Goal: Task Accomplishment & Management: Use online tool/utility

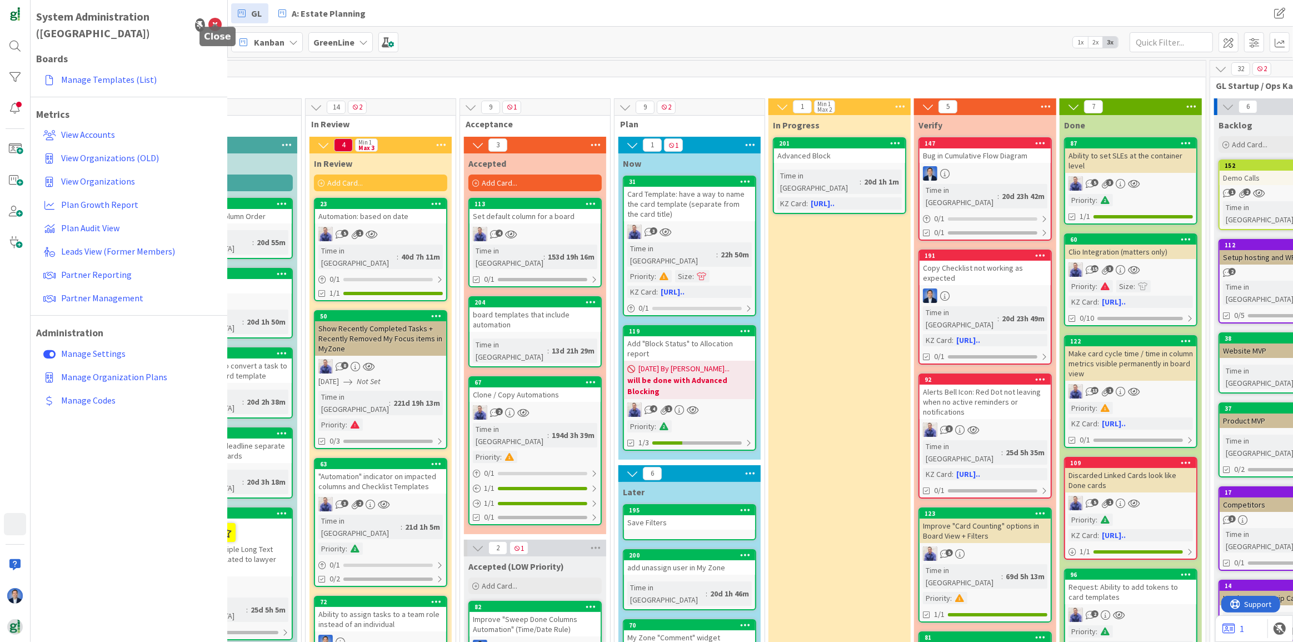
click at [216, 18] on icon at bounding box center [214, 24] width 13 height 13
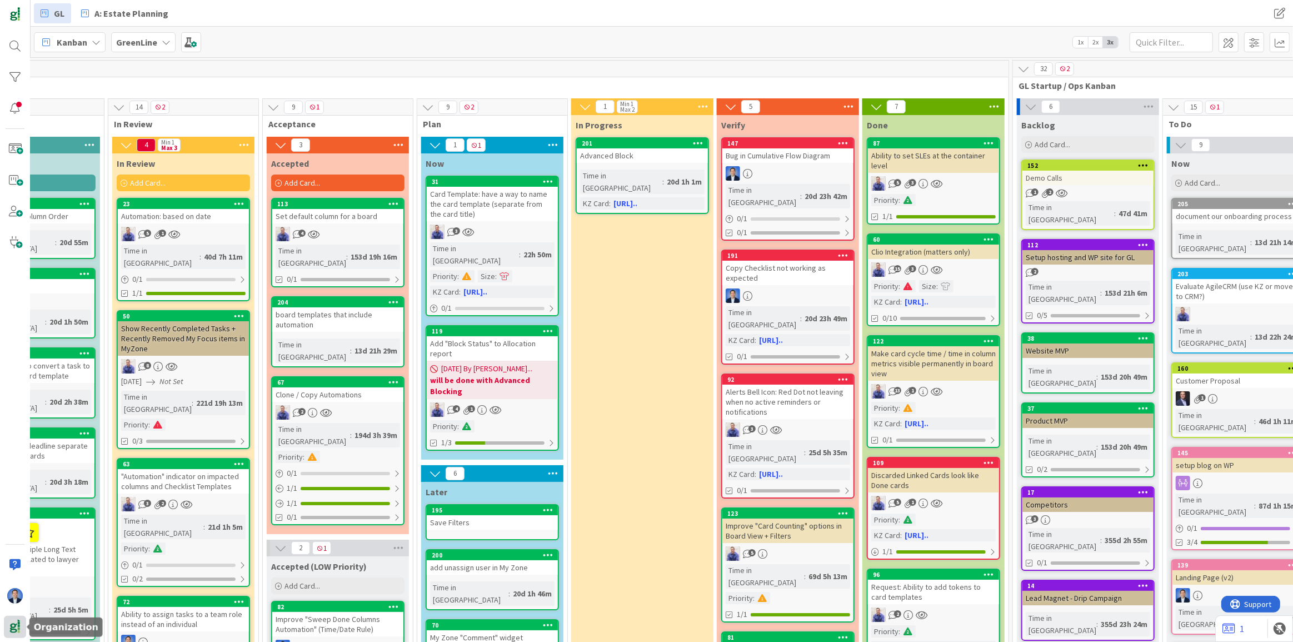
click at [6, 629] on div at bounding box center [15, 627] width 22 height 22
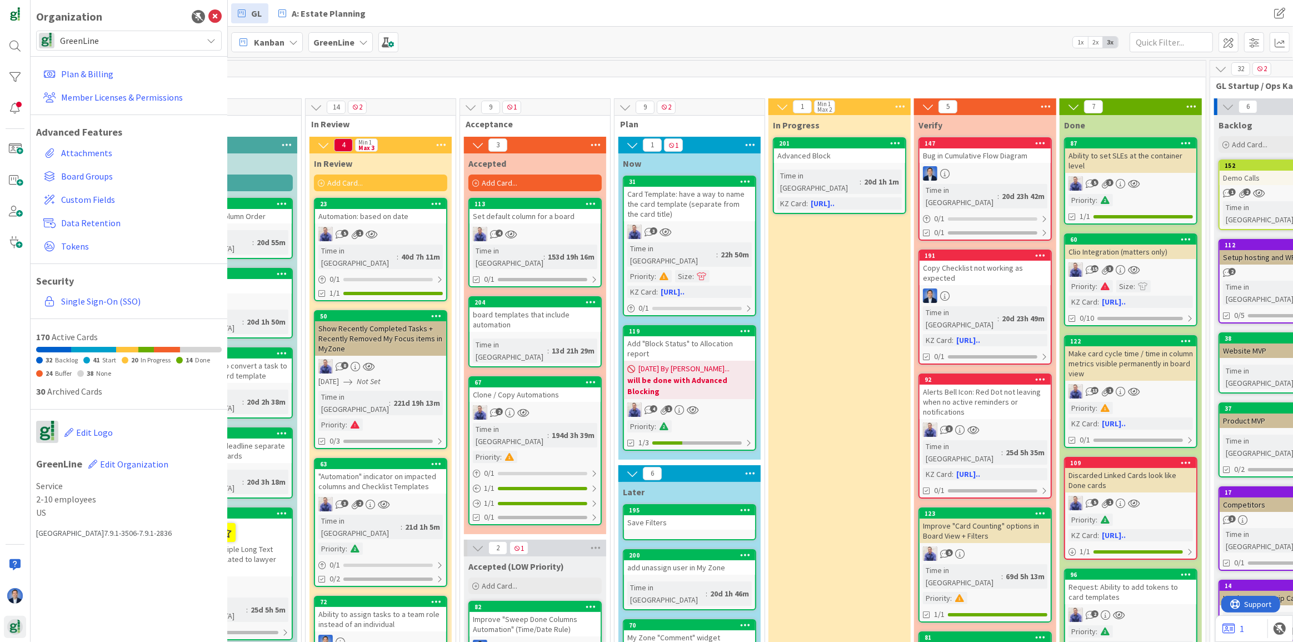
click at [106, 41] on span "GreenLine" at bounding box center [128, 41] width 137 height 16
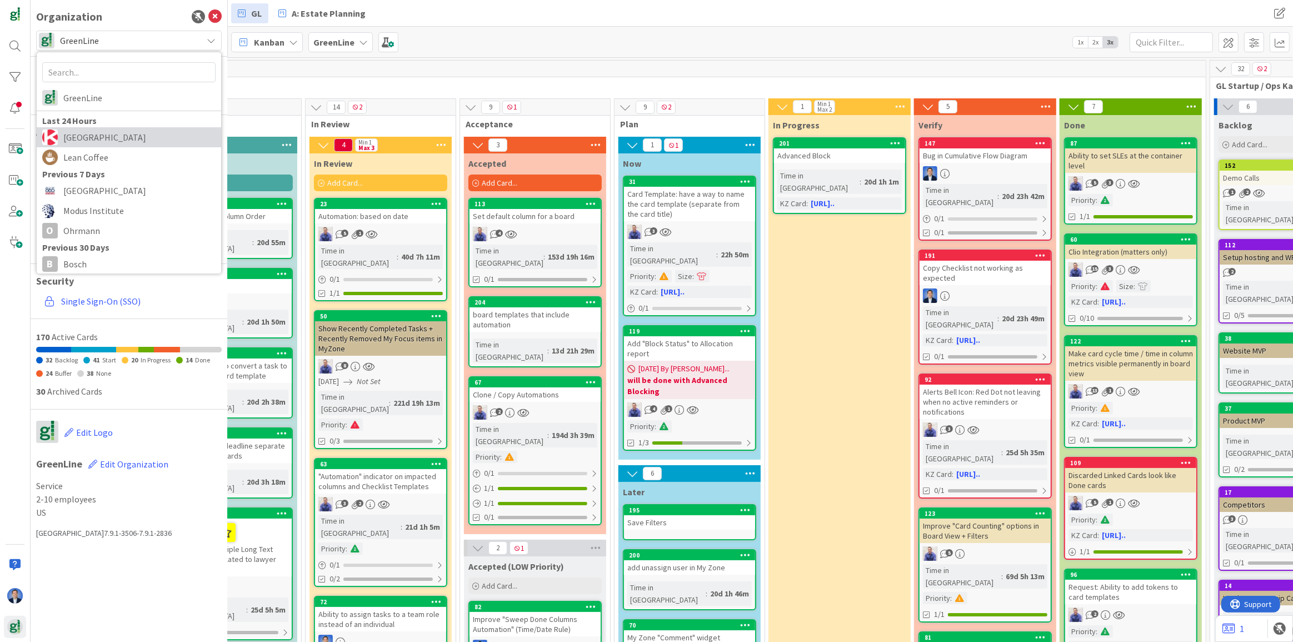
click at [109, 143] on span "Kanban Zone" at bounding box center [139, 137] width 152 height 17
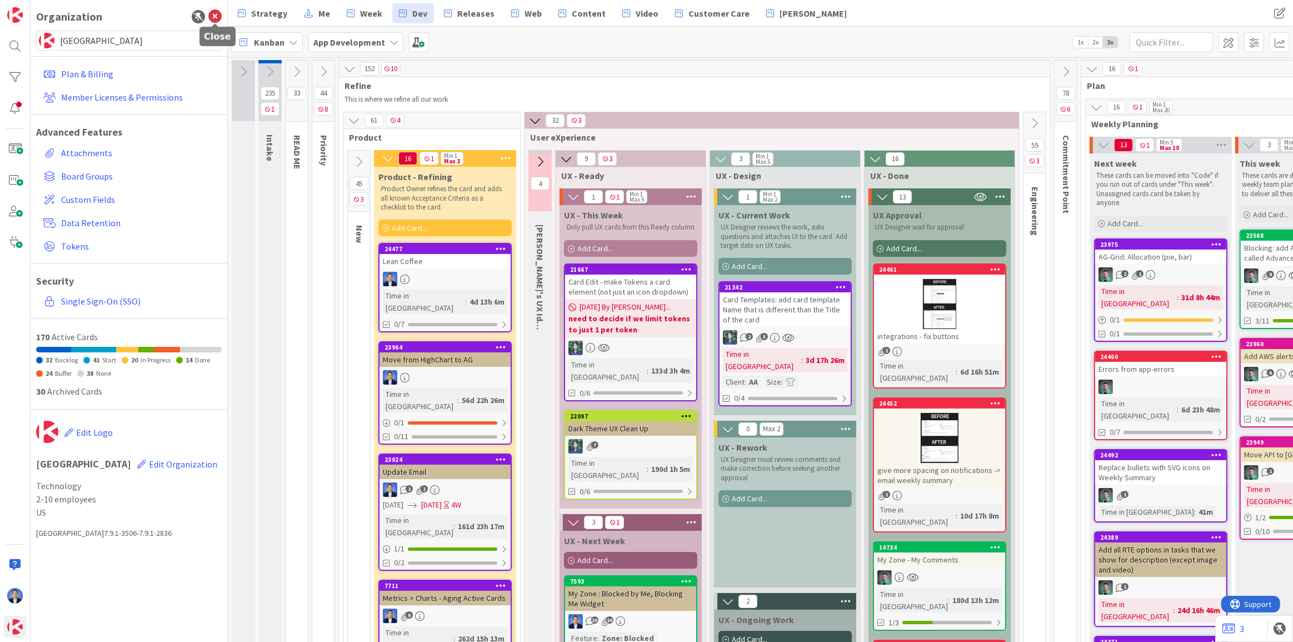
click at [214, 16] on icon at bounding box center [214, 16] width 13 height 13
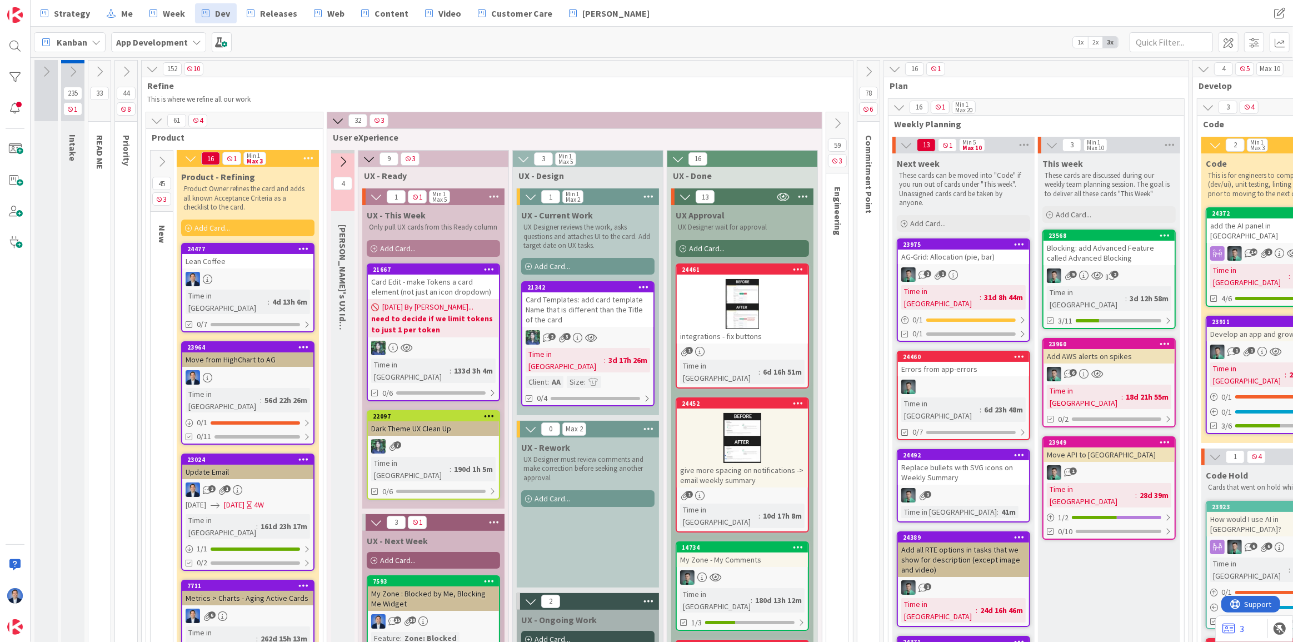
click at [154, 63] on icon at bounding box center [152, 69] width 12 height 12
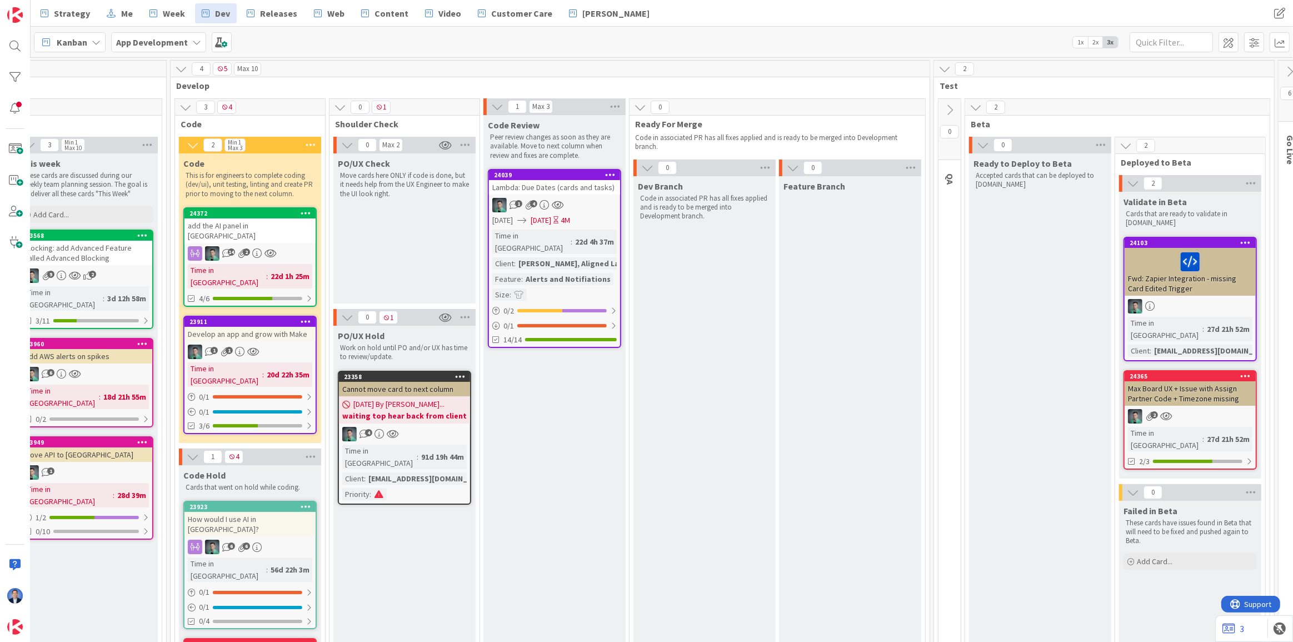
scroll to position [0, 437]
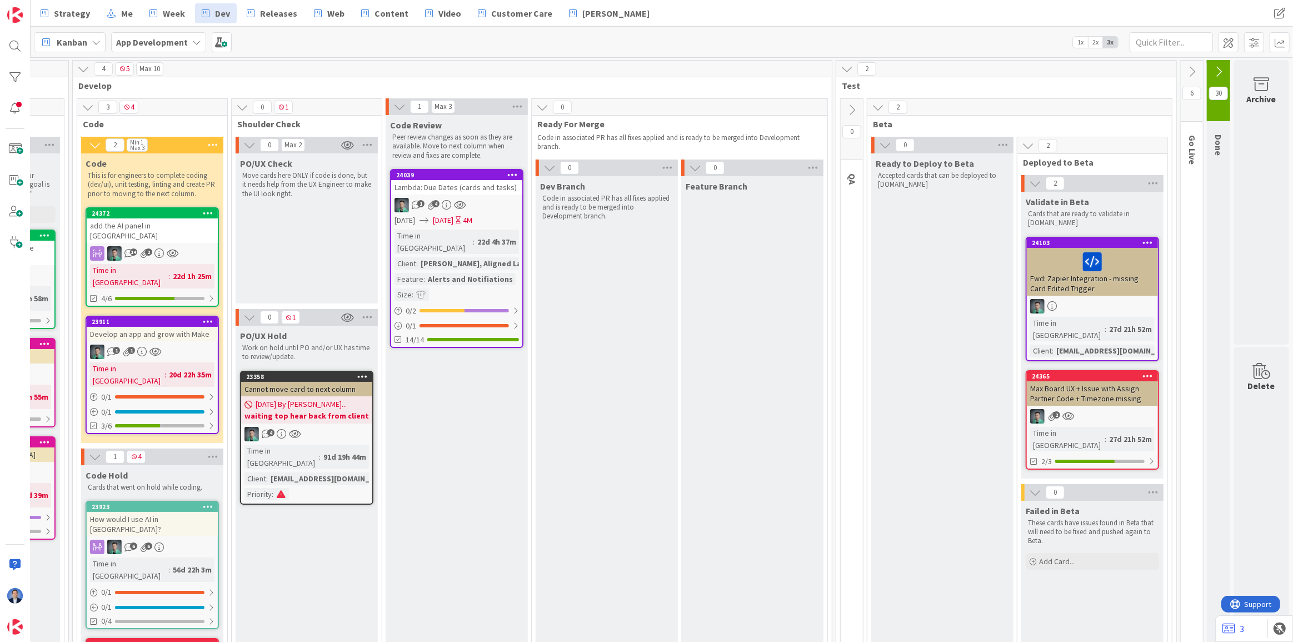
click at [1214, 73] on icon at bounding box center [1219, 72] width 12 height 12
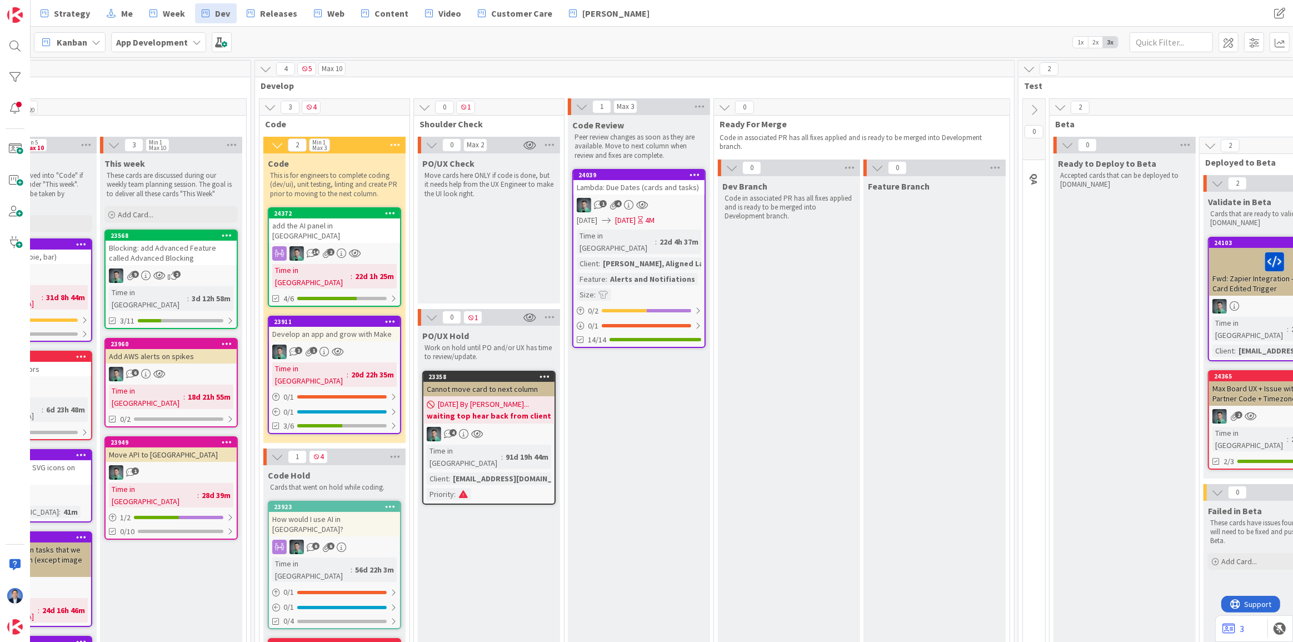
scroll to position [0, 160]
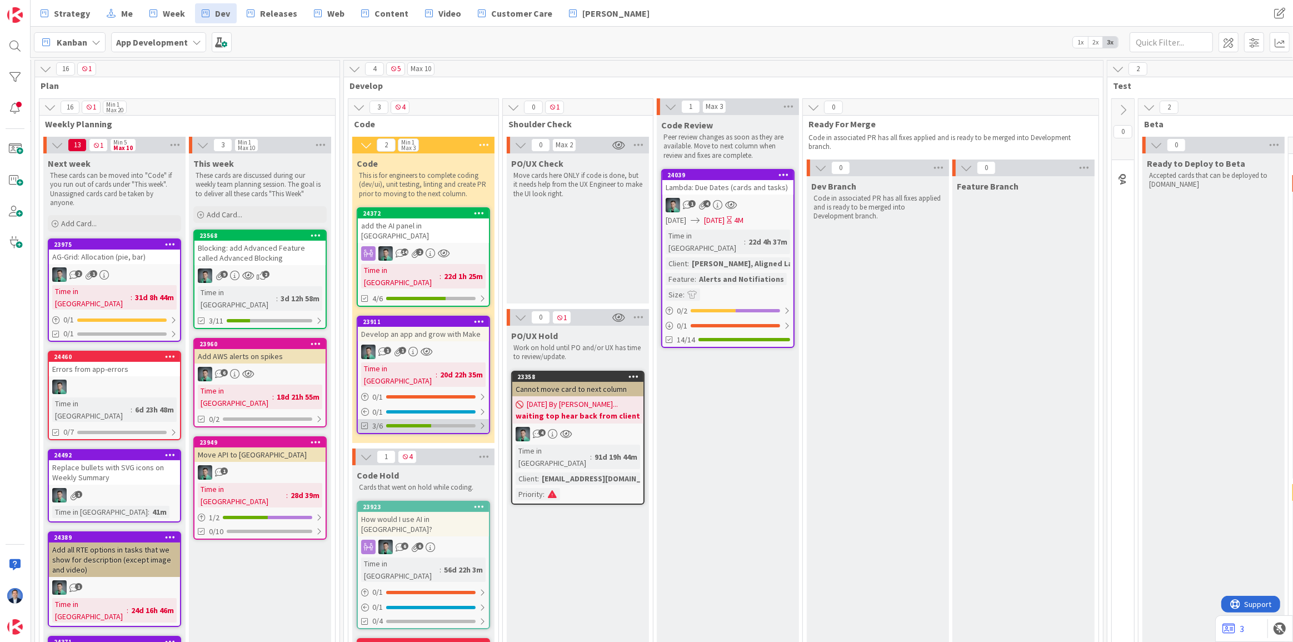
click at [433, 424] on div at bounding box center [430, 425] width 89 height 3
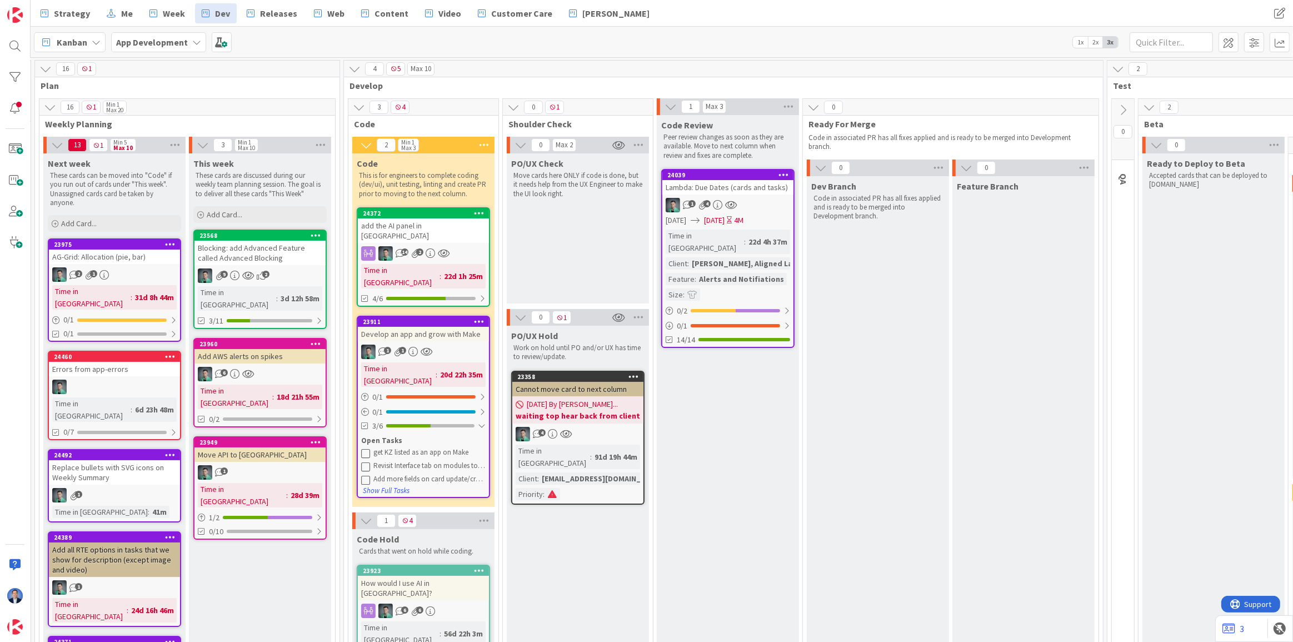
click at [450, 327] on div "Develop an app and grow with Make" at bounding box center [423, 334] width 131 height 14
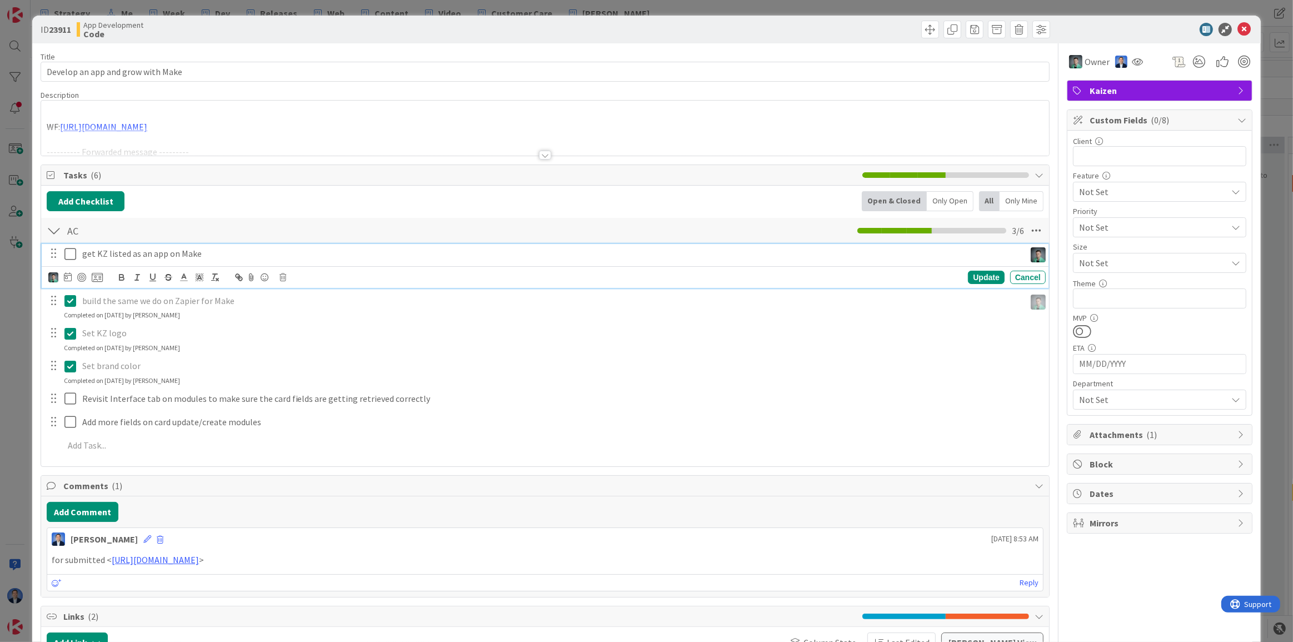
click at [66, 252] on icon at bounding box center [72, 253] width 17 height 13
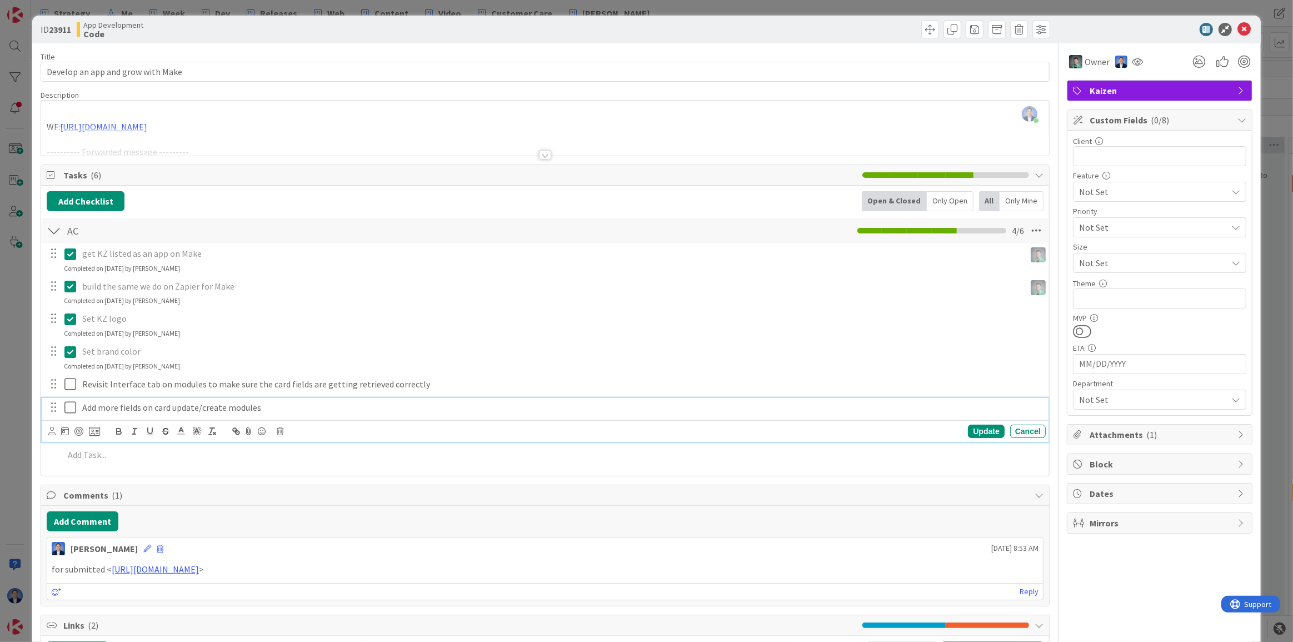
click at [202, 402] on p "Add more fields on card update/create modules" at bounding box center [561, 407] width 959 height 13
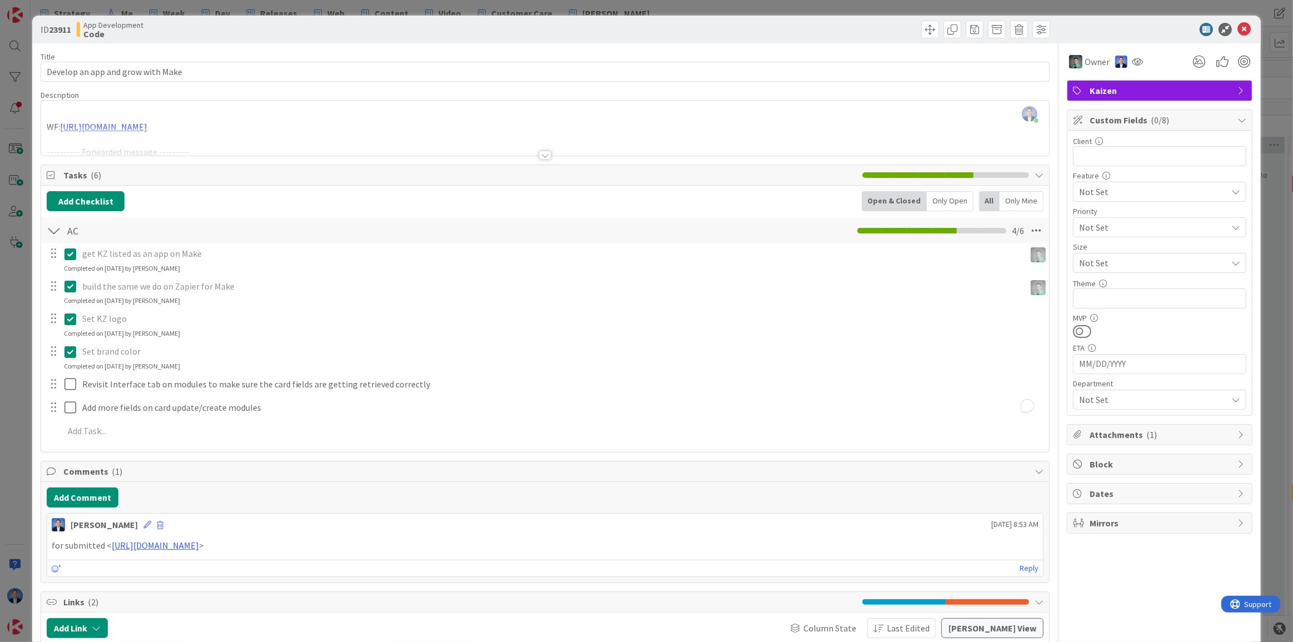
click at [196, 372] on div "get KZ listed as an app on Make Update Cancel Completed on 09/02/2025 by Dimitr…" at bounding box center [545, 344] width 997 height 202
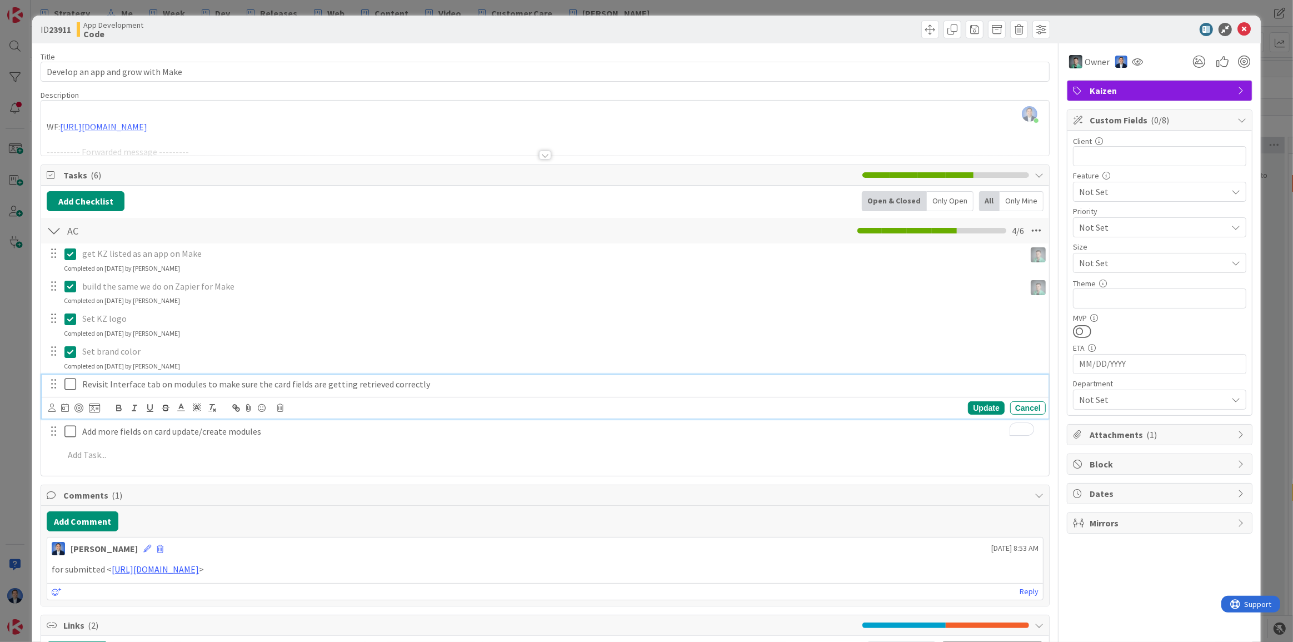
click at [116, 387] on p "Revisit Interface tab on modules to make sure the card fields are getting retri…" at bounding box center [561, 384] width 959 height 13
click at [51, 406] on icon at bounding box center [51, 407] width 7 height 8
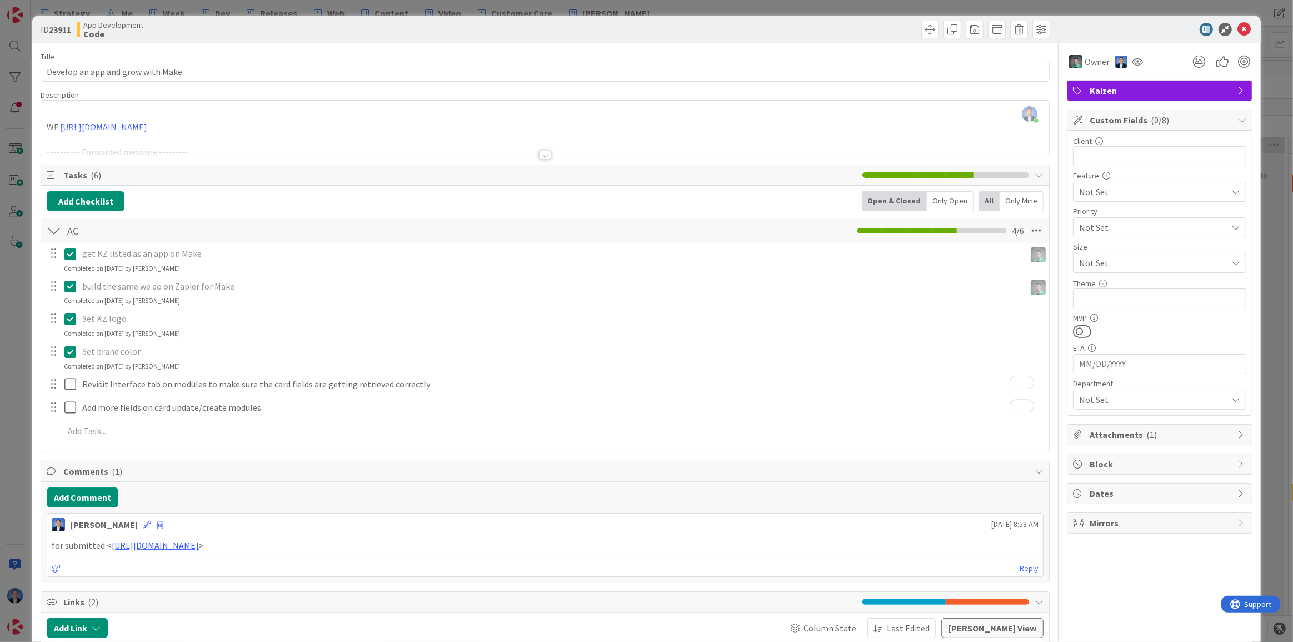
click at [0, 0] on span "Vladislav Pavlov" at bounding box center [0, 0] width 0 height 0
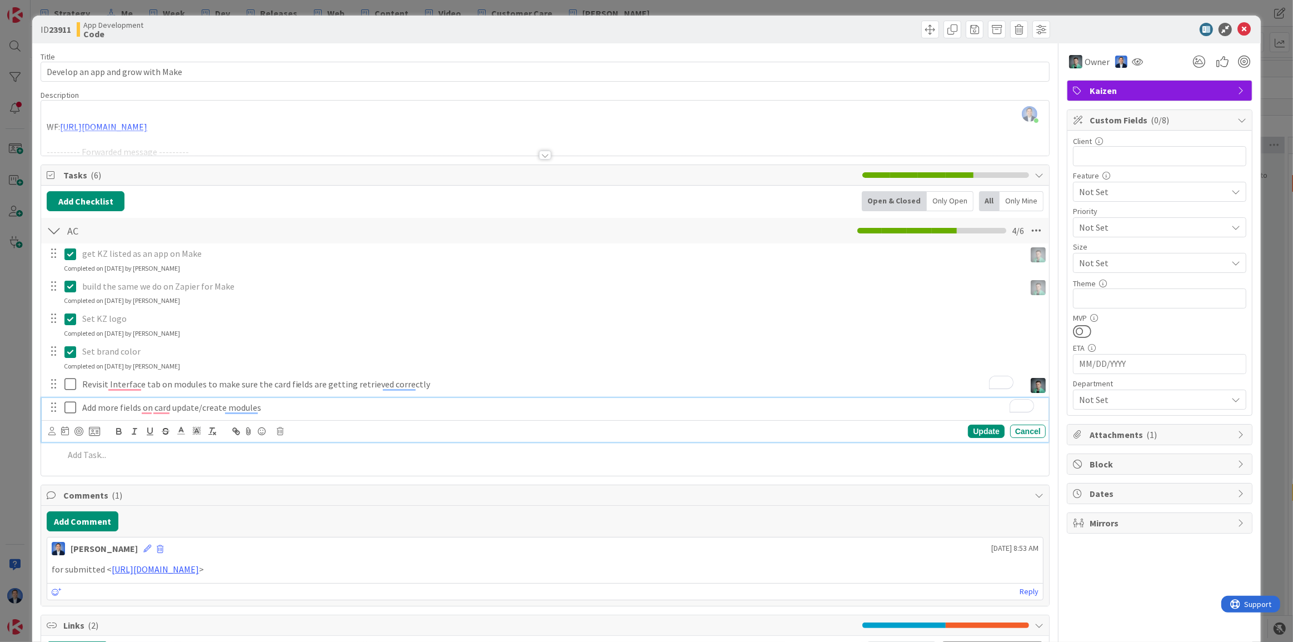
click at [105, 410] on p "Add more fields on card update/create modules" at bounding box center [561, 407] width 959 height 13
click at [56, 433] on div at bounding box center [74, 431] width 52 height 13
click at [52, 432] on icon at bounding box center [51, 431] width 7 height 8
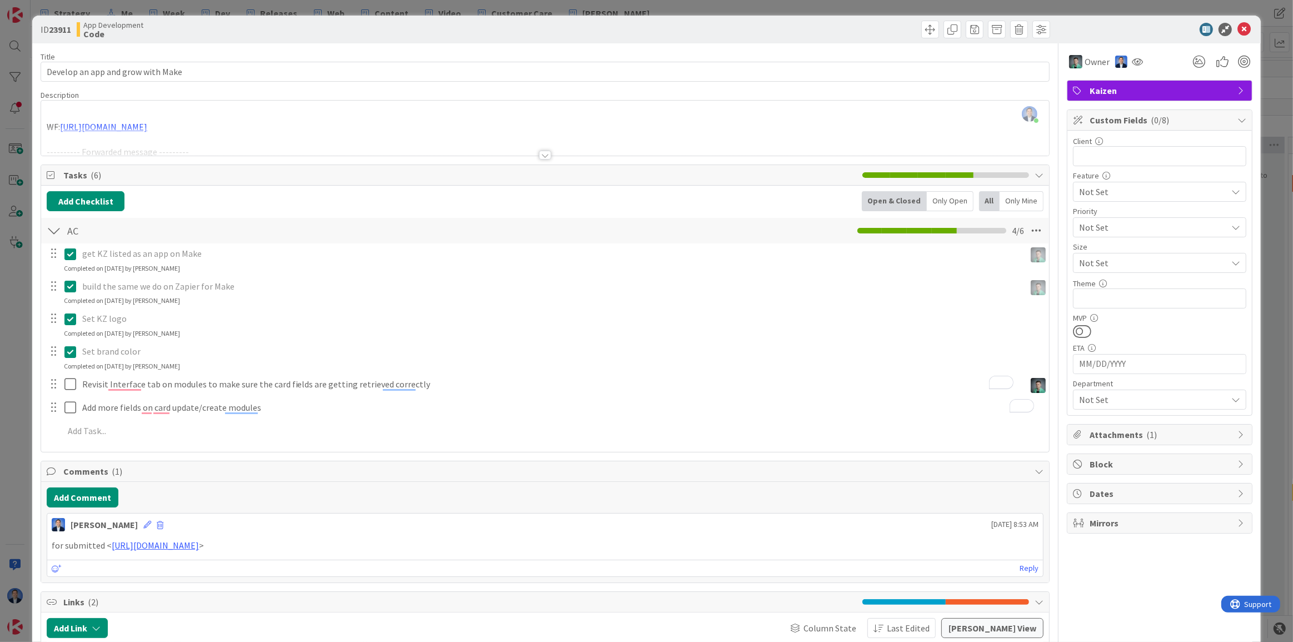
click at [0, 0] on span "Vladislav Pavlov" at bounding box center [0, 0] width 0 height 0
click at [1238, 29] on icon at bounding box center [1244, 29] width 13 height 13
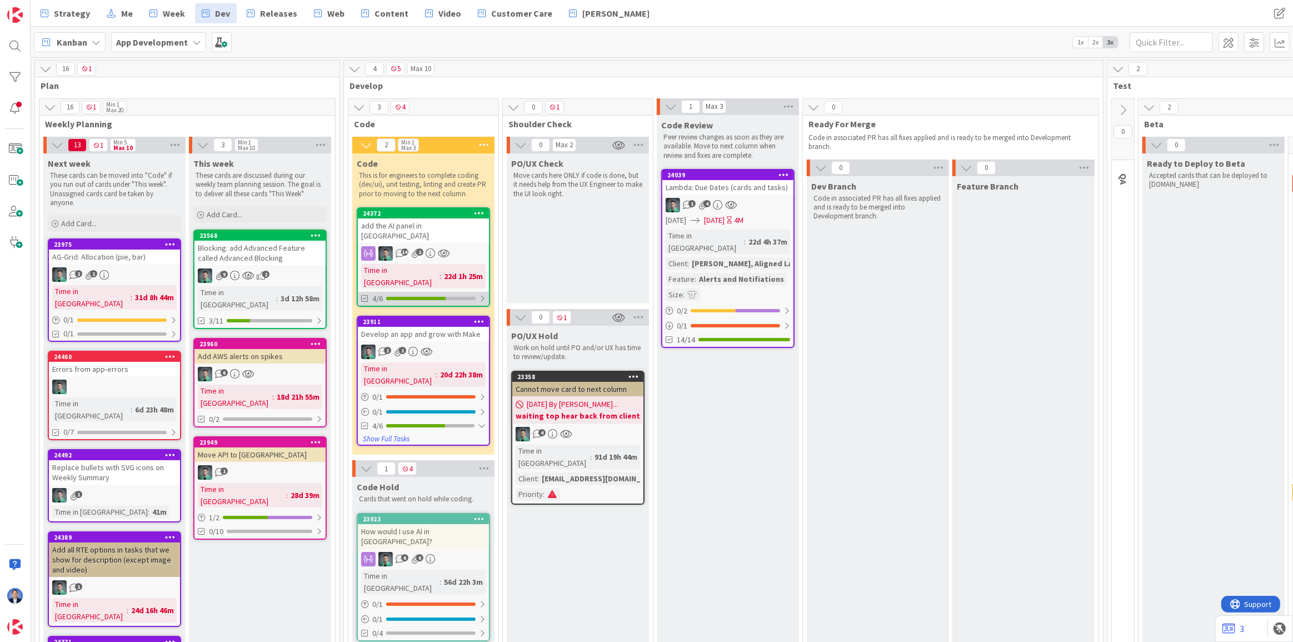
click at [483, 294] on div at bounding box center [482, 298] width 7 height 9
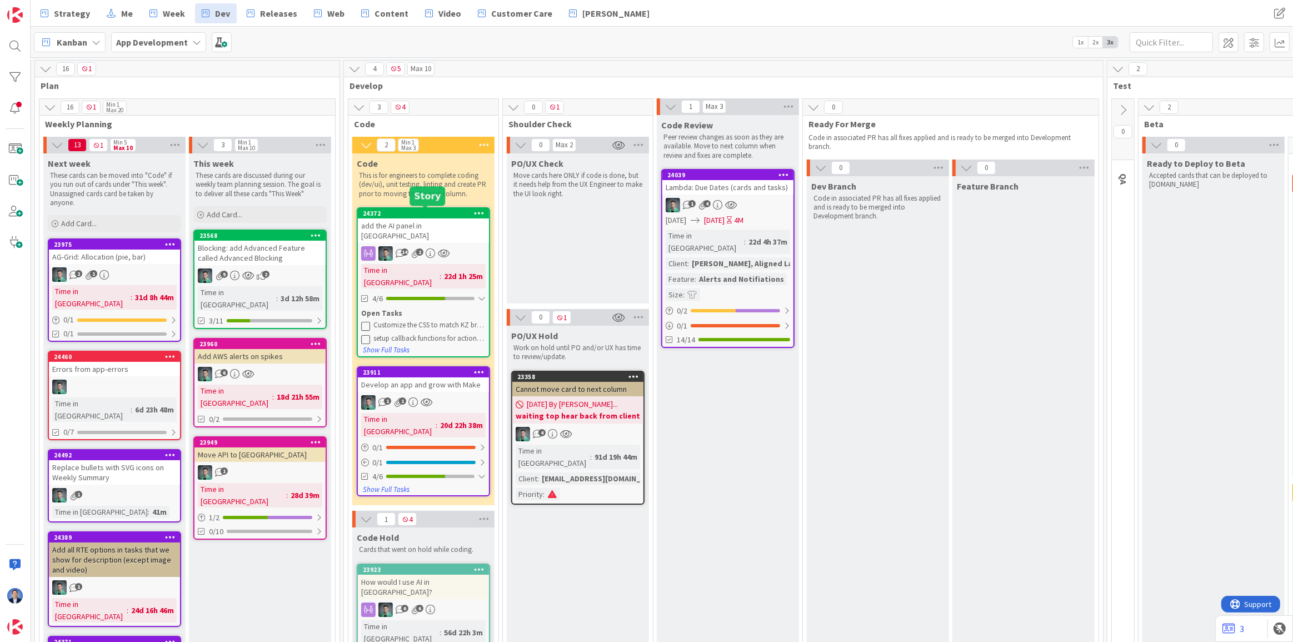
click at [420, 211] on div "24372" at bounding box center [426, 214] width 126 height 8
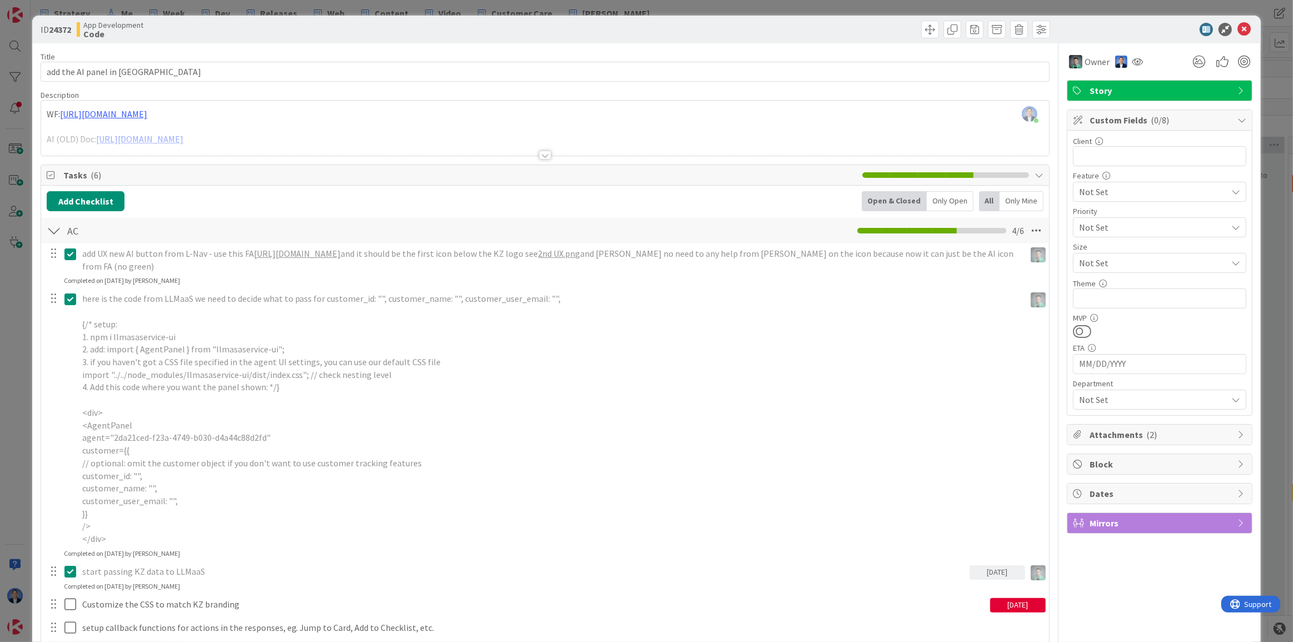
click at [1129, 459] on span "Block" at bounding box center [1161, 463] width 142 height 13
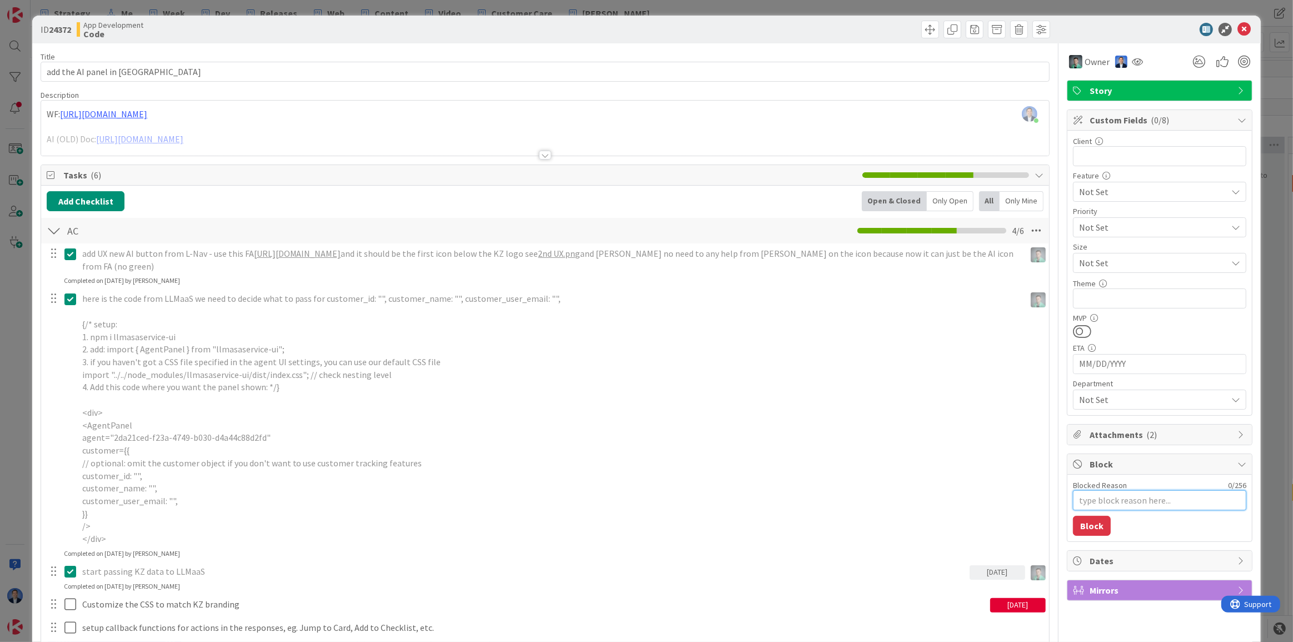
click at [1101, 497] on textarea "Blocked Reason" at bounding box center [1159, 500] width 173 height 20
type textarea "x"
type textarea "w"
type textarea "x"
type textarea "wa"
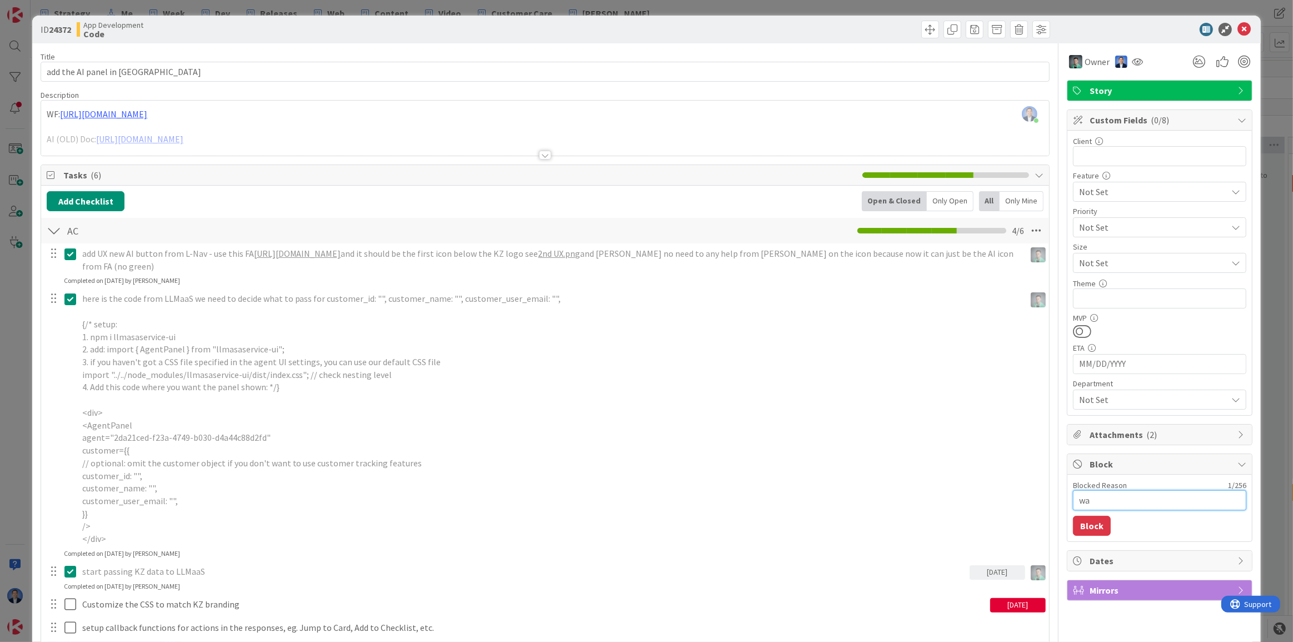
type textarea "x"
type textarea "wai"
type textarea "x"
type textarea "wait"
type textarea "x"
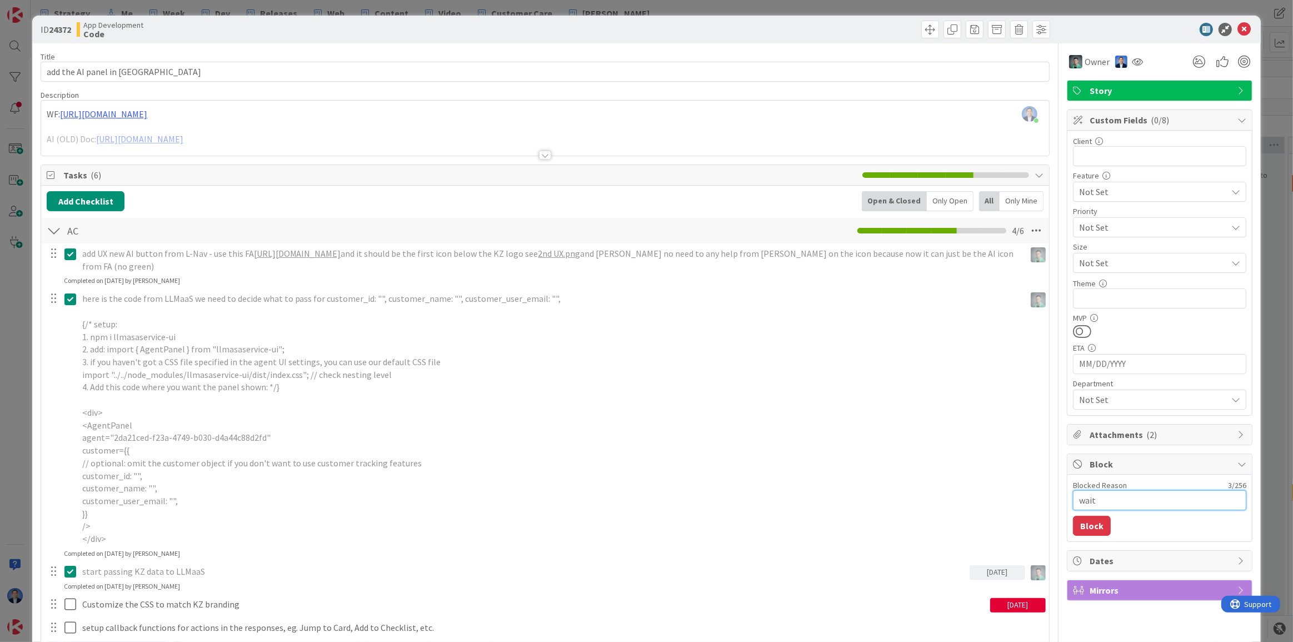
type textarea "waiti"
type textarea "x"
type textarea "waitin"
type textarea "x"
type textarea "waiting"
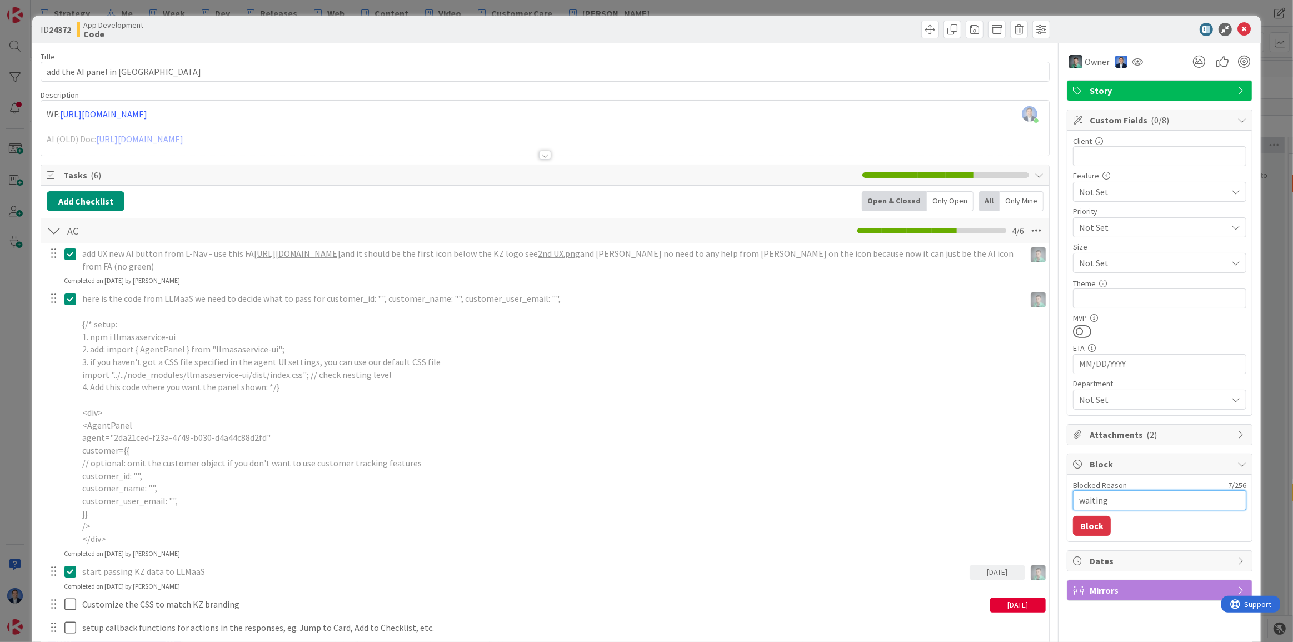
type textarea "x"
type textarea "waiting"
type textarea "x"
type textarea "waiting f"
type textarea "x"
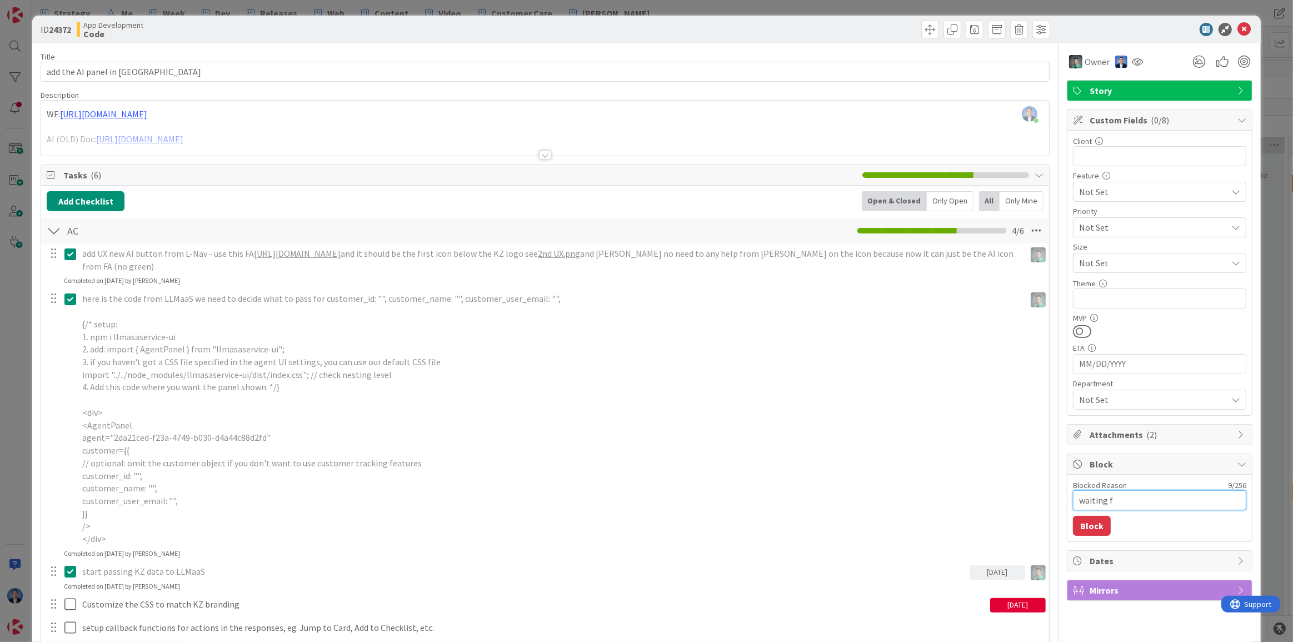
type textarea "waiting fo"
type textarea "x"
type textarea "waiting for"
type textarea "x"
type textarea "waiting for"
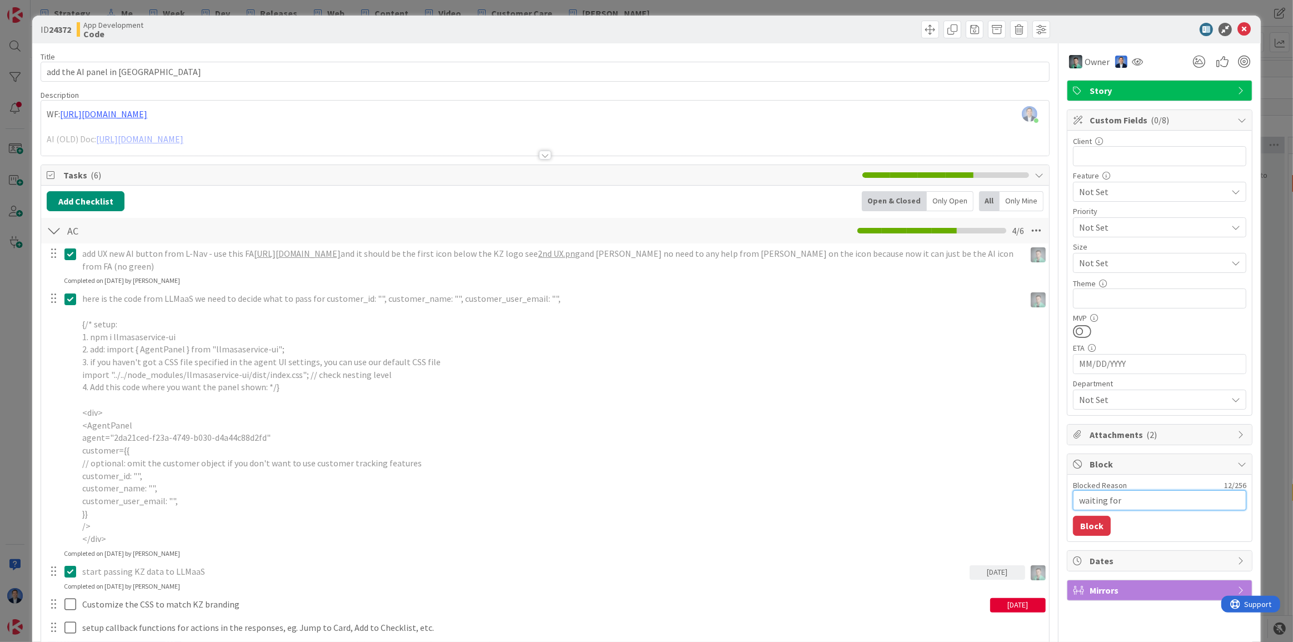
type textarea "x"
type textarea "waiting for D"
type textarea "x"
type textarea "waiting for Di"
type textarea "x"
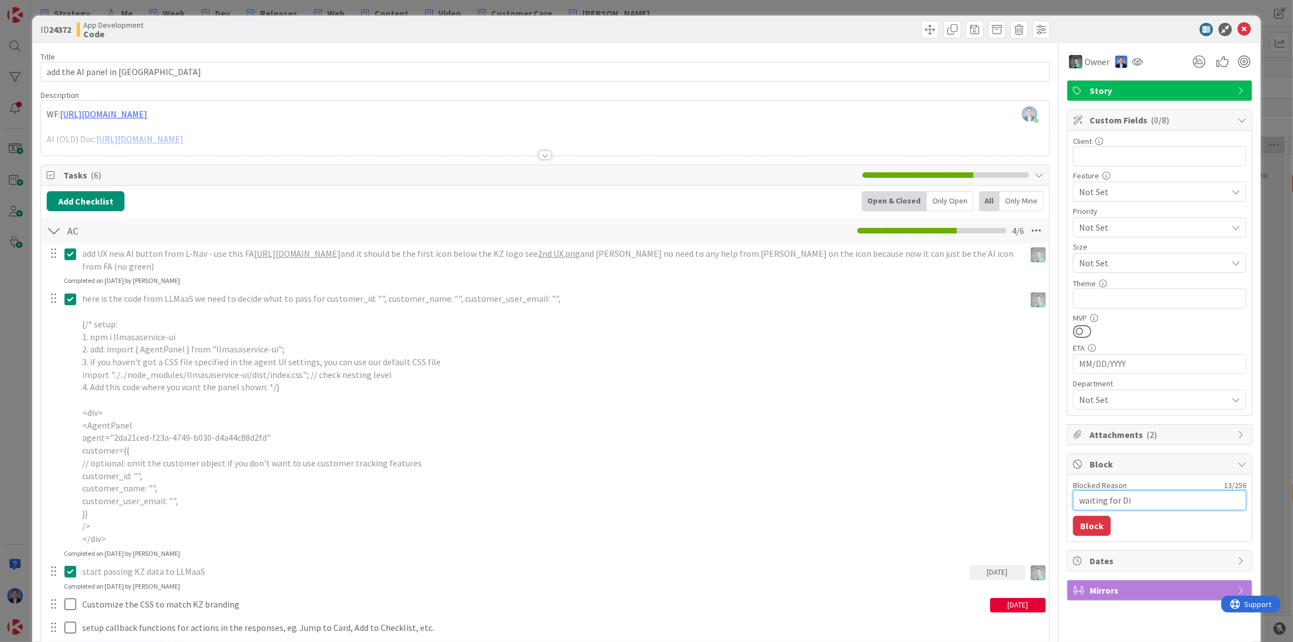
type textarea "waiting for Dim"
type textarea "x"
type textarea "waiting for Dimi"
type textarea "x"
type textarea "waiting for Dimit"
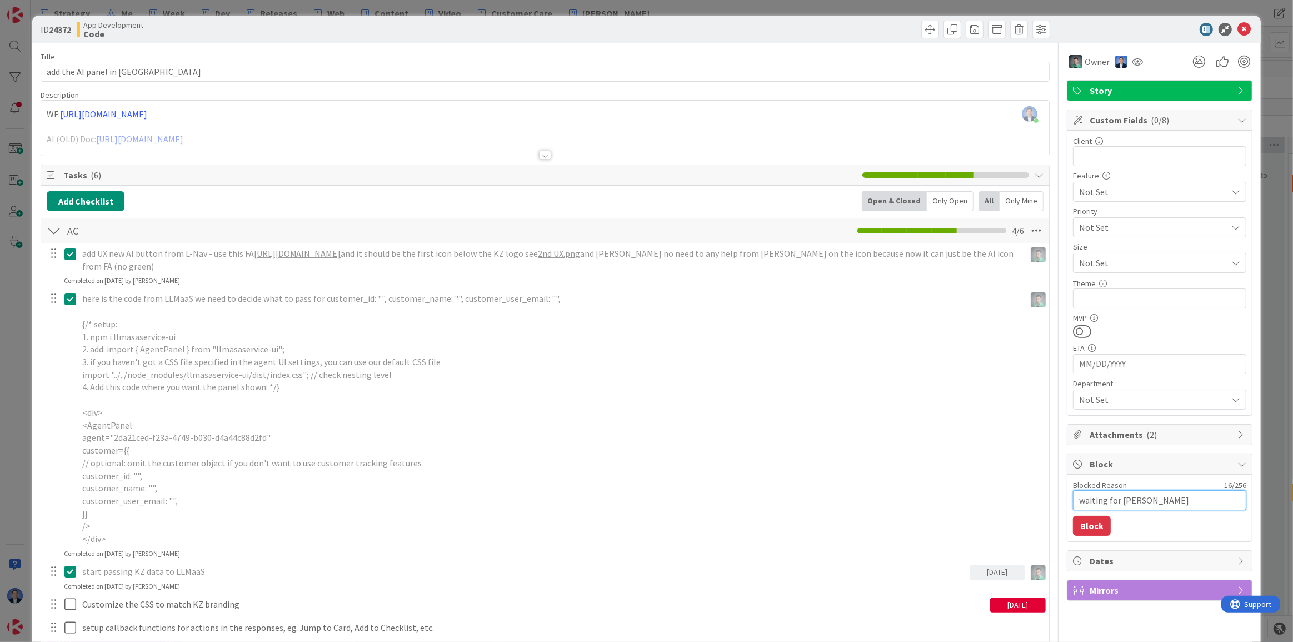
type textarea "x"
type textarea "waiting for Dimitr"
type textarea "x"
type textarea "waiting for Dimitri"
type textarea "x"
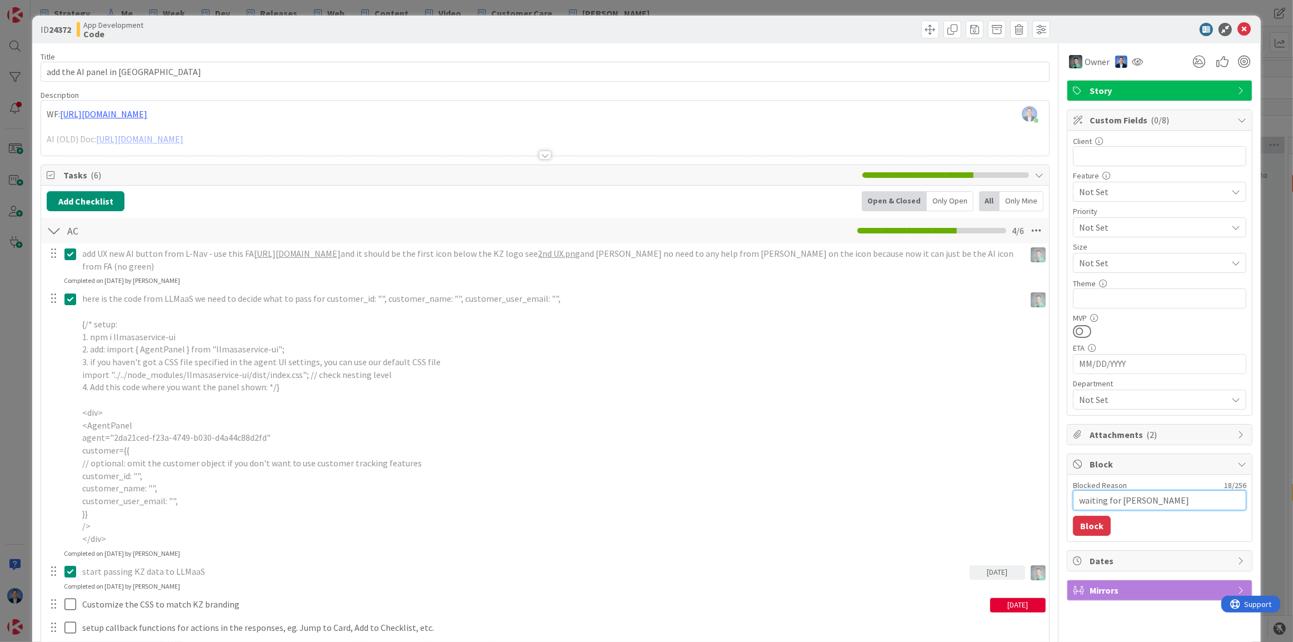
type textarea "waiting for Dimitri"
type textarea "x"
type textarea "waiting for Dimitri t"
type textarea "x"
type textarea "waiting for Dimitri to"
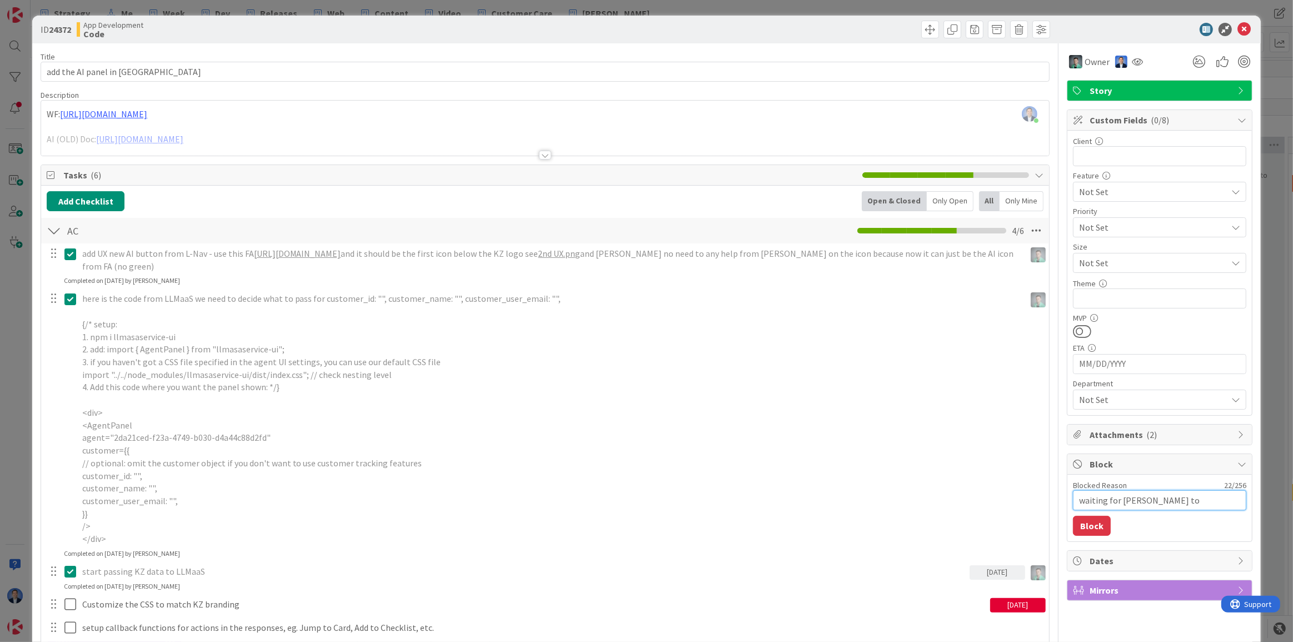
type textarea "x"
type textarea "waiting for Dimitri to"
type textarea "x"
type textarea "waiting for Dimitri to i"
type textarea "x"
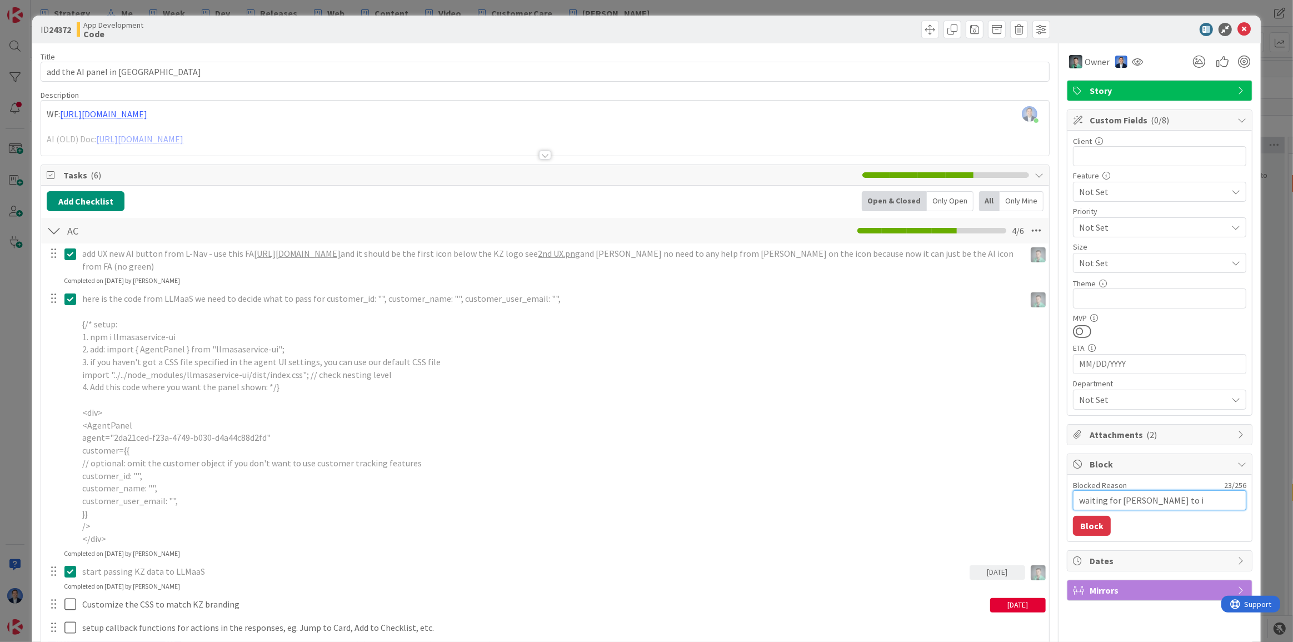
type textarea "waiting for Dimitri to im"
type textarea "x"
type textarea "waiting for Dimitri to imp"
type textarea "x"
type textarea "waiting for Dimitri to impr"
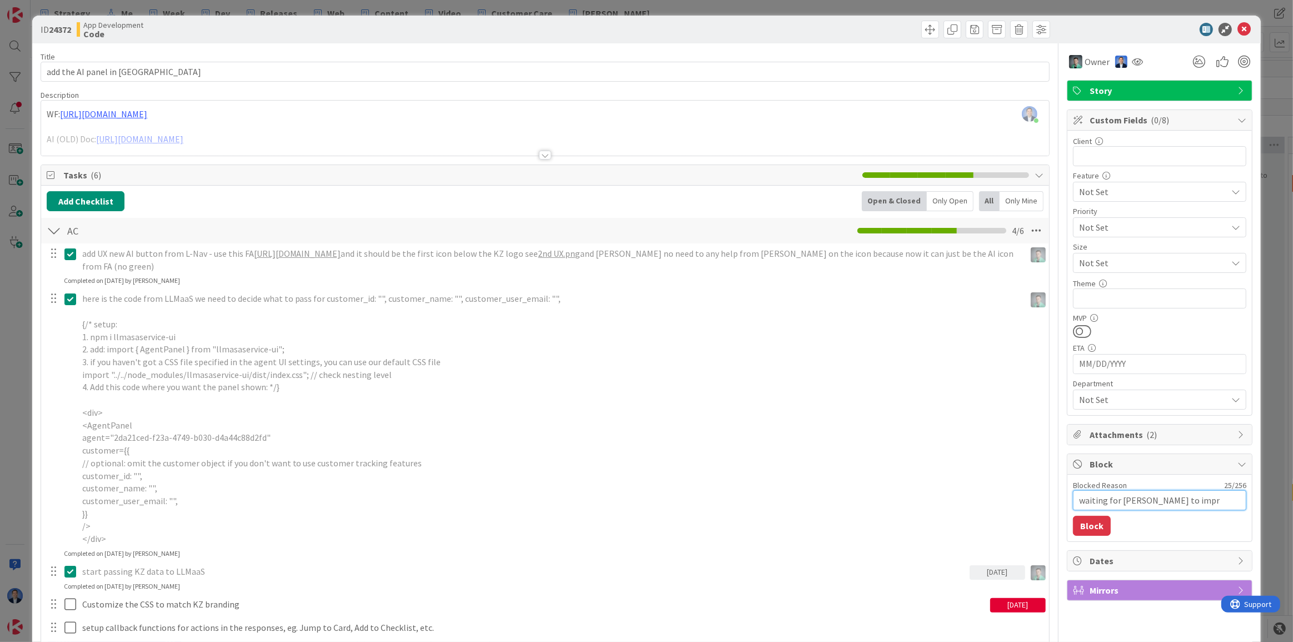
type textarea "x"
type textarea "waiting for Dimitri to impro"
type textarea "x"
type textarea "waiting for Dimitri to improv"
type textarea "x"
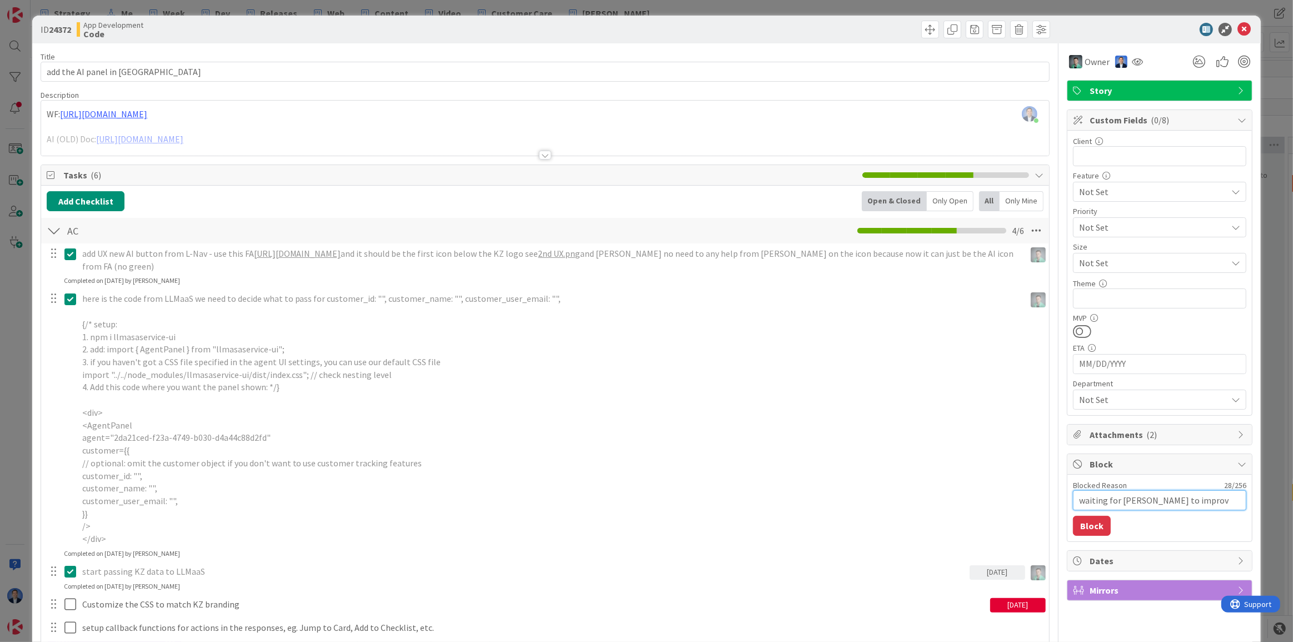
type textarea "waiting for Dimitri to improve"
type textarea "x"
type textarea "waiting for Dimitri to improve"
type textarea "x"
type textarea "waiting for Dimitri to improve t"
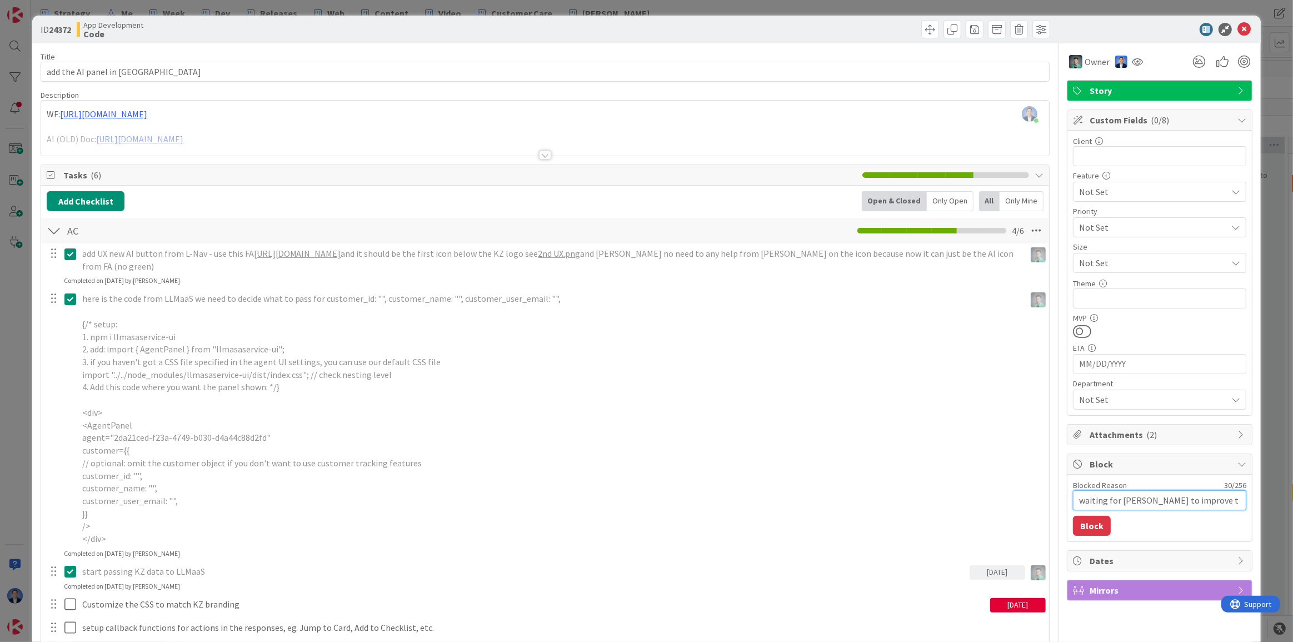
type textarea "x"
type textarea "waiting for Dimitri to improve th"
type textarea "x"
type textarea "waiting for Dimitri to improve the"
type textarea "x"
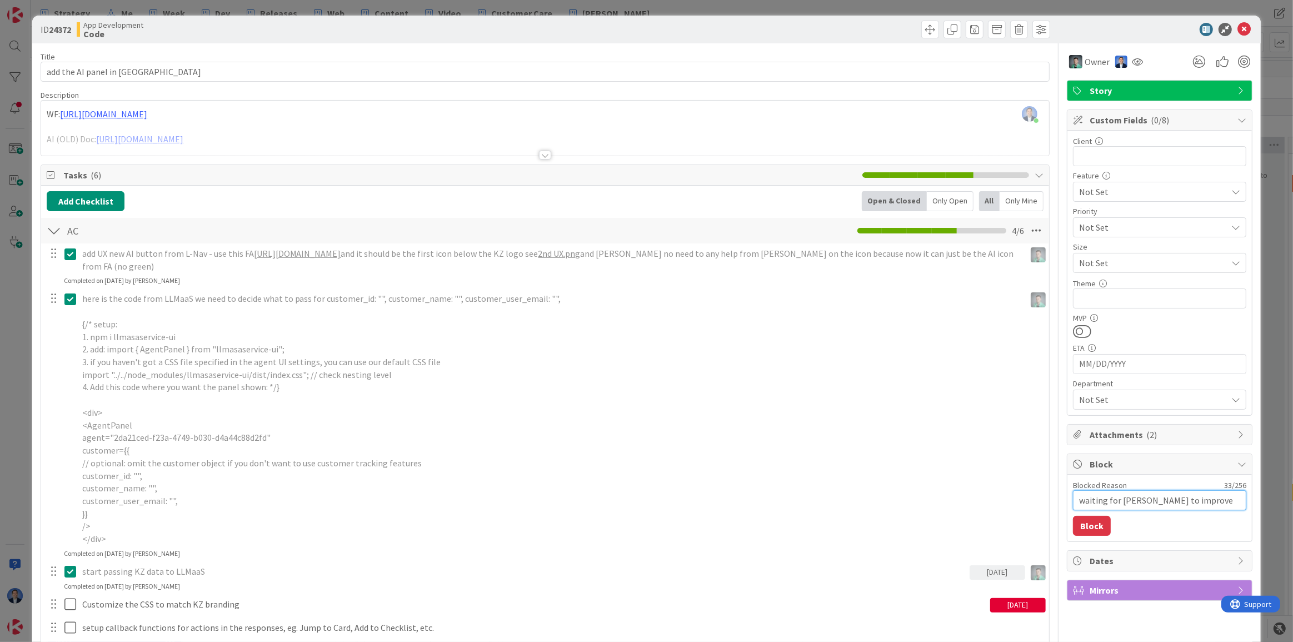
type textarea "waiting for Dimitri to improve the"
type textarea "x"
type textarea "waiting for Dimitri to improve the A"
type textarea "x"
type textarea "waiting for Dimitri to improve the AI"
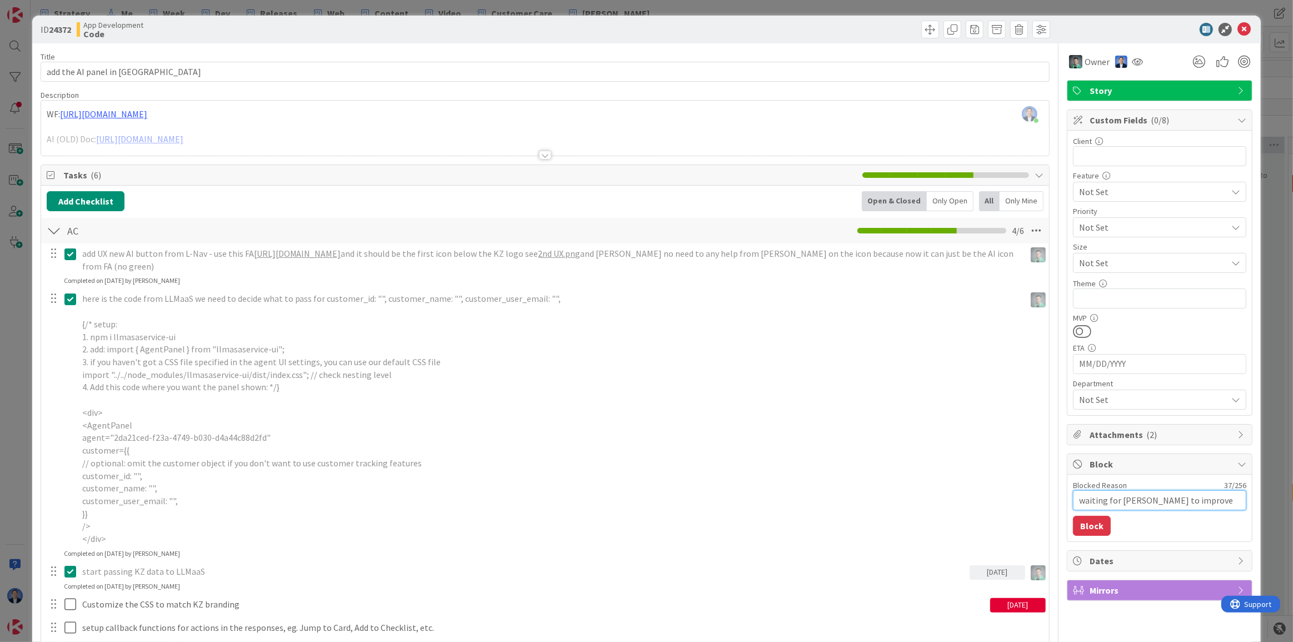
type textarea "x"
type textarea "waiting for Dimitri to improve the AI"
type textarea "x"
type textarea "waiting for Dimitri to improve the AI A"
type textarea "x"
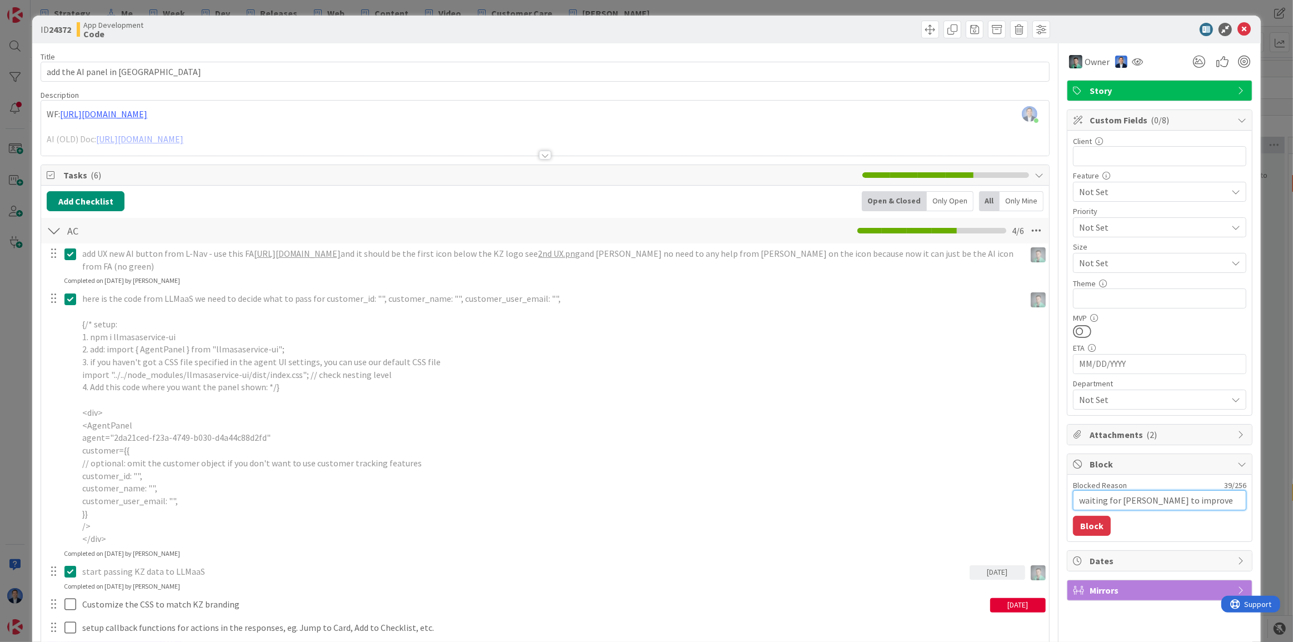
type textarea "waiting for Dimitri to improve the AI Ag"
type textarea "x"
type textarea "waiting for Dimitri to improve the AI Age"
type textarea "x"
type textarea "waiting for Dimitri to improve the AI Agen"
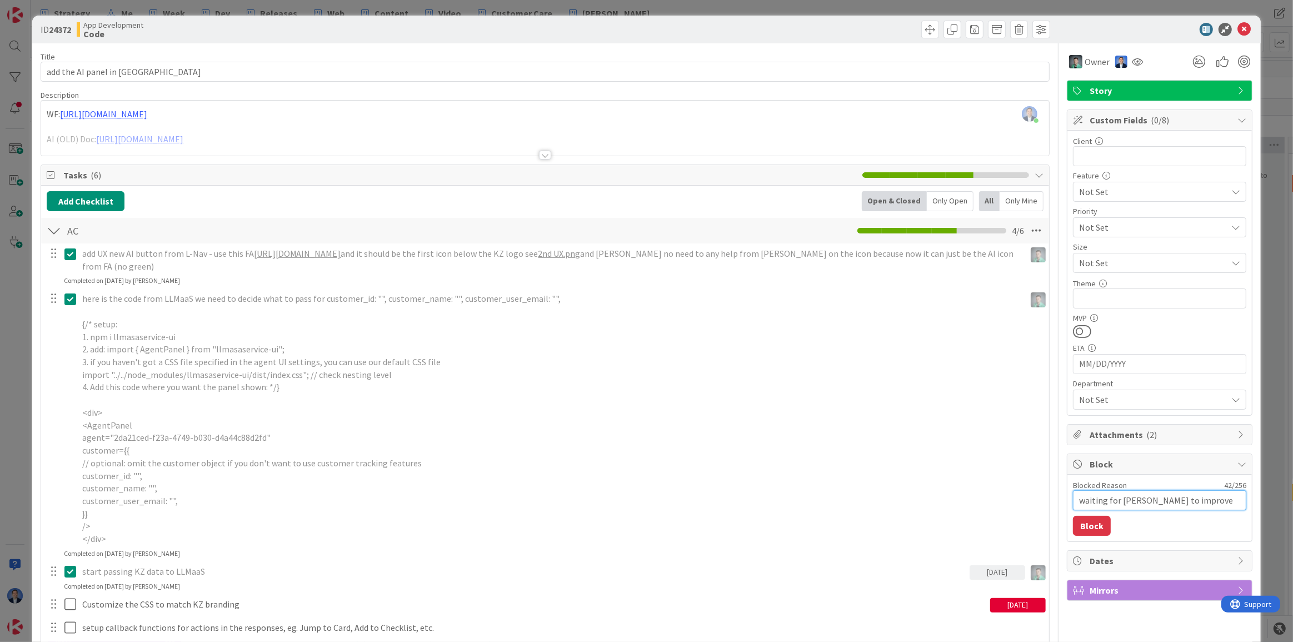
type textarea "x"
type textarea "waiting for [PERSON_NAME] to improve the AI Agent"
click at [1073, 527] on button "Block" at bounding box center [1092, 526] width 38 height 20
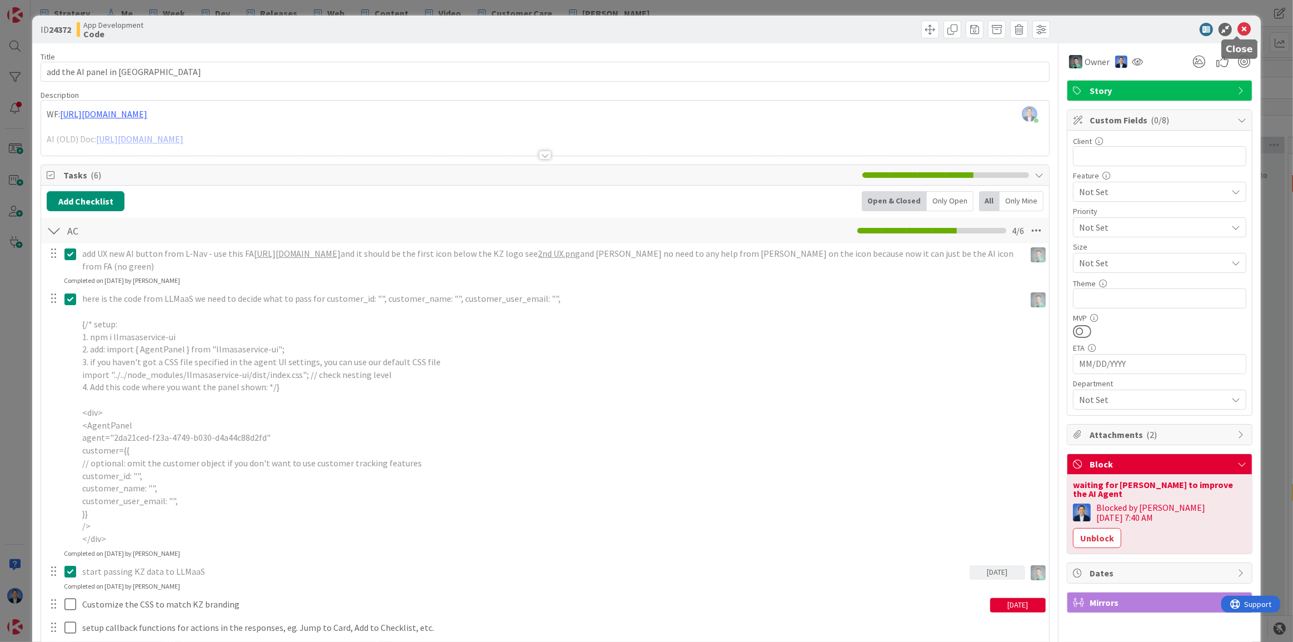
click at [1238, 29] on icon at bounding box center [1244, 29] width 13 height 13
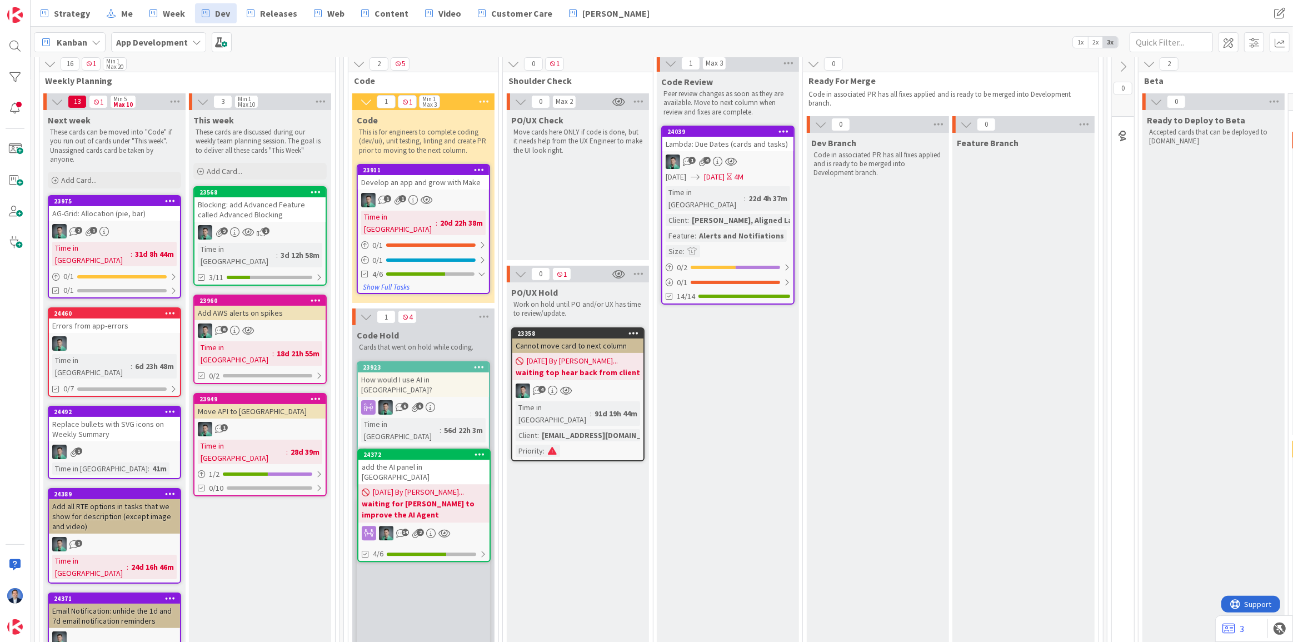
scroll to position [48, 160]
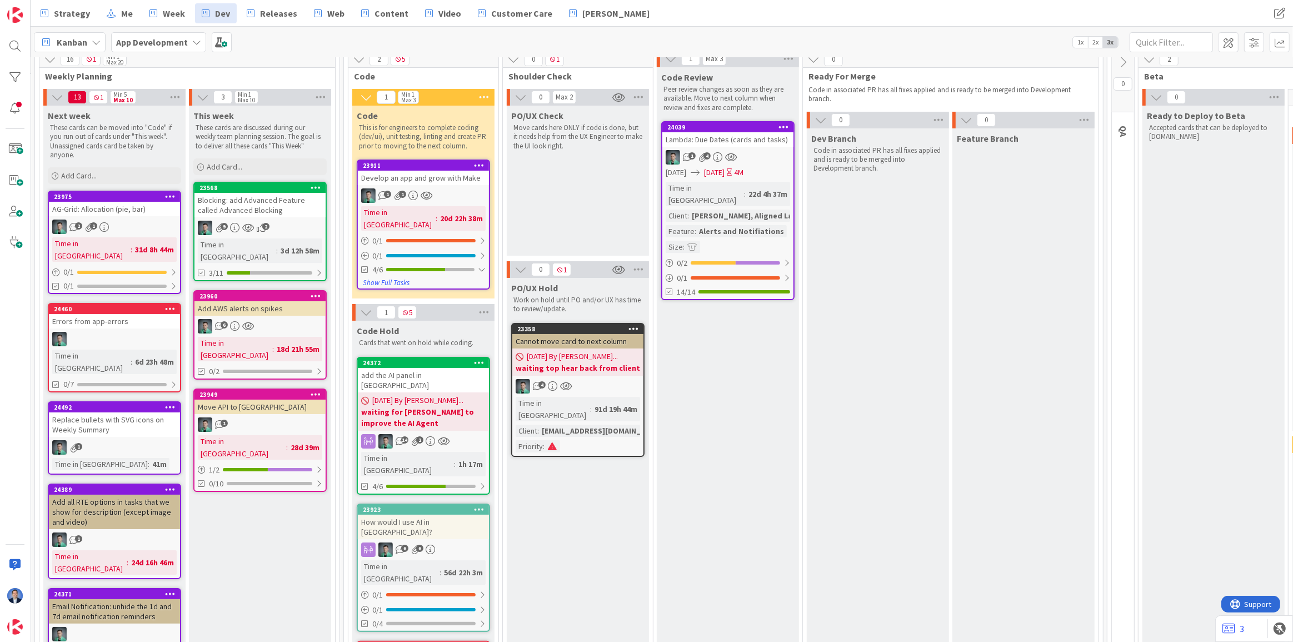
click at [456, 177] on div "Develop an app and grow with Make" at bounding box center [423, 178] width 131 height 14
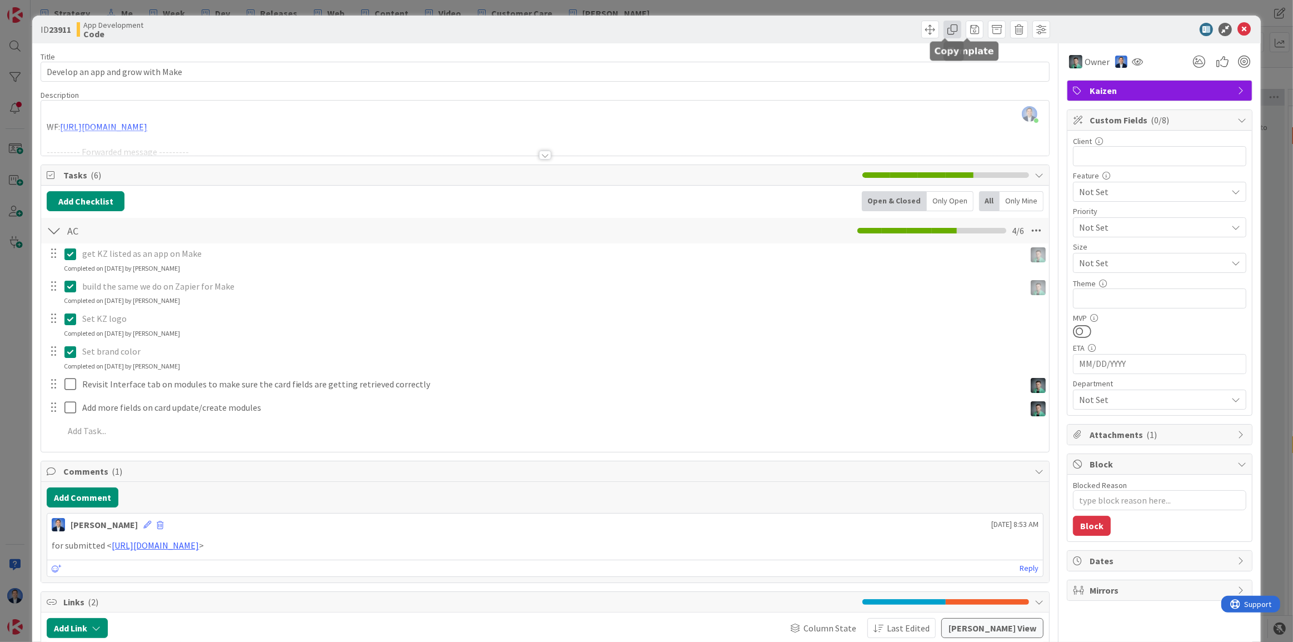
click at [944, 28] on span at bounding box center [953, 30] width 18 height 18
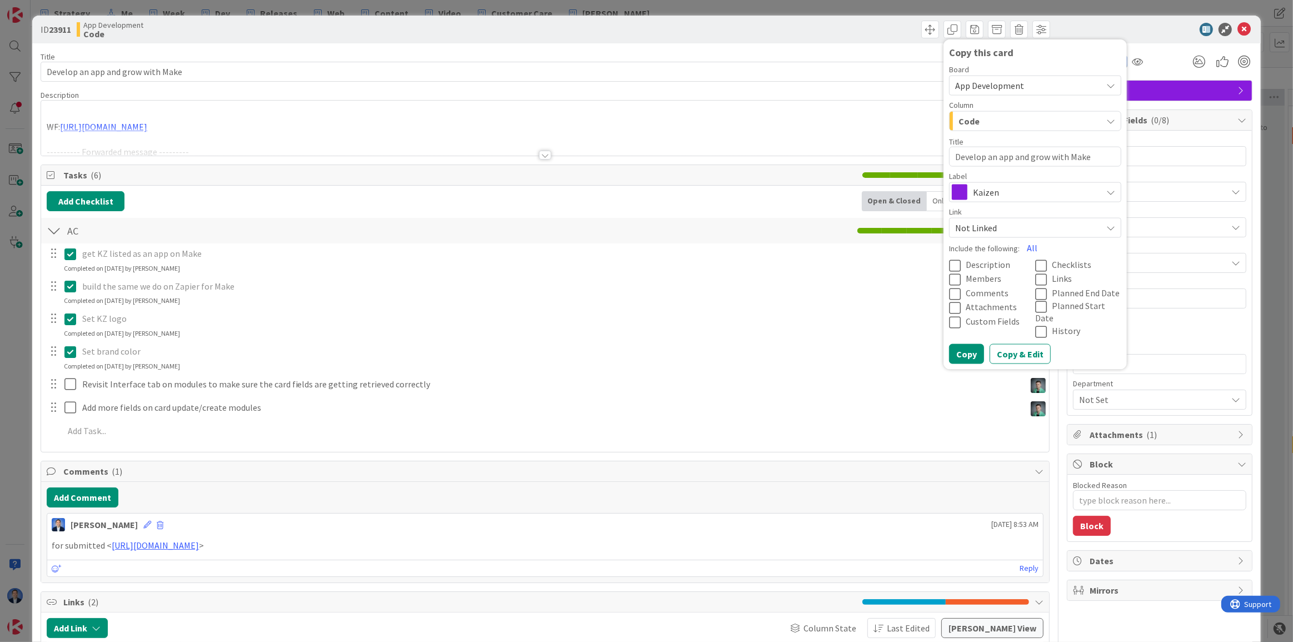
click at [973, 262] on span "Description" at bounding box center [988, 264] width 44 height 11
click at [1052, 265] on span "Checklists" at bounding box center [1071, 264] width 39 height 11
drag, startPoint x: 1060, startPoint y: 154, endPoint x: 898, endPoint y: 147, distance: 163.0
click at [898, 147] on div "ID 23911 App Development Code Copy this card Board App Development Column Code …" at bounding box center [646, 502] width 1229 height 973
type textarea "x"
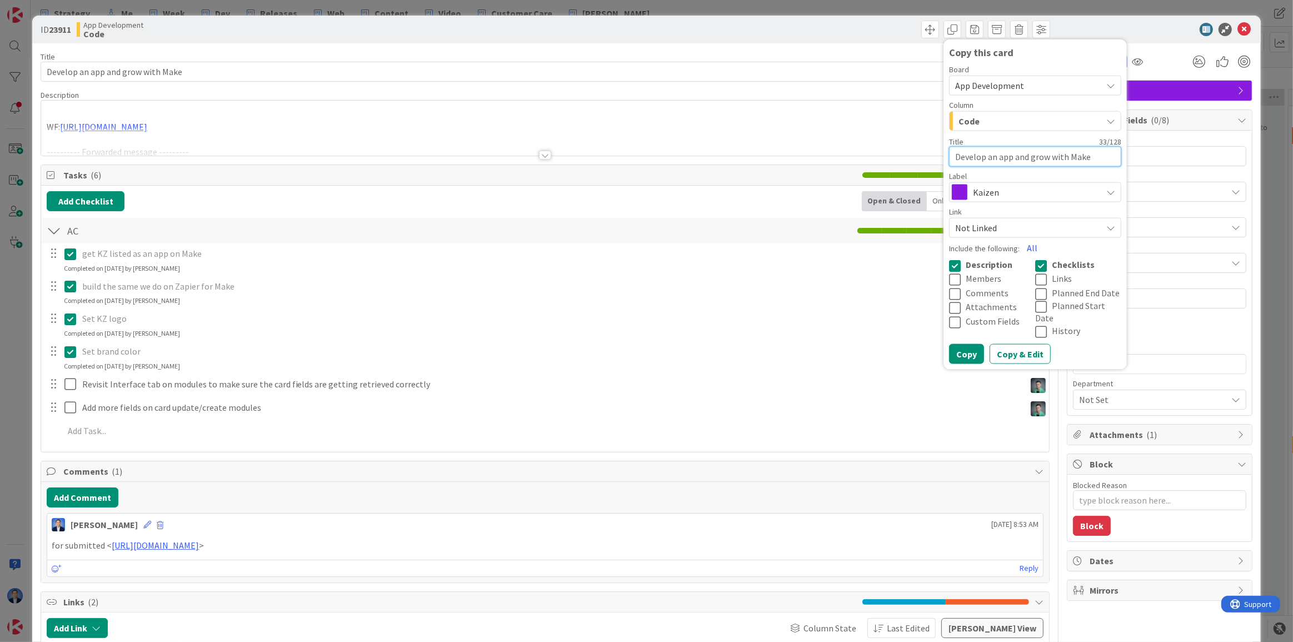
type textarea "I Make"
type textarea "x"
type textarea "Im Make"
type textarea "x"
type textarea "Imp Make"
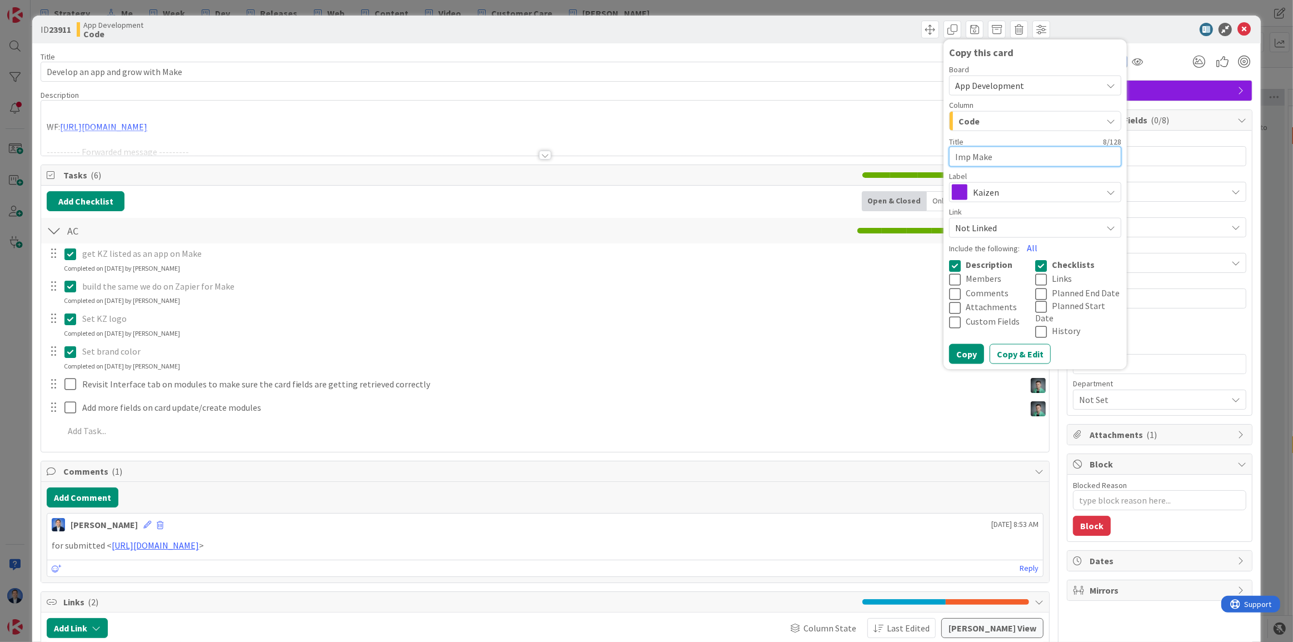
type textarea "x"
type textarea "Impr Make"
type textarea "x"
type textarea "Impro Make"
type textarea "x"
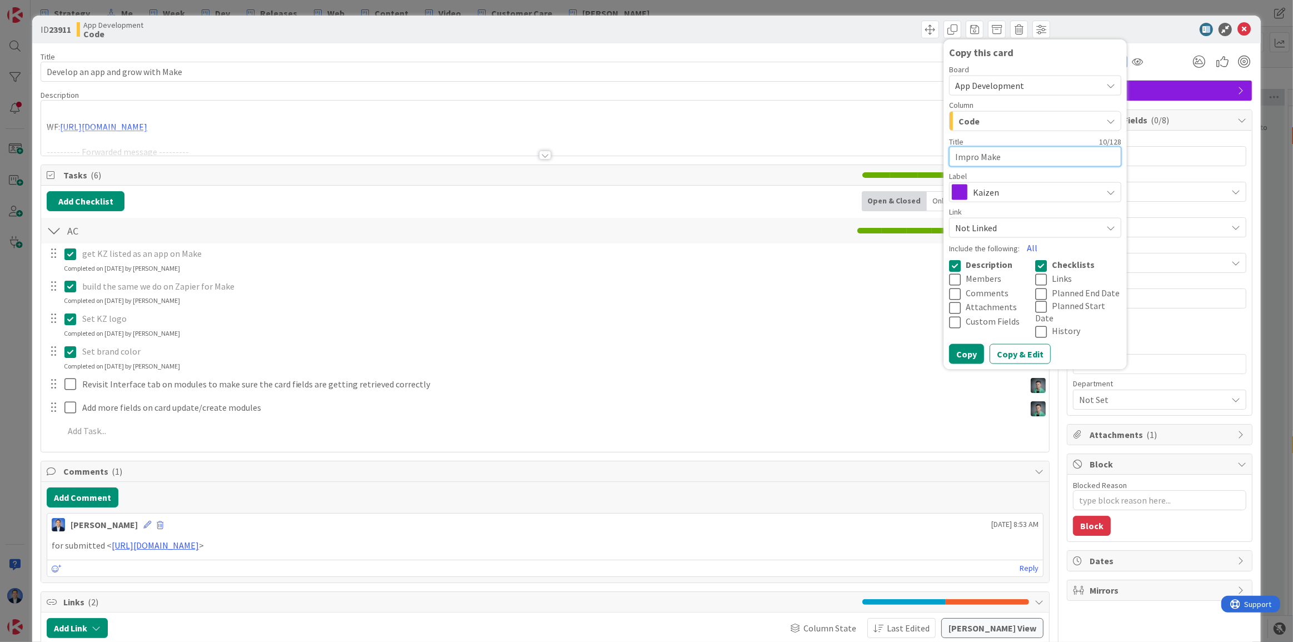
type textarea "Improv Make"
type textarea "x"
type textarea "Improve Make"
type textarea "x"
type textarea "Improve Make"
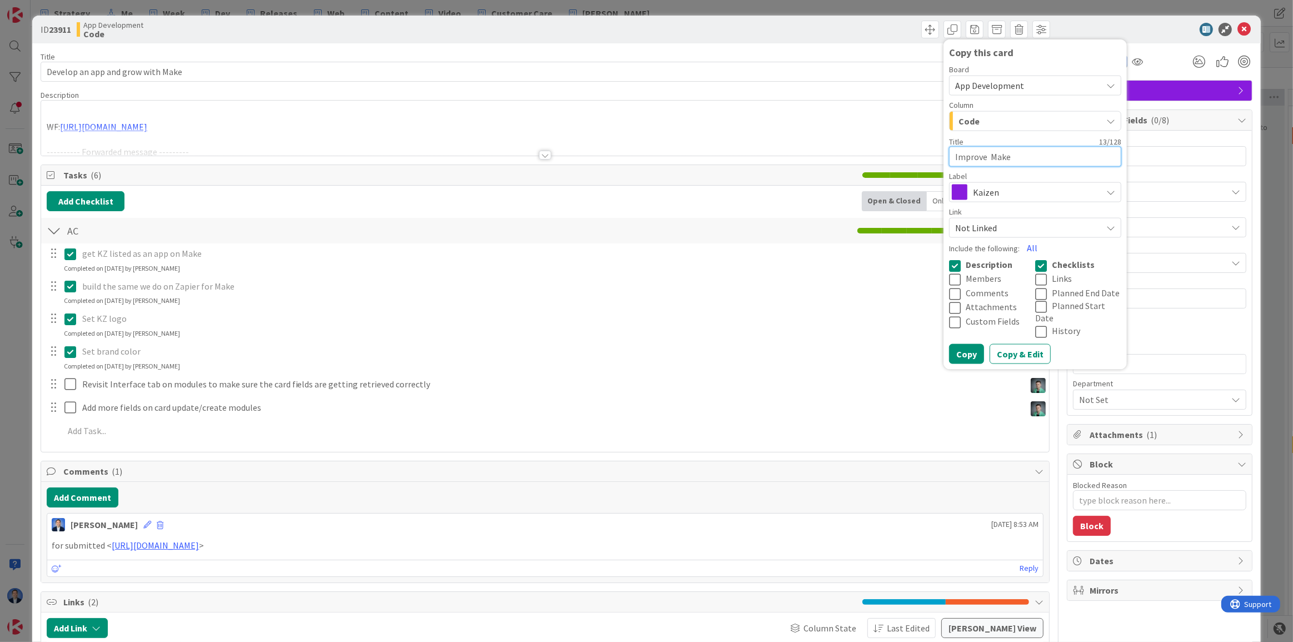
type textarea "x"
type textarea "Improve Make"
click at [958, 344] on button "Copy" at bounding box center [966, 354] width 35 height 20
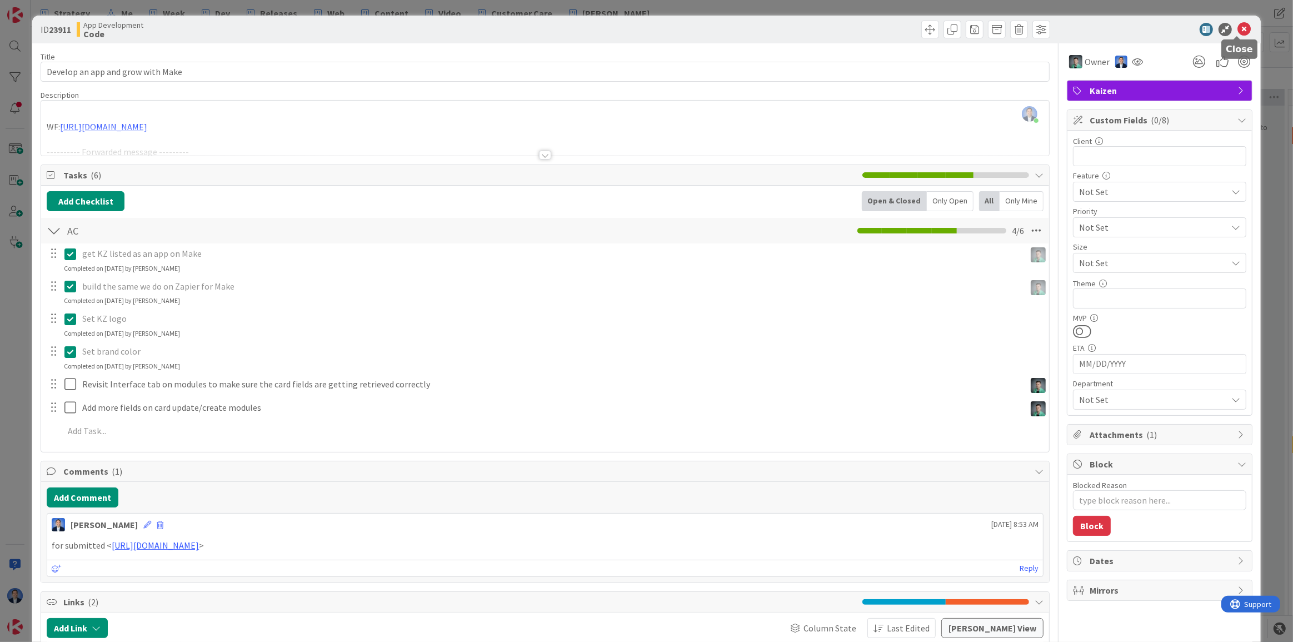
click at [1238, 31] on icon at bounding box center [1244, 29] width 13 height 13
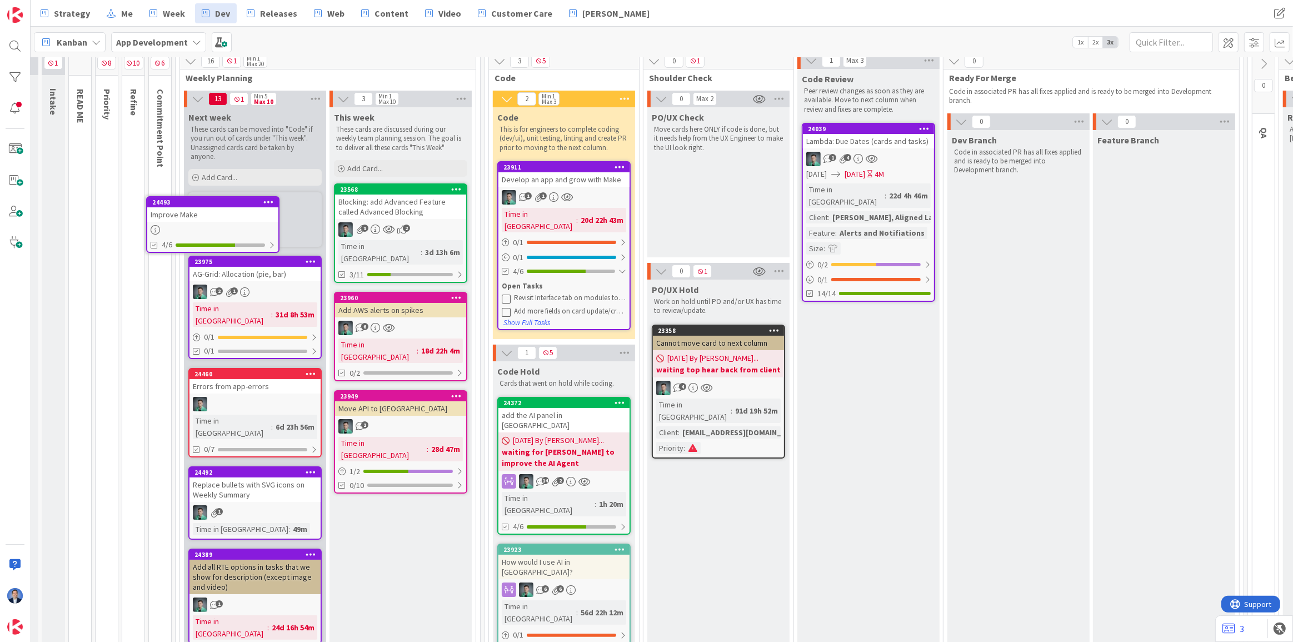
scroll to position [46, 16]
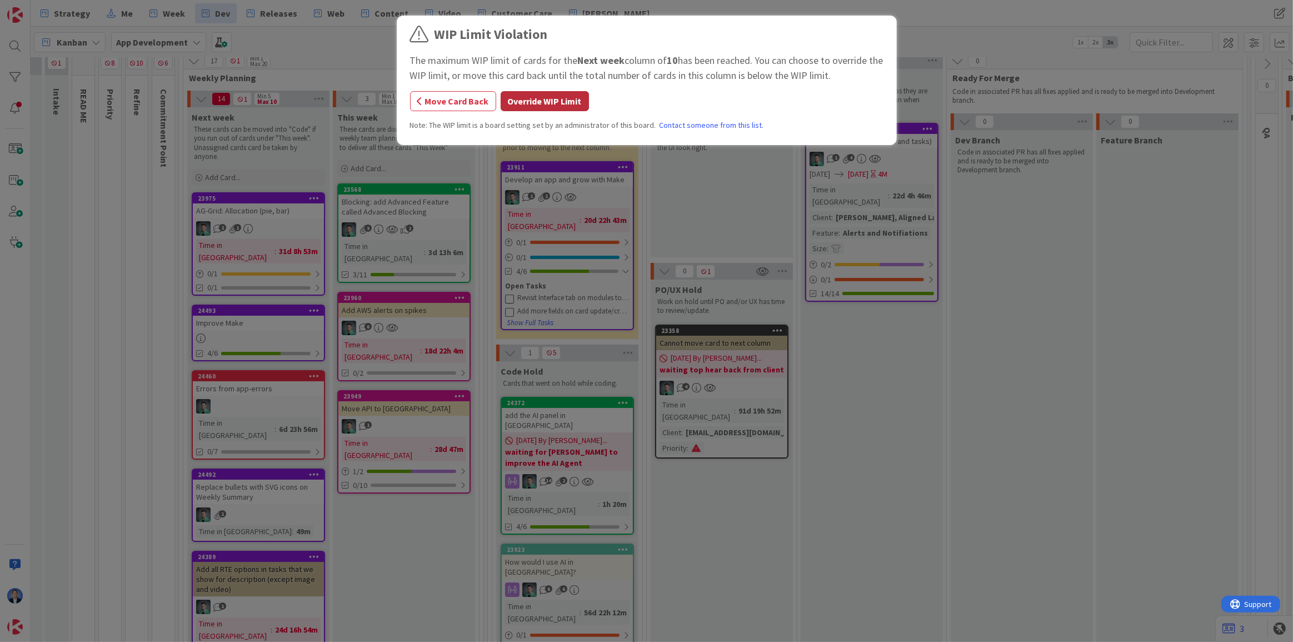
click at [532, 99] on button "Override WIP Limit" at bounding box center [545, 101] width 88 height 20
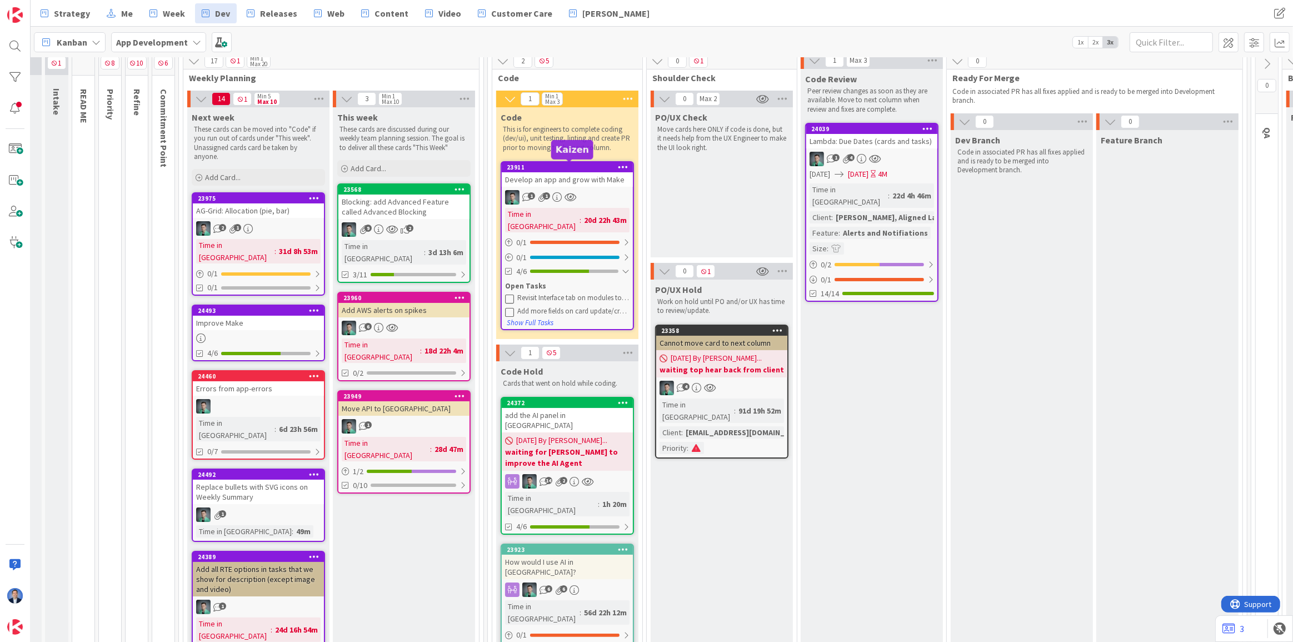
click at [586, 165] on div "23911" at bounding box center [570, 167] width 126 height 8
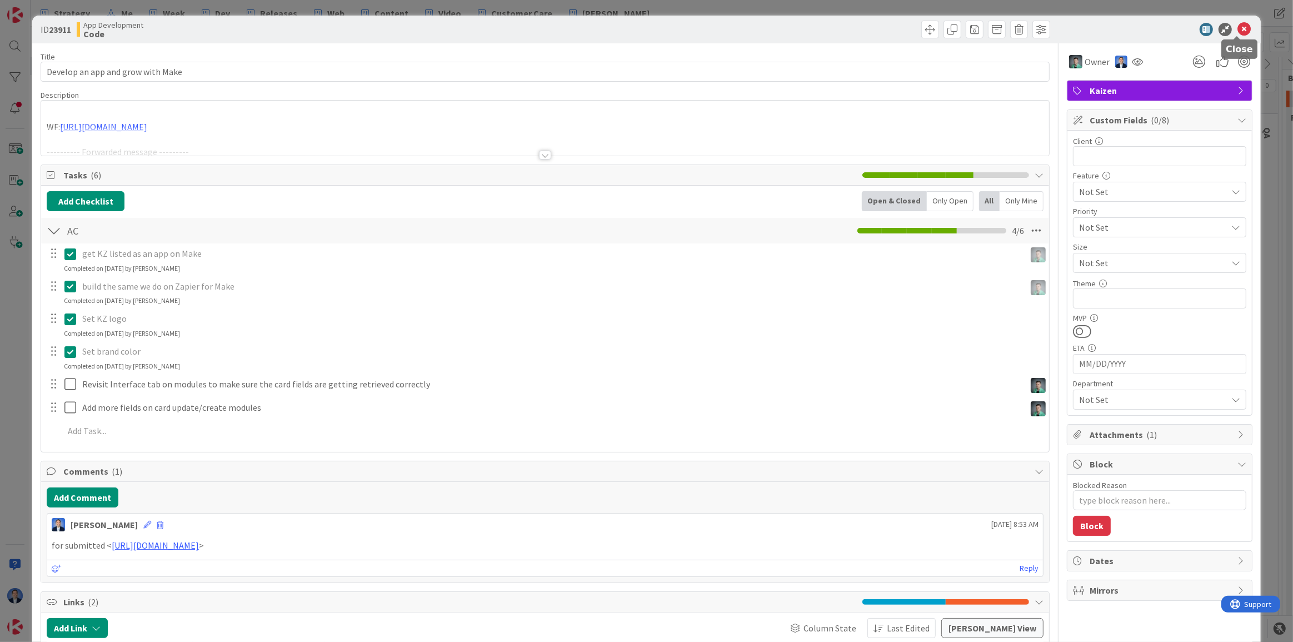
drag, startPoint x: 1243, startPoint y: 29, endPoint x: 1224, endPoint y: 35, distance: 19.7
click at [1243, 30] on icon at bounding box center [1244, 29] width 13 height 13
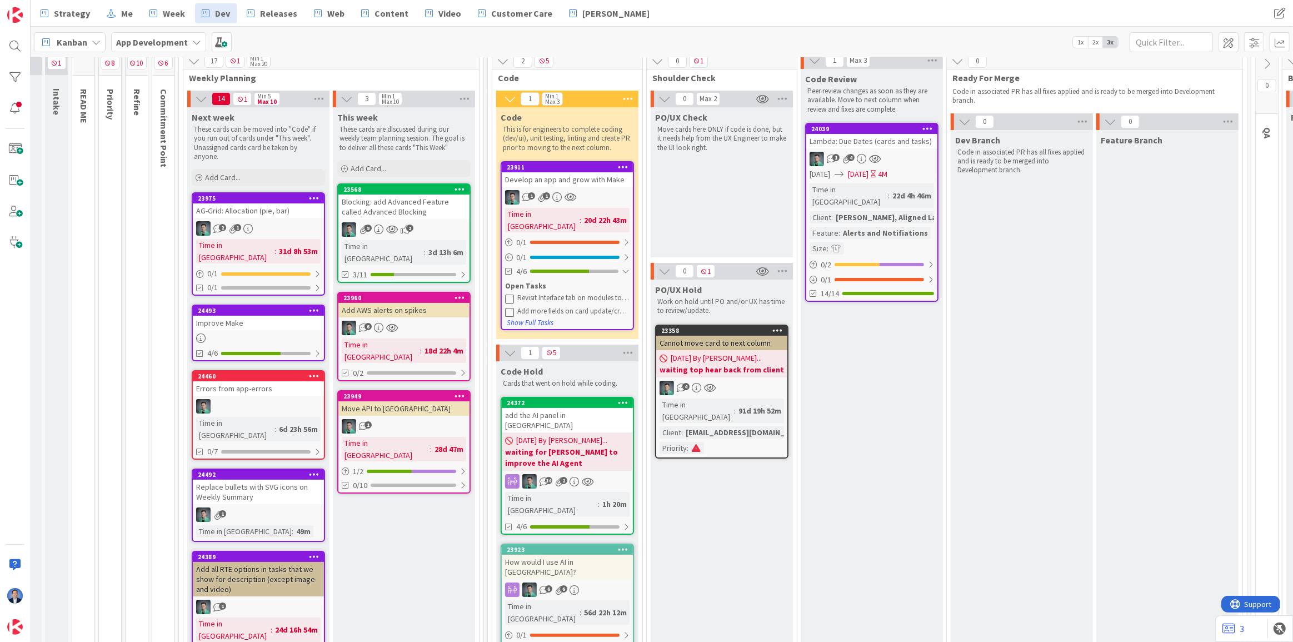
click at [261, 333] on div at bounding box center [258, 337] width 131 height 9
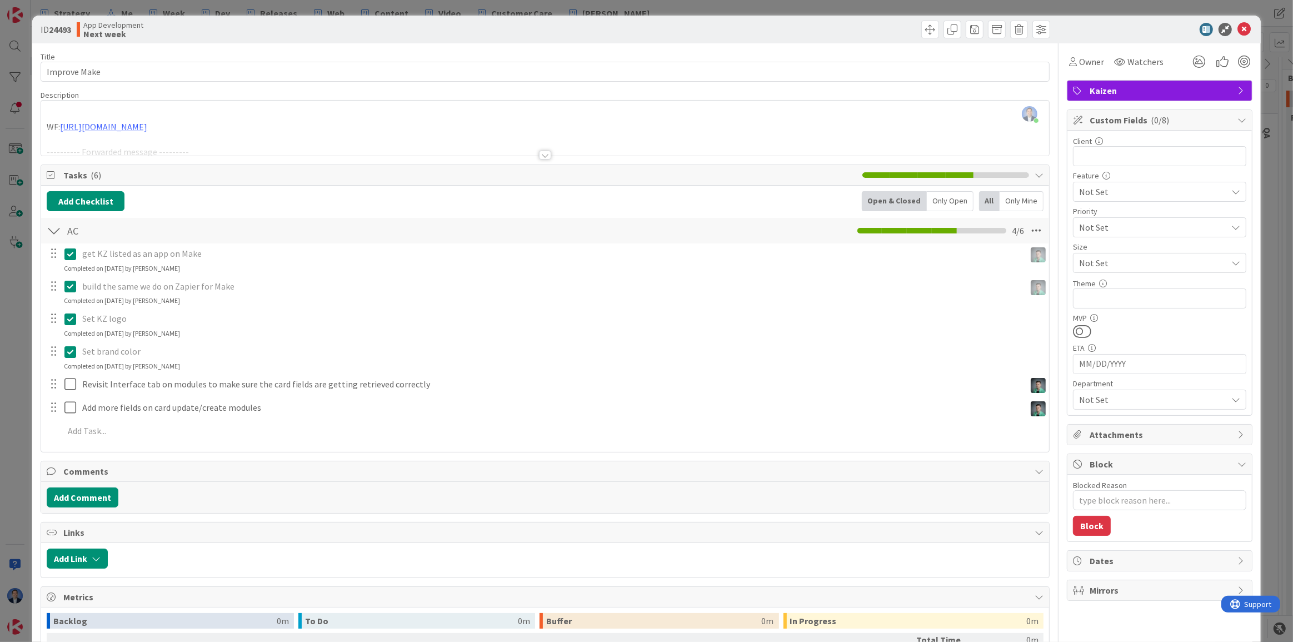
click at [72, 254] on icon at bounding box center [72, 253] width 17 height 13
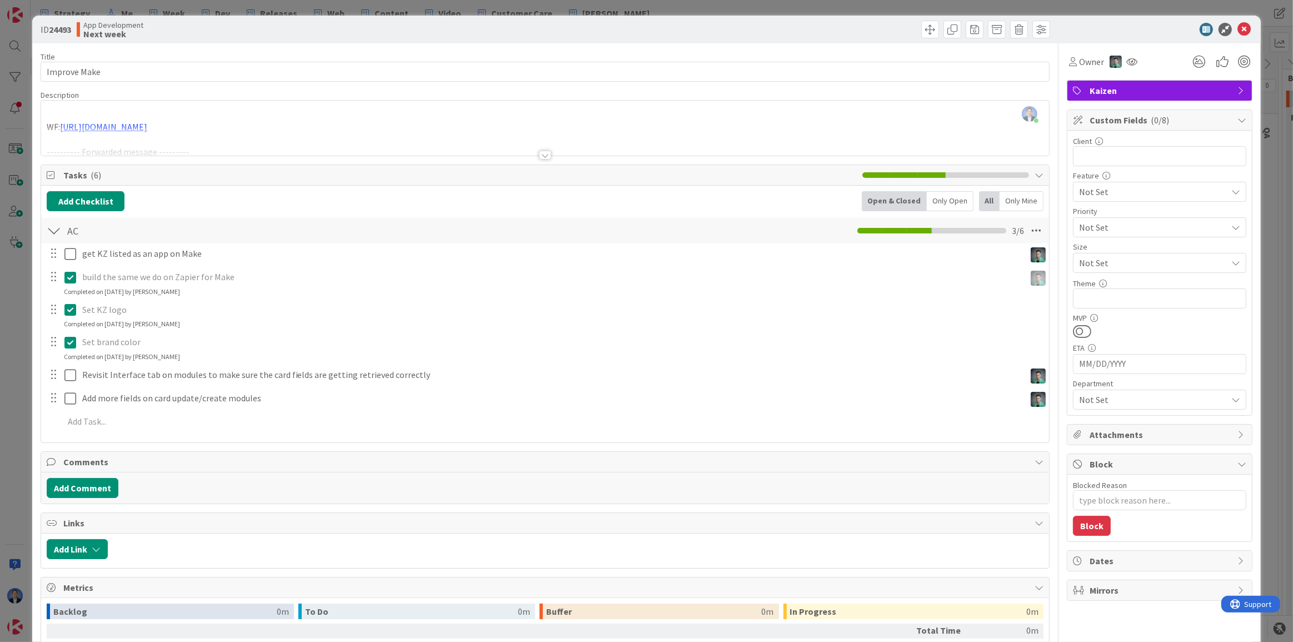
click at [67, 300] on div "get KZ listed as an app on Make Update Cancel build the same we do on Zapier fo…" at bounding box center [545, 339] width 997 height 192
click at [73, 306] on icon at bounding box center [72, 309] width 17 height 13
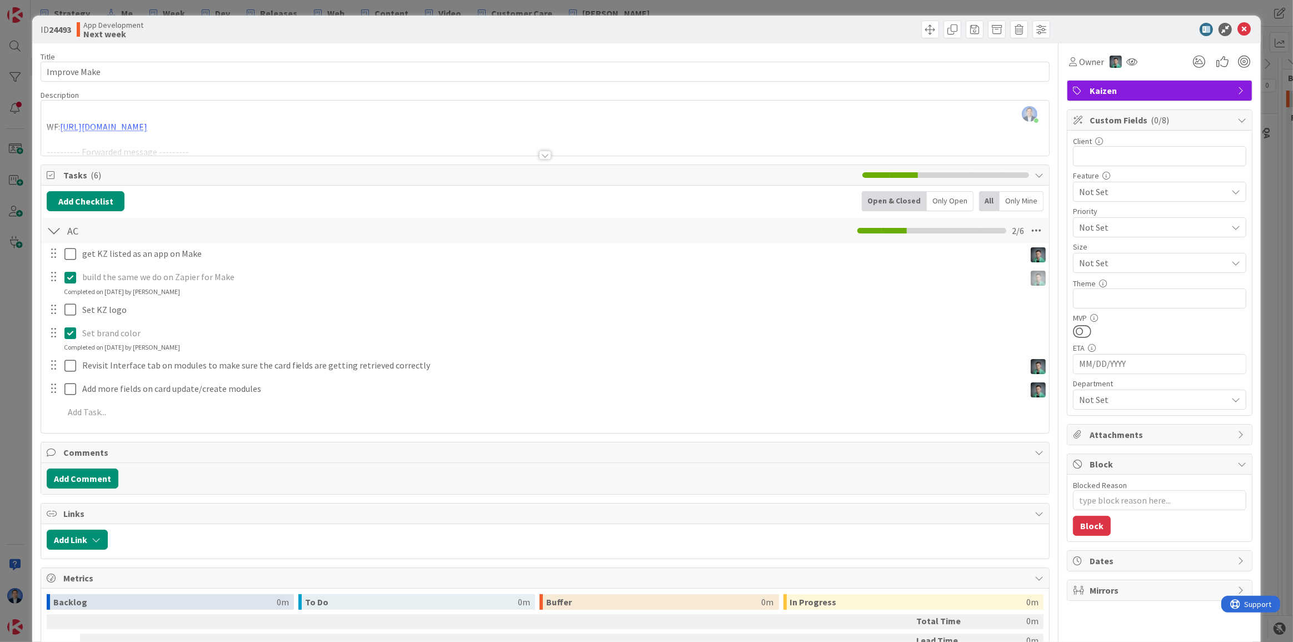
click at [69, 276] on icon at bounding box center [72, 277] width 17 height 13
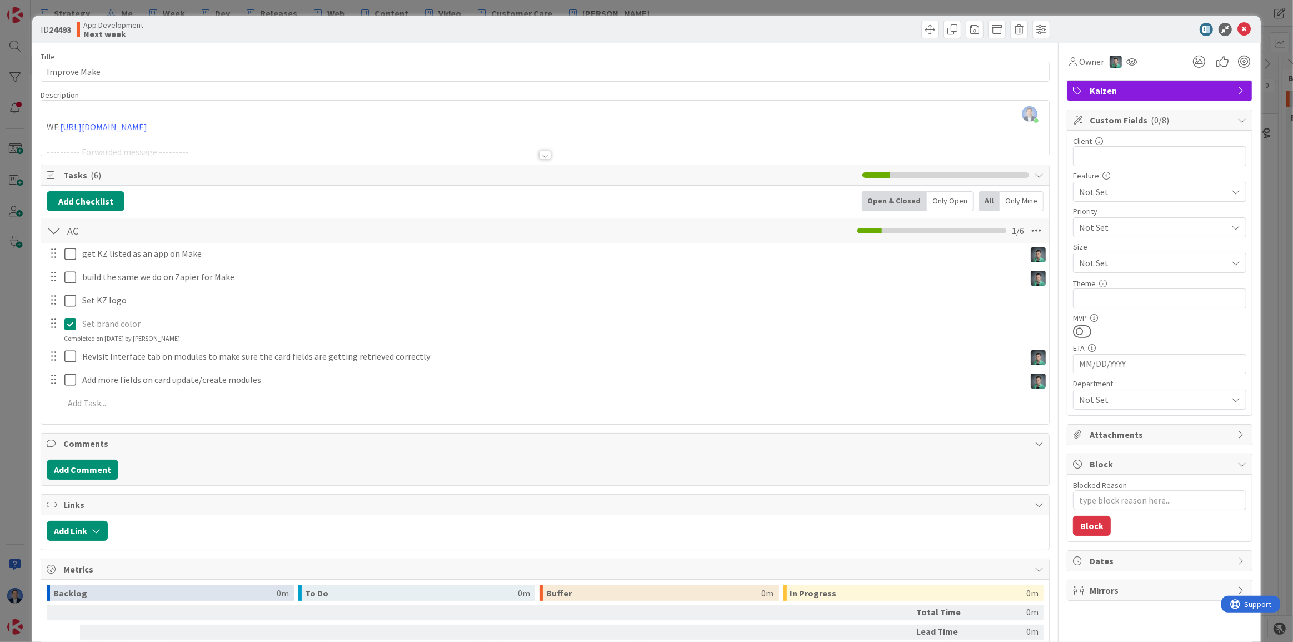
click at [67, 346] on div "get KZ listed as an app on Make Update Cancel build the same we do on Zapier fo…" at bounding box center [545, 330] width 997 height 174
click at [70, 325] on icon at bounding box center [72, 323] width 17 height 13
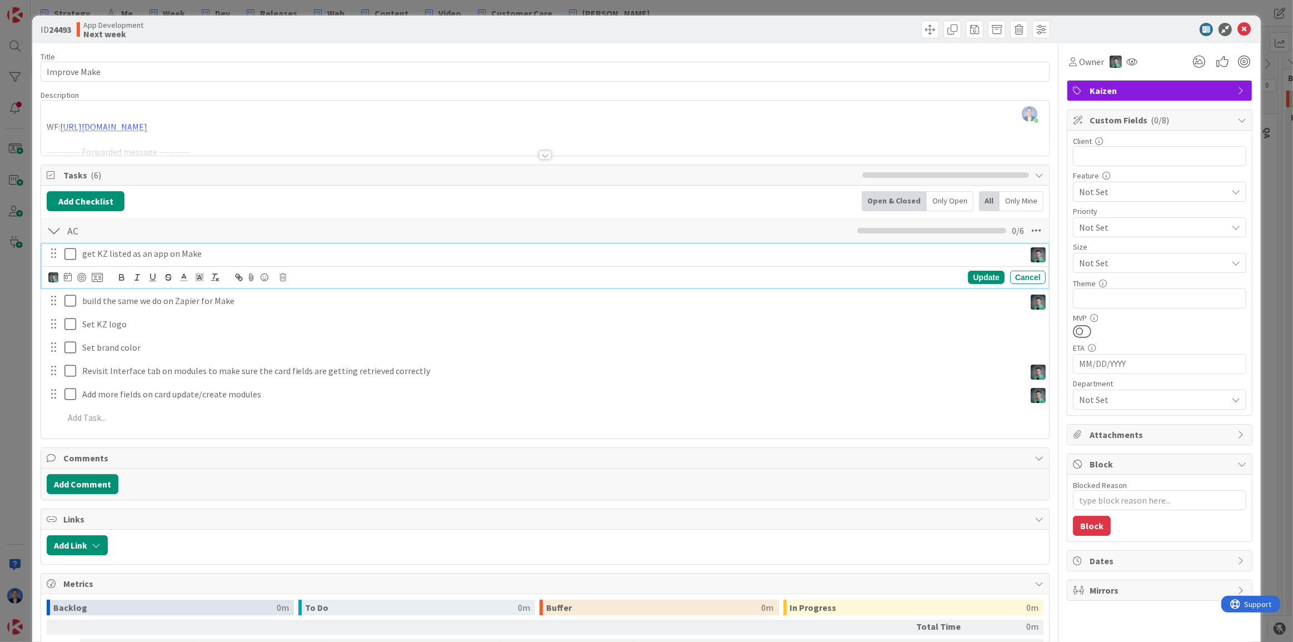
click at [124, 253] on p "get KZ listed as an app on Make" at bounding box center [551, 253] width 939 height 13
click at [284, 276] on icon at bounding box center [283, 277] width 7 height 8
click at [303, 318] on div "Delete" at bounding box center [311, 325] width 41 height 20
type textarea "x"
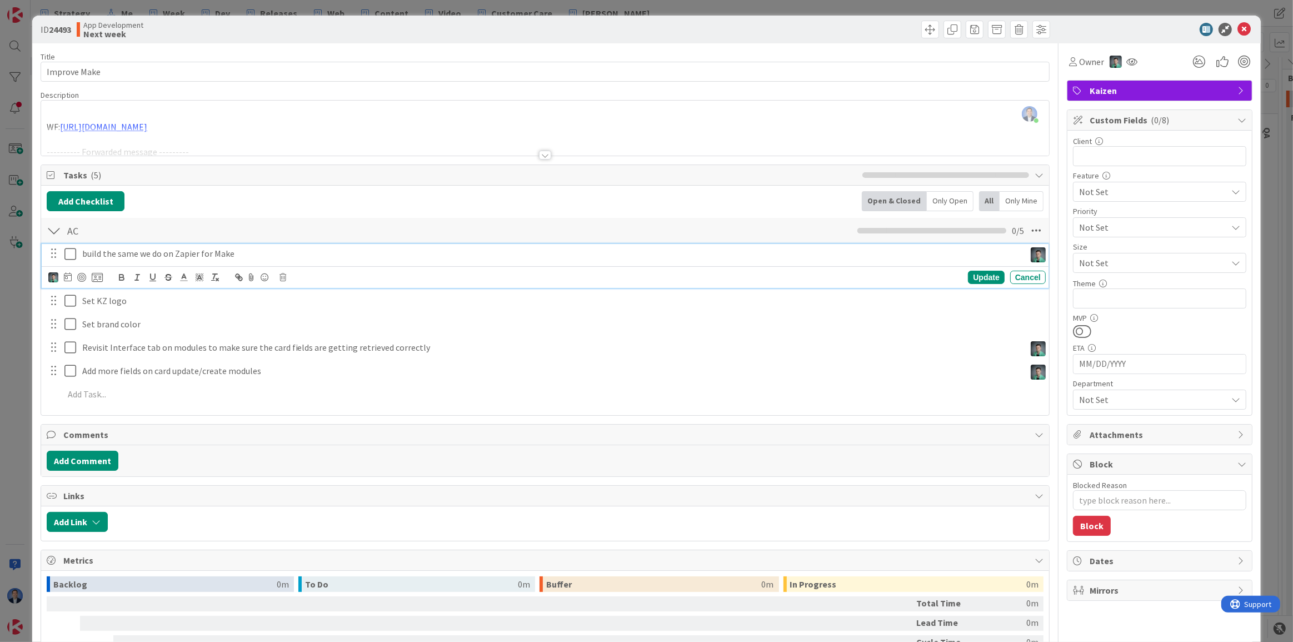
click at [253, 248] on p "build the same we do on Zapier for Make" at bounding box center [551, 253] width 939 height 13
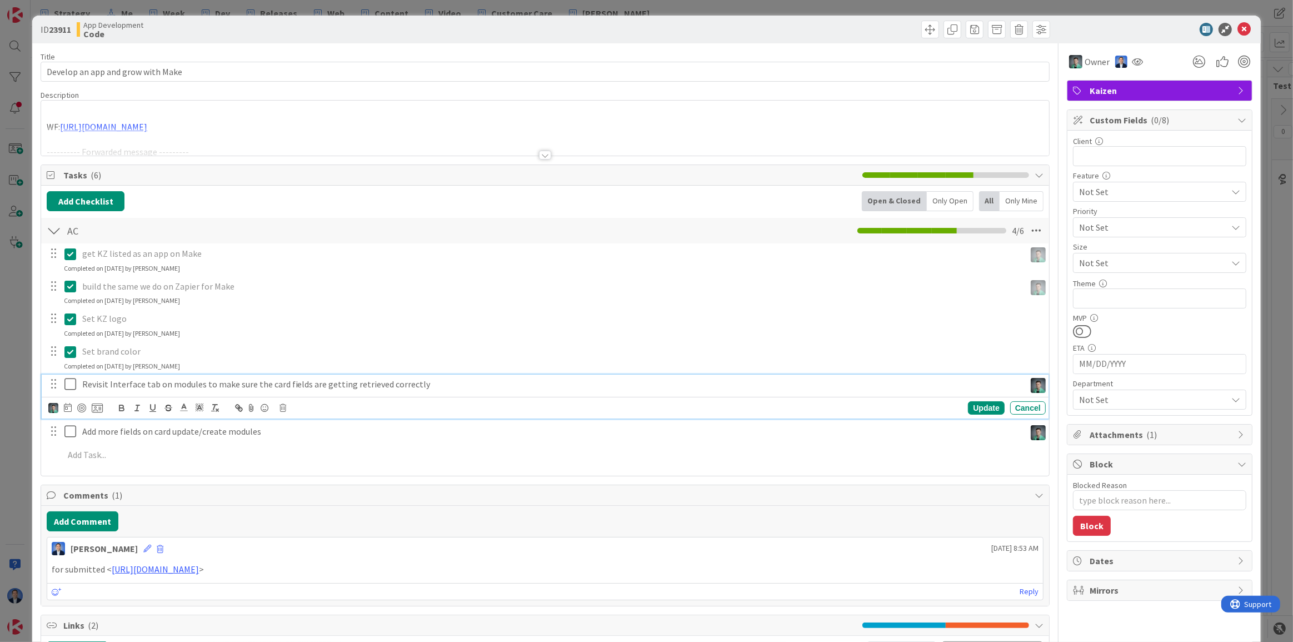
click at [246, 382] on p "Revisit Interface tab on modules to make sure the card fields are getting retri…" at bounding box center [551, 384] width 939 height 13
click at [286, 404] on icon at bounding box center [283, 408] width 7 height 8
click at [309, 450] on div "Delete" at bounding box center [311, 455] width 41 height 20
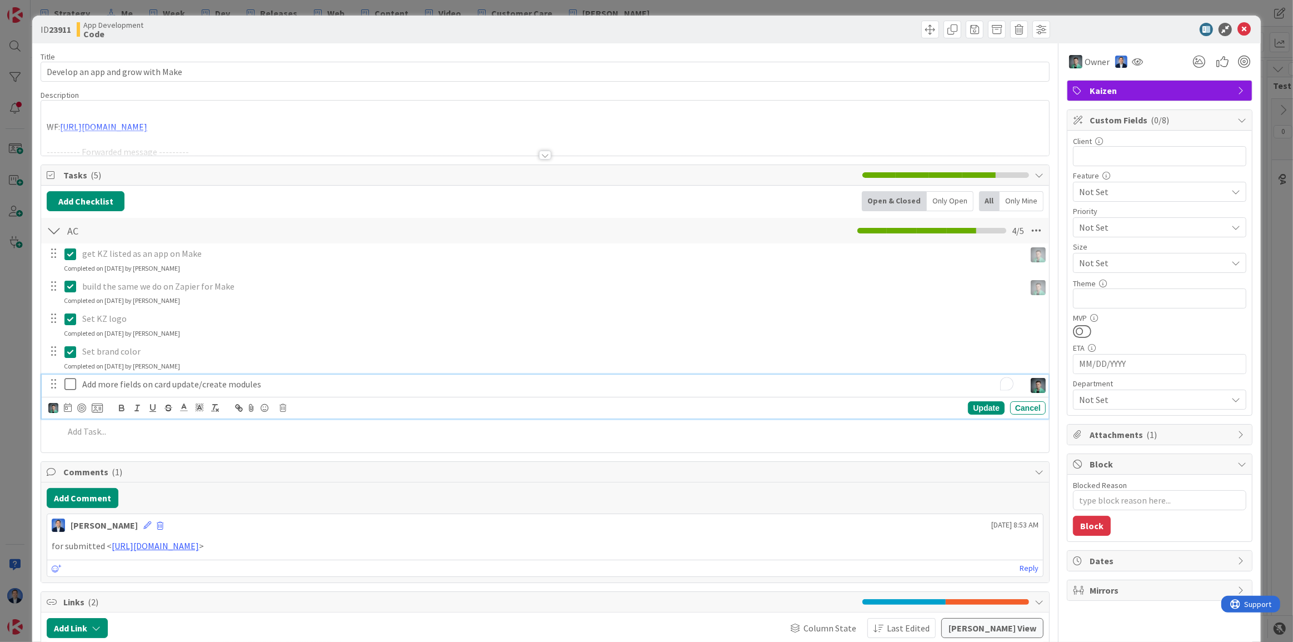
click at [247, 382] on p "Add more fields on card update/create modules" at bounding box center [551, 384] width 939 height 13
click at [283, 405] on icon at bounding box center [283, 408] width 7 height 8
click at [306, 455] on div "Delete" at bounding box center [311, 455] width 41 height 20
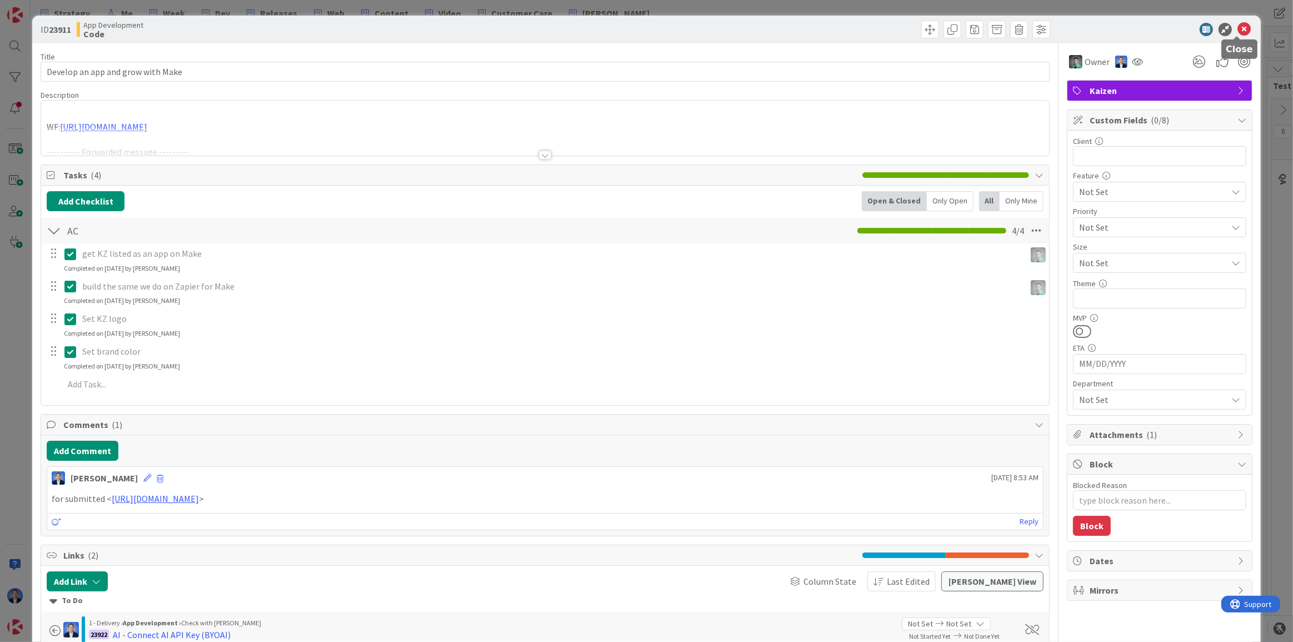
click at [1238, 29] on icon at bounding box center [1244, 29] width 13 height 13
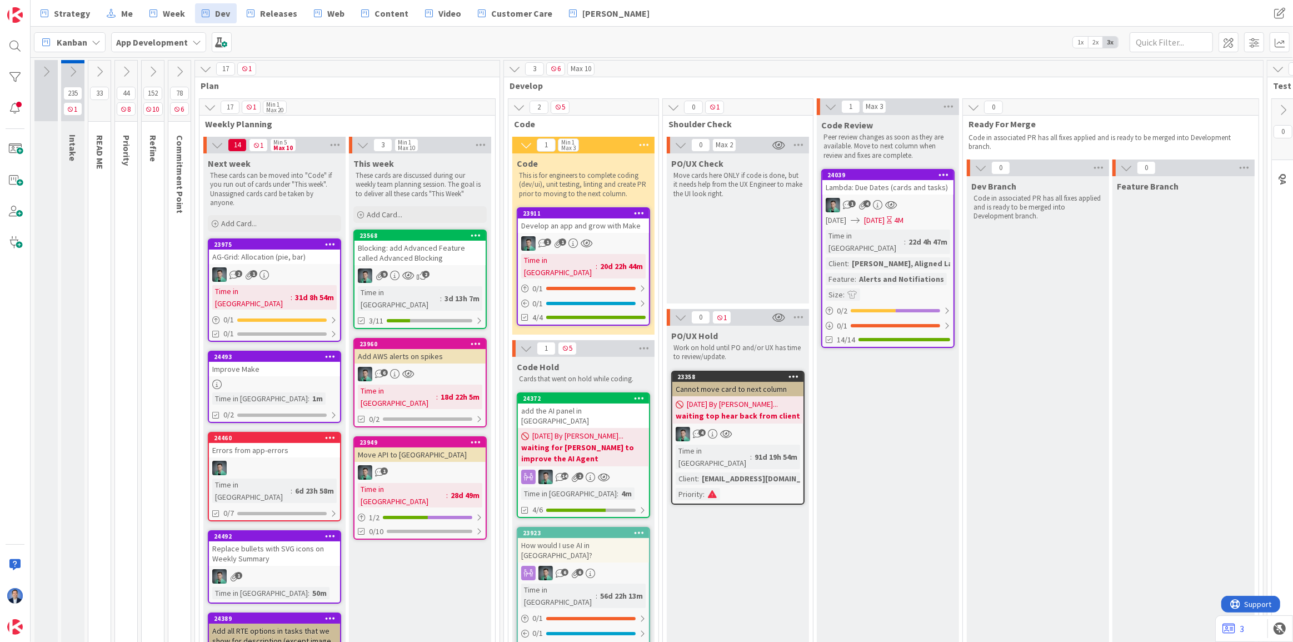
click at [410, 260] on div "Blocking: add Advanced Feature called Advanced Blocking" at bounding box center [420, 253] width 131 height 24
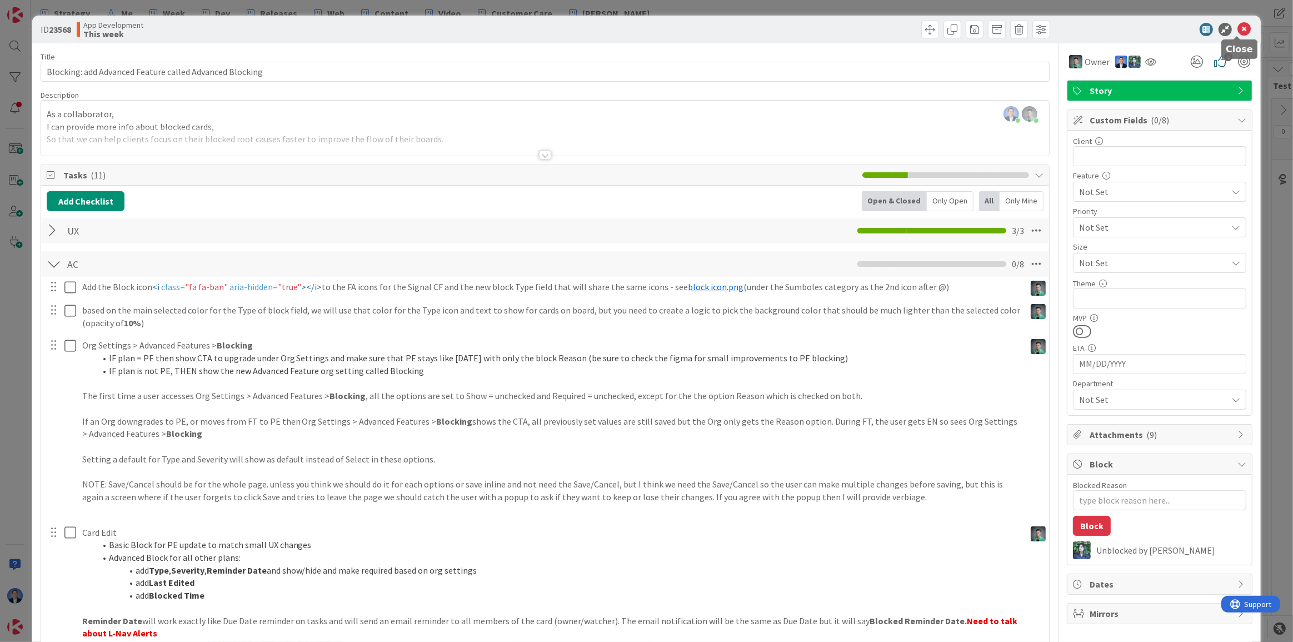
click at [1239, 31] on icon at bounding box center [1244, 29] width 13 height 13
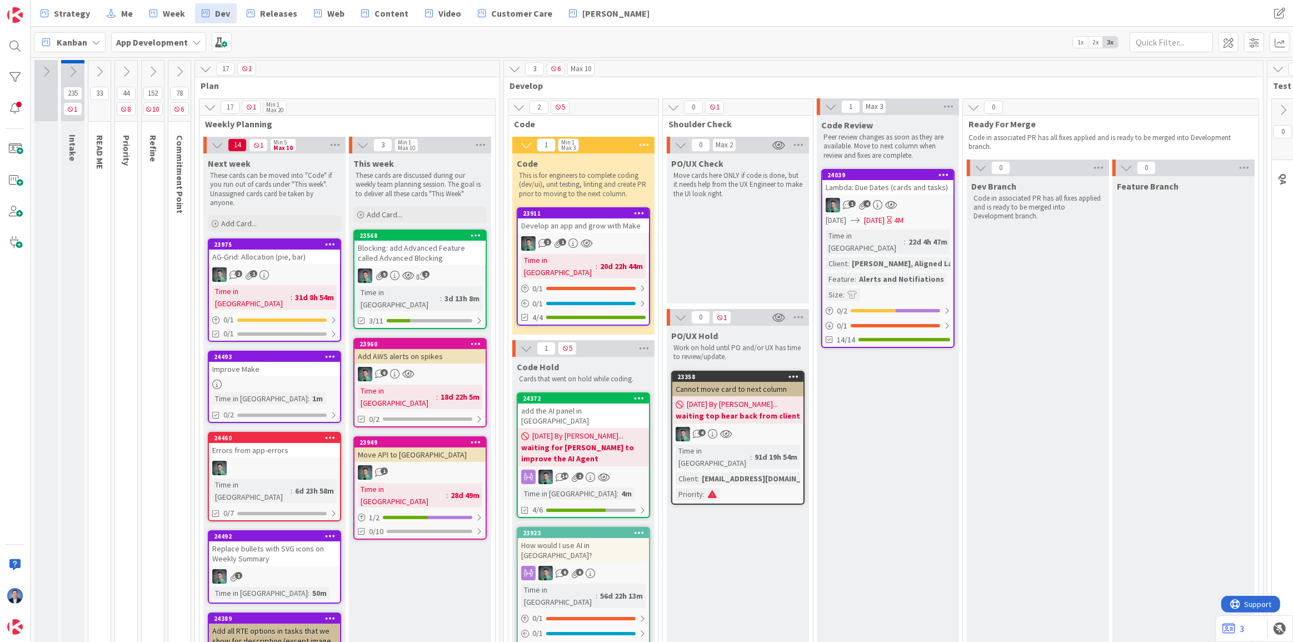
click at [417, 256] on div "Blocking: add Advanced Feature called Advanced Blocking" at bounding box center [420, 253] width 131 height 24
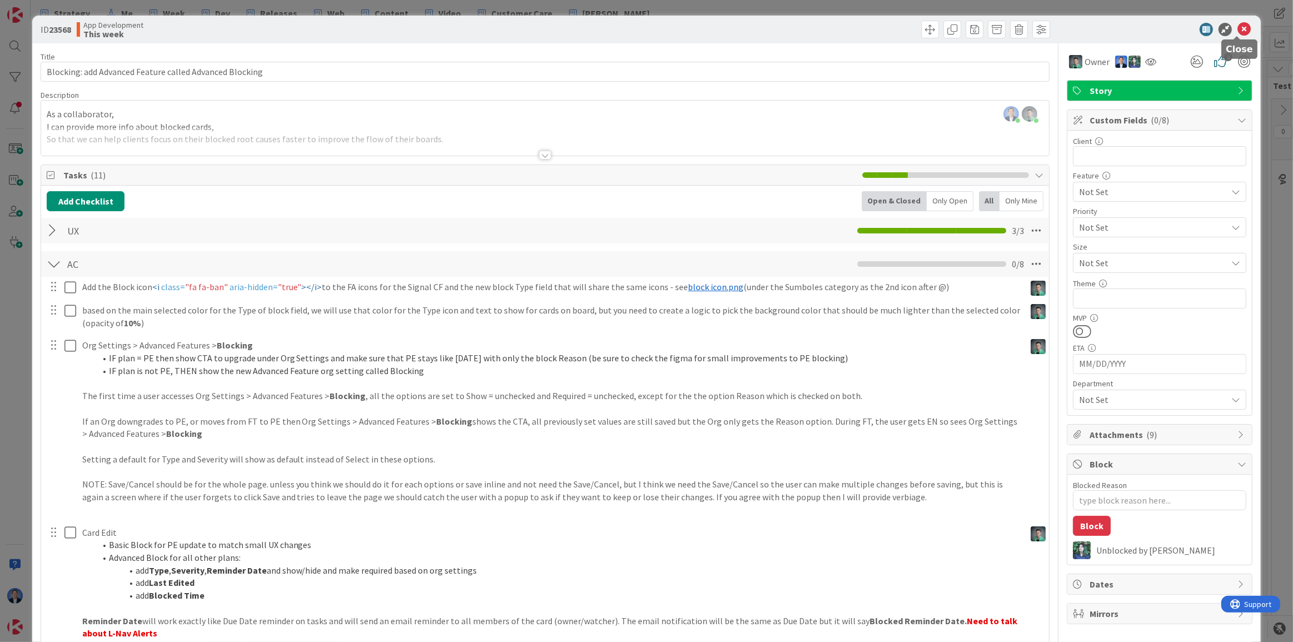
click at [1238, 29] on icon at bounding box center [1244, 29] width 13 height 13
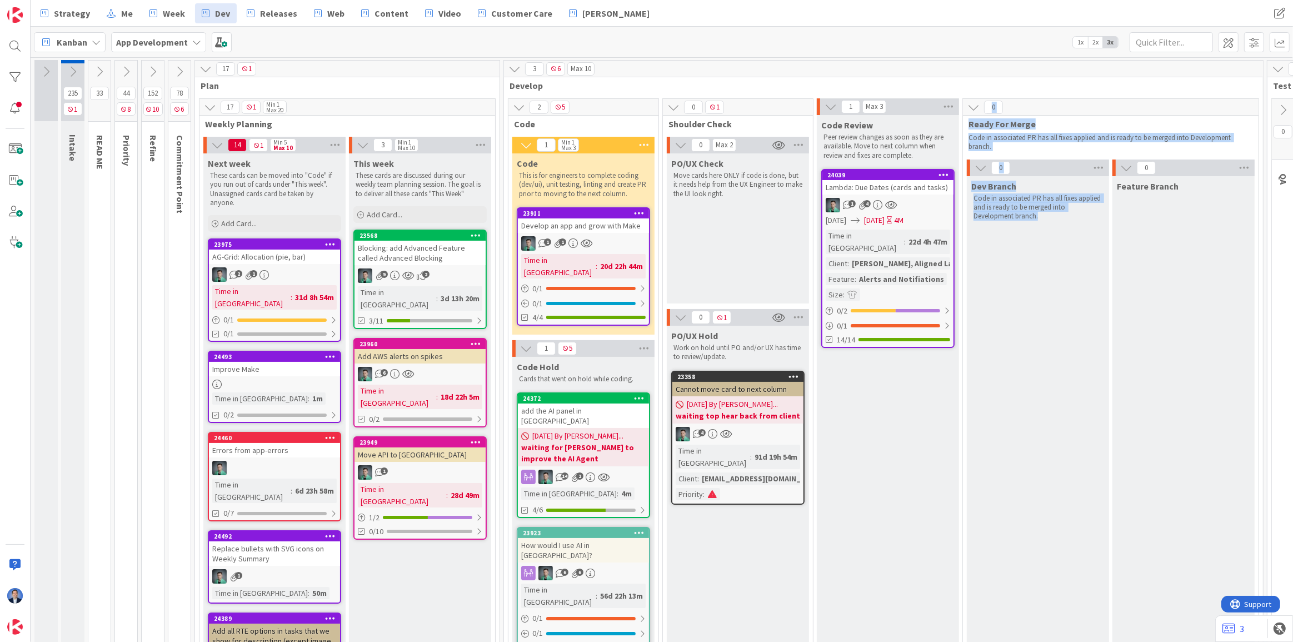
drag, startPoint x: 876, startPoint y: 460, endPoint x: 1059, endPoint y: 494, distance: 186.0
click at [150, 71] on icon at bounding box center [153, 72] width 12 height 12
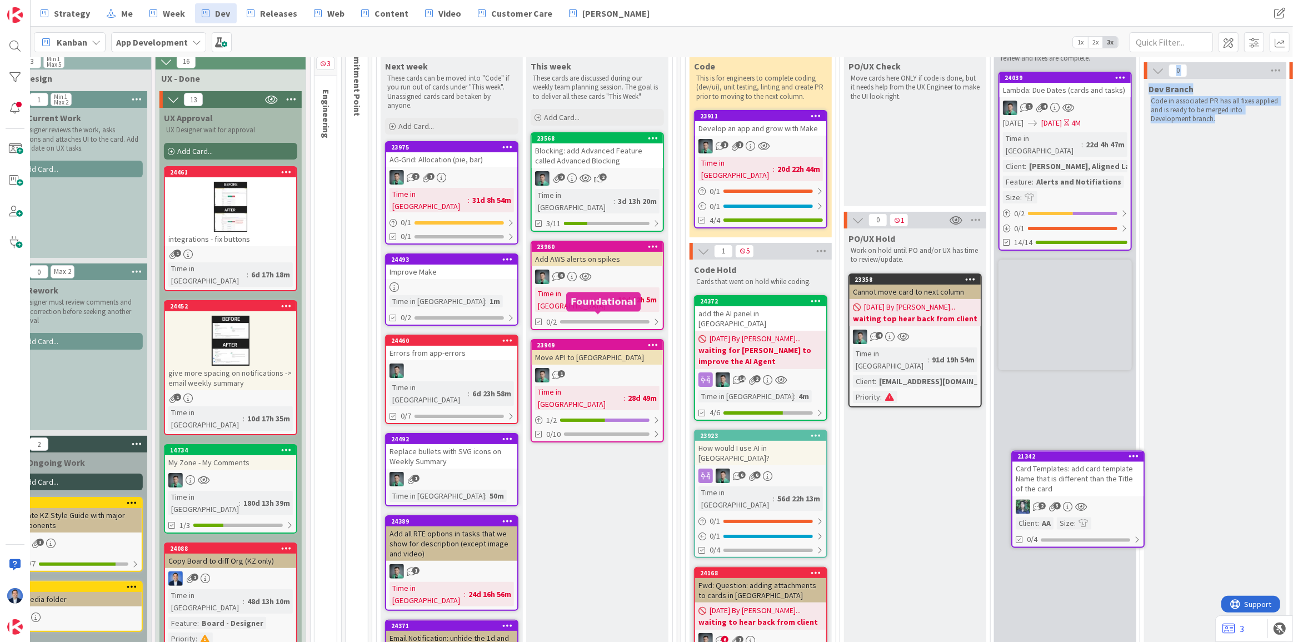
scroll to position [99, 512]
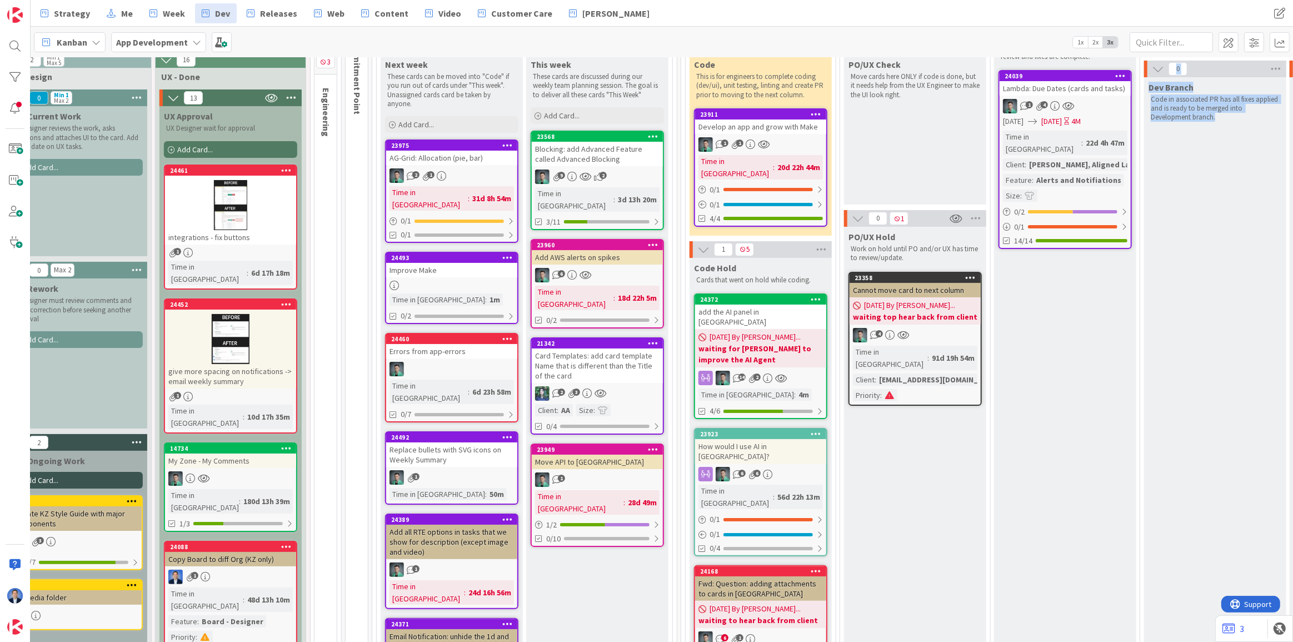
click at [578, 348] on div "Card Templates: add card template Name that is different than the Title of the …" at bounding box center [597, 365] width 131 height 34
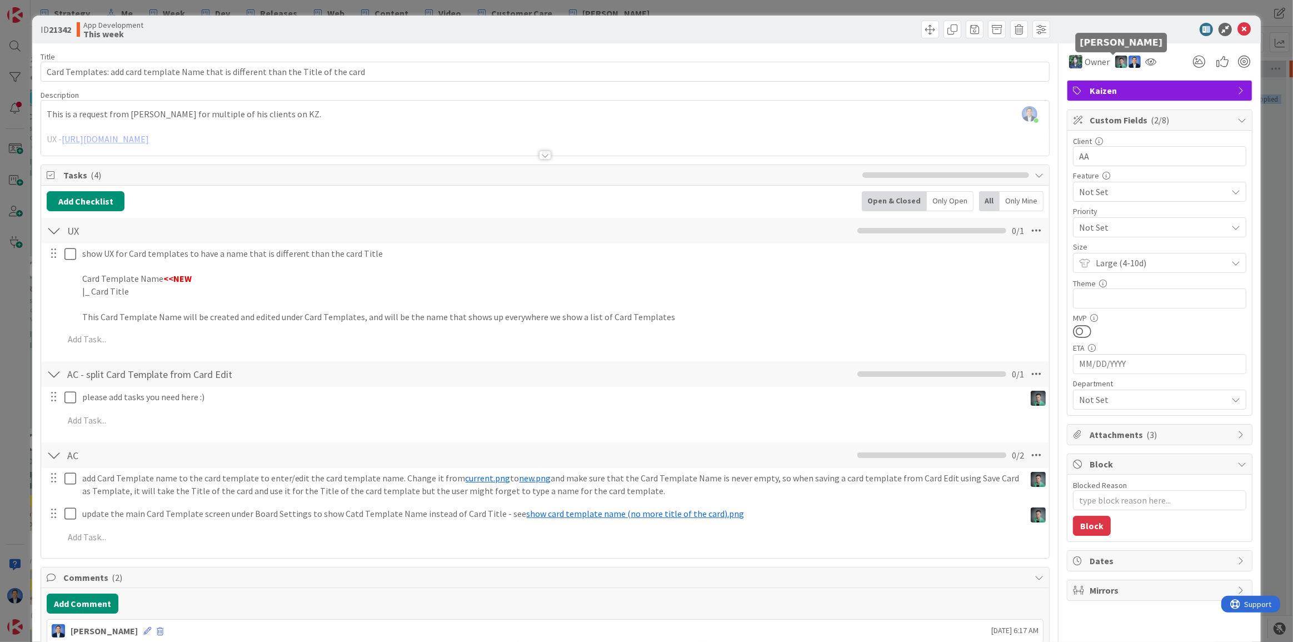
click at [1115, 62] on img at bounding box center [1121, 62] width 12 height 12
click at [1090, 102] on link "Set as owner" at bounding box center [1083, 101] width 88 height 18
type textarea "x"
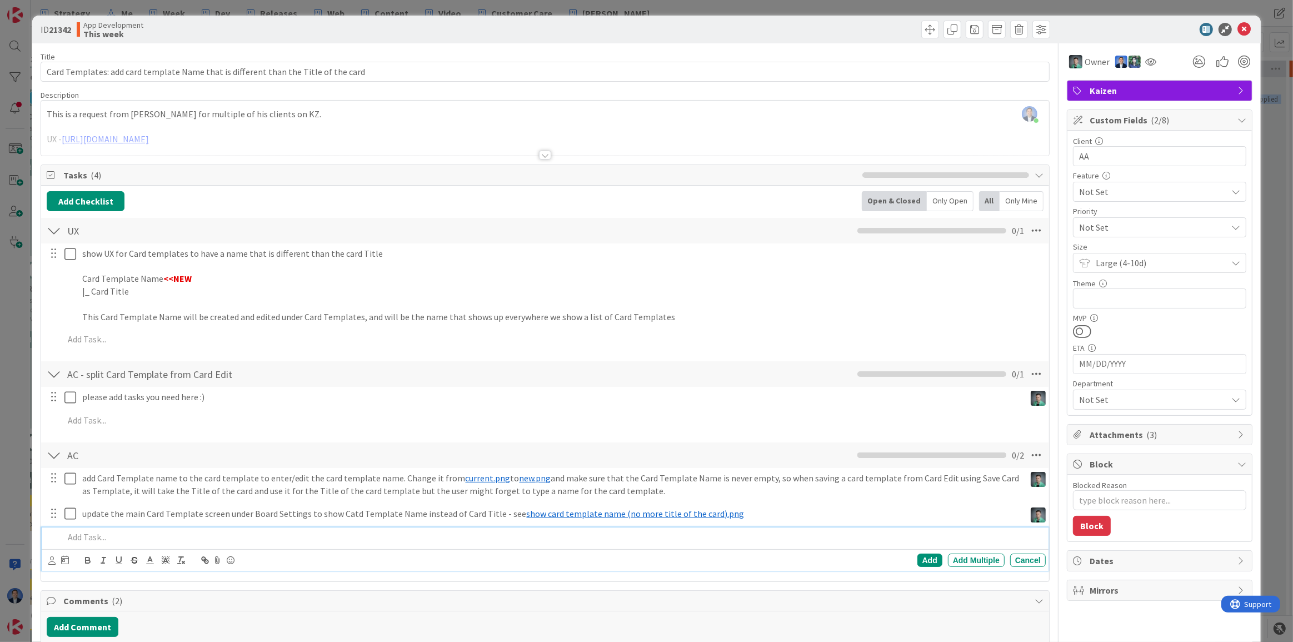
click at [75, 529] on div at bounding box center [552, 536] width 986 height 19
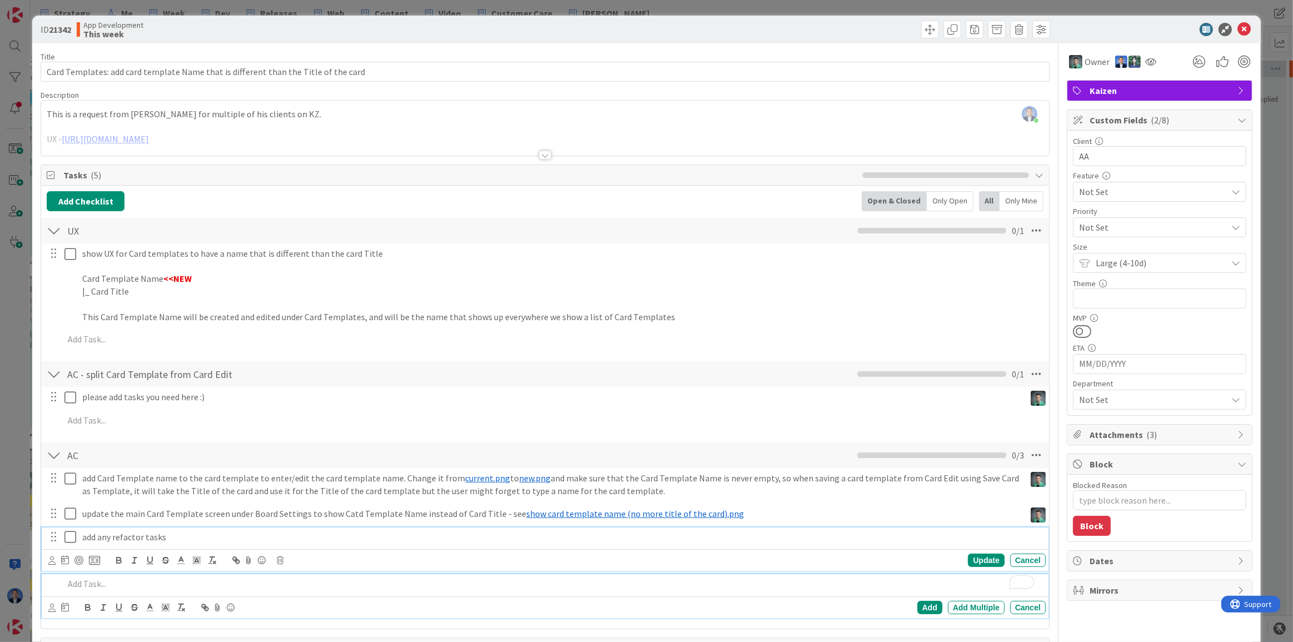
click at [118, 538] on p "add any refactor tasks" at bounding box center [561, 537] width 959 height 13
click at [55, 562] on icon at bounding box center [51, 560] width 7 height 8
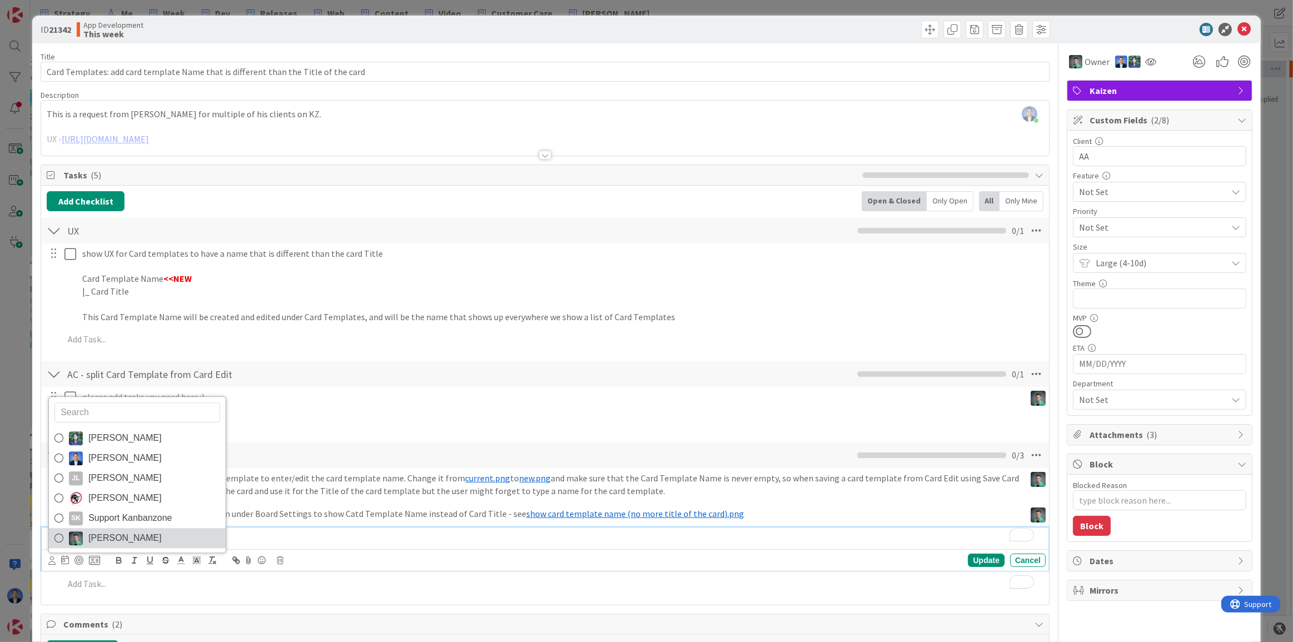
click at [96, 537] on span "Vladislav Pavlov" at bounding box center [124, 538] width 73 height 17
type textarea "x"
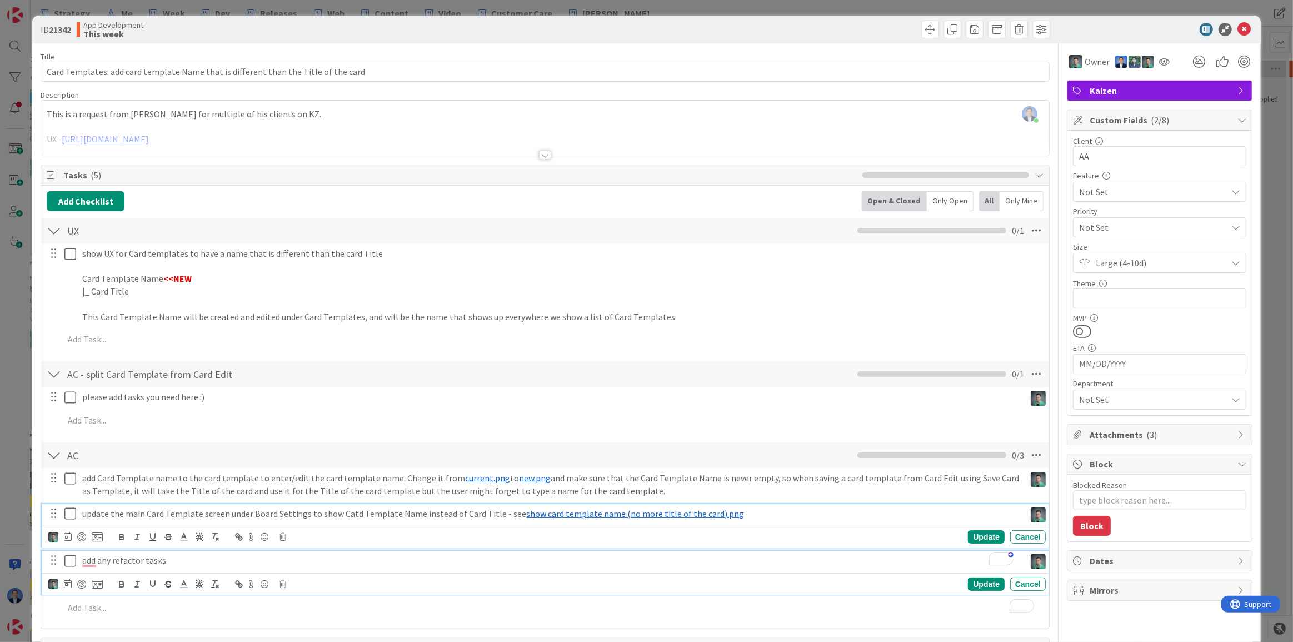
click at [350, 509] on p "update the main Card Template screen under Board Settings to show Catd Template…" at bounding box center [551, 513] width 939 height 13
click at [181, 559] on p "add any refactor tasks" at bounding box center [551, 560] width 939 height 13
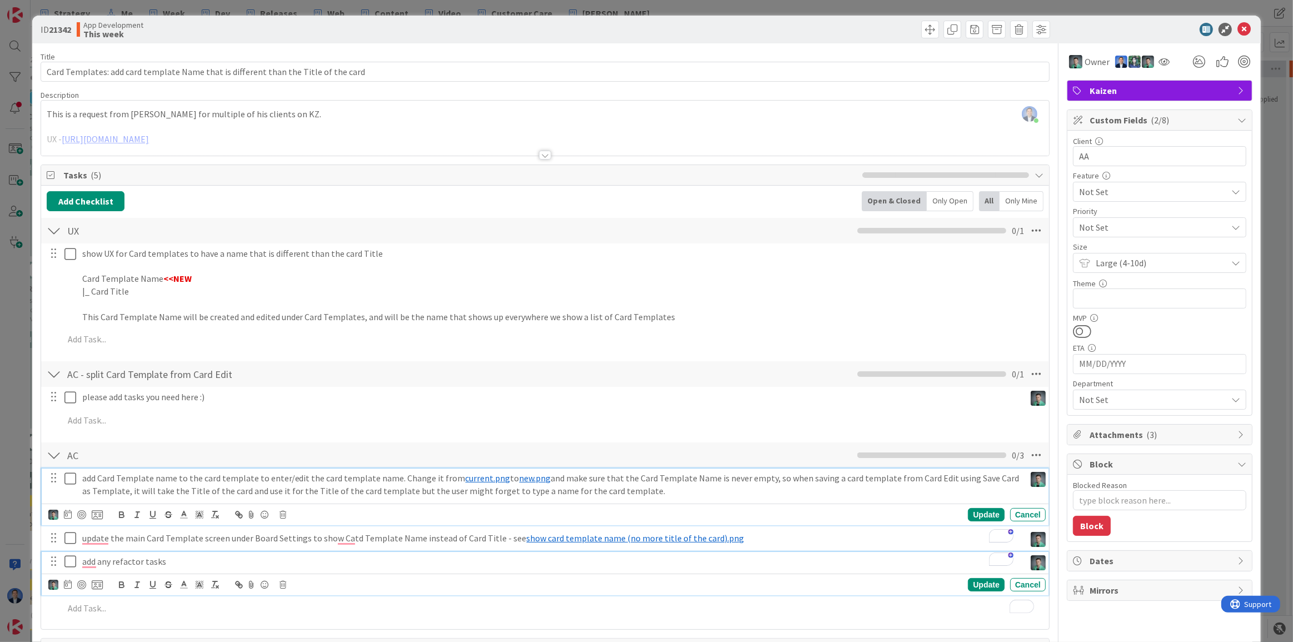
click at [629, 490] on p "add Card Template name to the card template to enter/edit the card template nam…" at bounding box center [551, 484] width 939 height 25
type textarea "x"
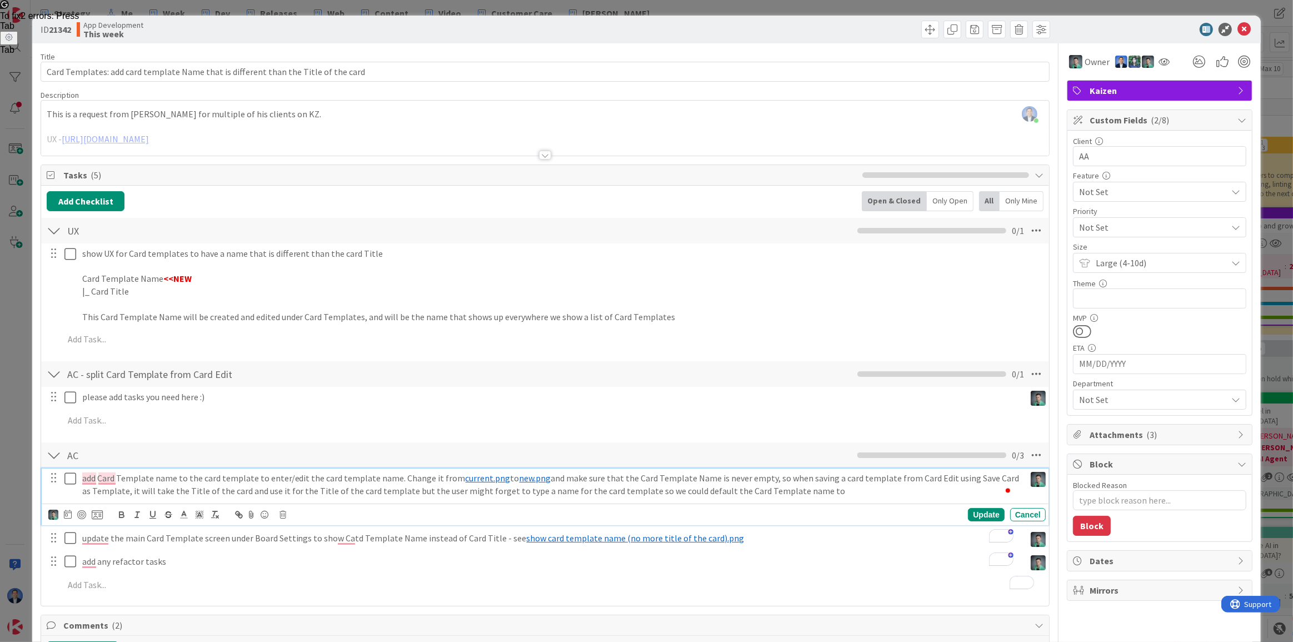
scroll to position [99, 512]
click at [759, 481] on p "add Card Template name to the card template to enter/edit the card template nam…" at bounding box center [551, 484] width 939 height 25
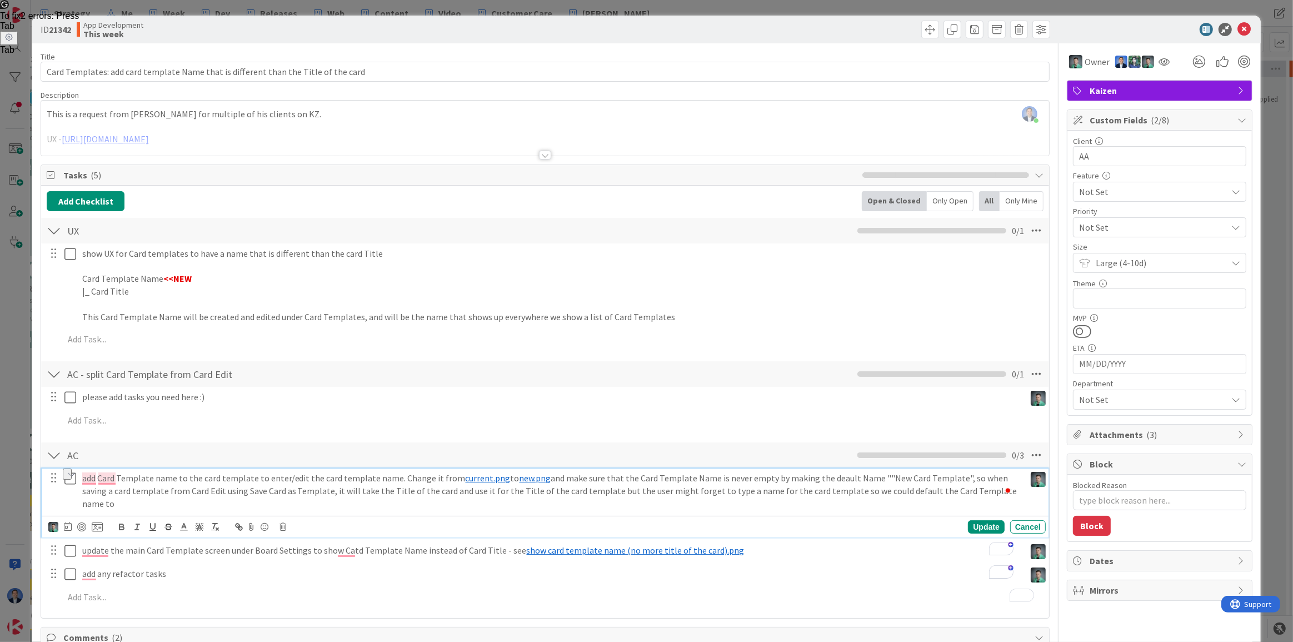
drag, startPoint x: 986, startPoint y: 490, endPoint x: 737, endPoint y: 484, distance: 249.6
click at [737, 484] on p "add Card Template name to the card template to enter/edit the card template nam…" at bounding box center [551, 491] width 939 height 38
click at [225, 491] on p "add Card Template name to the card template to enter/edit the card template nam…" at bounding box center [551, 491] width 939 height 38
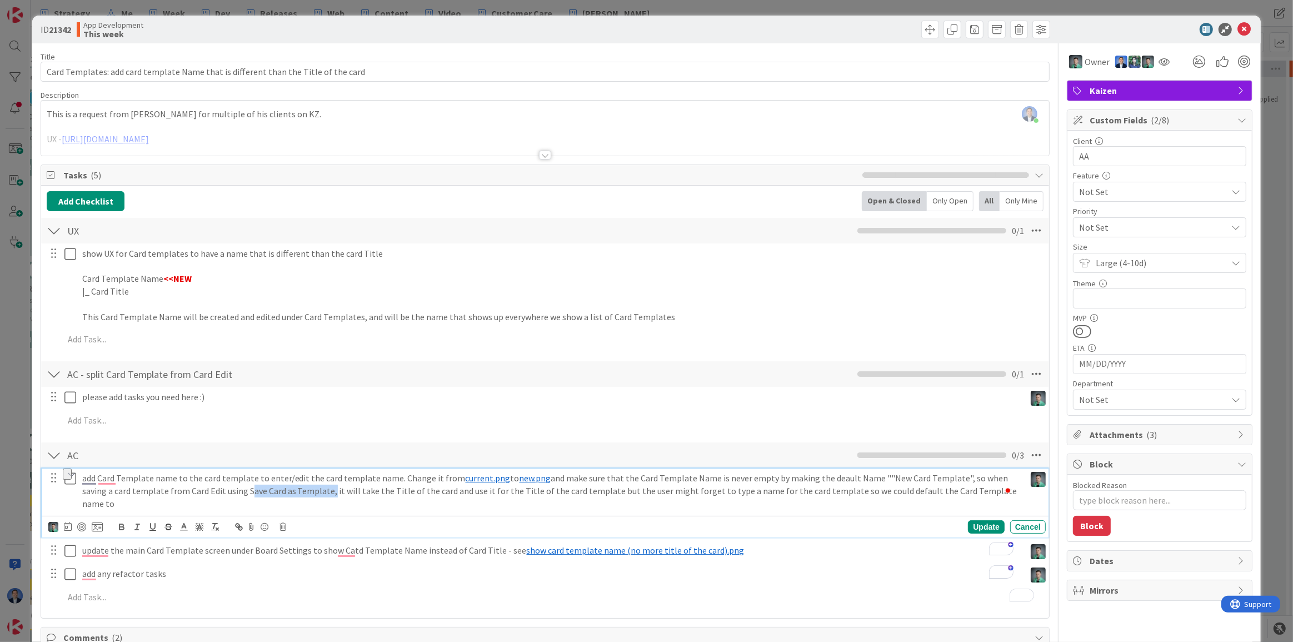
drag, startPoint x: 225, startPoint y: 491, endPoint x: 291, endPoint y: 489, distance: 65.6
click at [291, 489] on p "add Card Template name to the card template to enter/edit the card template nam…" at bounding box center [551, 491] width 939 height 38
click at [619, 488] on p "add Card Template name to the card template to enter/edit the card template nam…" at bounding box center [551, 491] width 939 height 38
drag, startPoint x: 619, startPoint y: 488, endPoint x: 850, endPoint y: 491, distance: 231.2
click at [850, 491] on p "add Card Template name to the card template to enter/edit the card template nam…" at bounding box center [551, 491] width 939 height 38
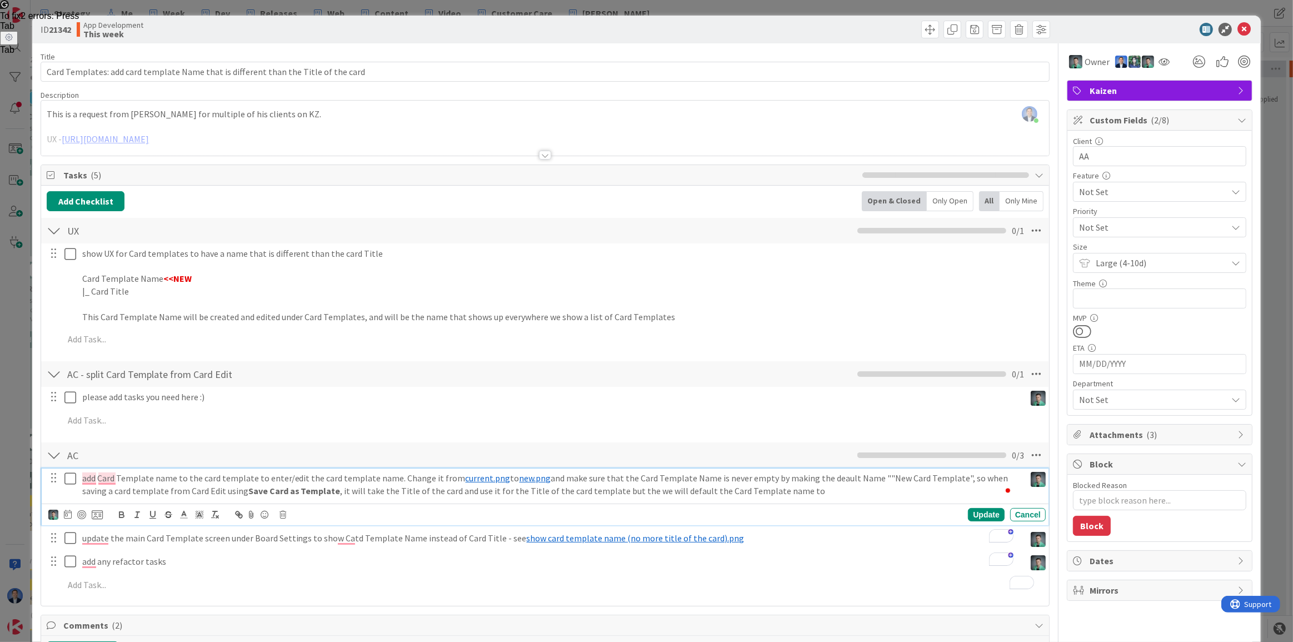
click at [869, 476] on p "add Card Template name to the card template to enter/edit the card template nam…" at bounding box center [551, 484] width 939 height 25
drag, startPoint x: 946, startPoint y: 477, endPoint x: 866, endPoint y: 480, distance: 80.1
click at [866, 480] on p "add Card Template name to the card template to enter/edit the card template nam…" at bounding box center [551, 484] width 939 height 25
copy p ""New Card Template","
click at [800, 485] on p "add Card Template name to the card template to enter/edit the card template nam…" at bounding box center [551, 484] width 939 height 25
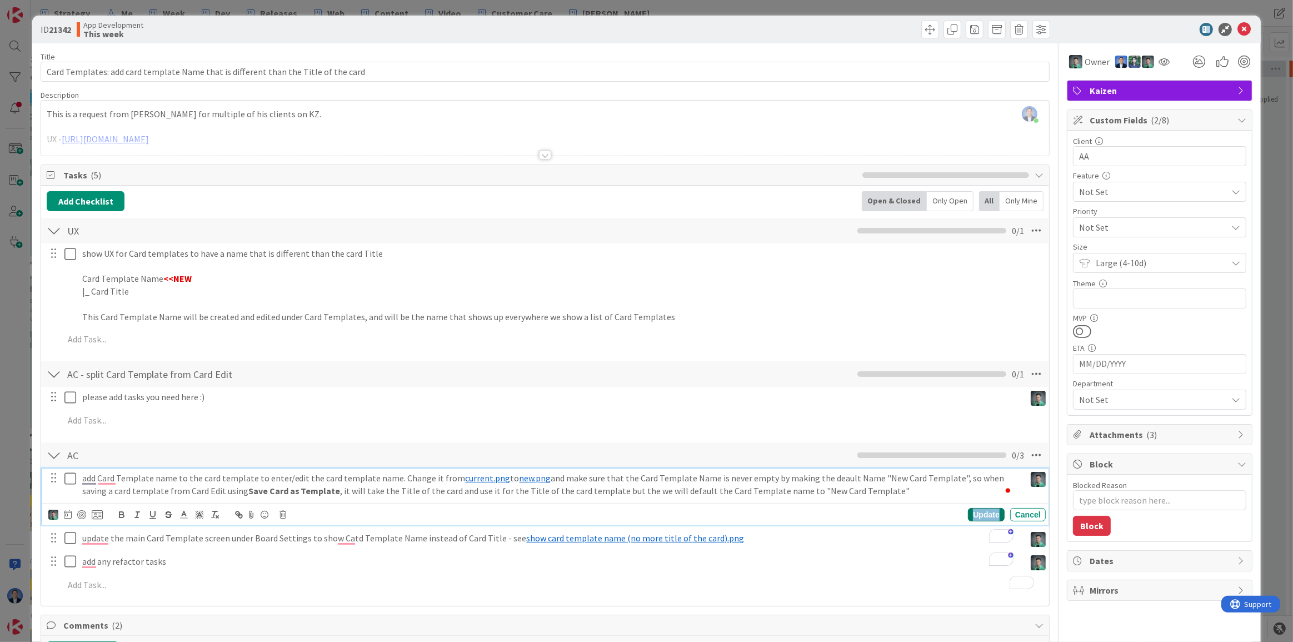
click at [972, 516] on div "Update" at bounding box center [986, 514] width 36 height 13
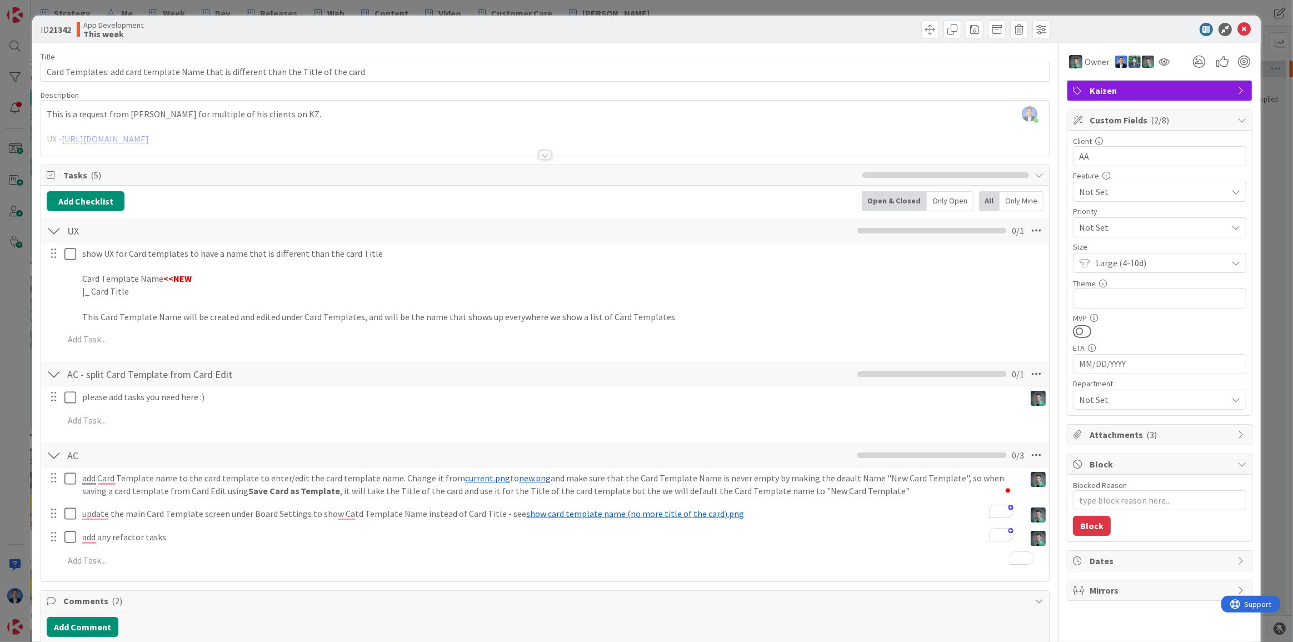
type textarea "x"
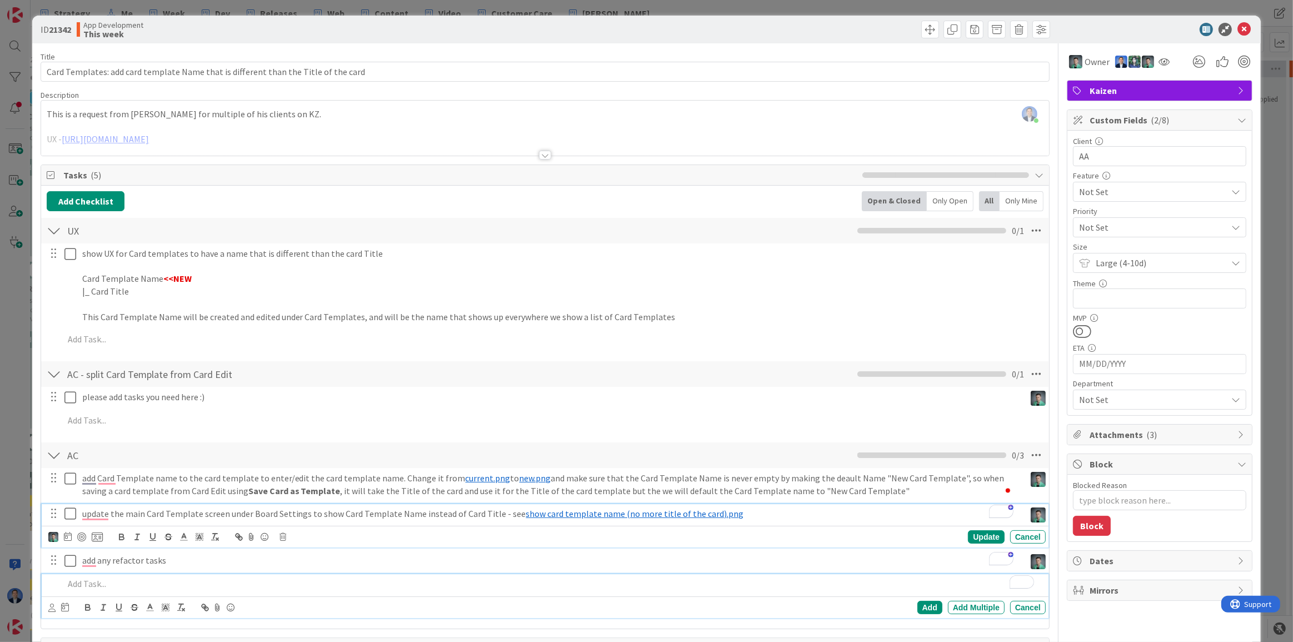
click at [93, 584] on p "To enrich screen reader interactions, please activate Accessibility in Grammarl…" at bounding box center [553, 583] width 978 height 13
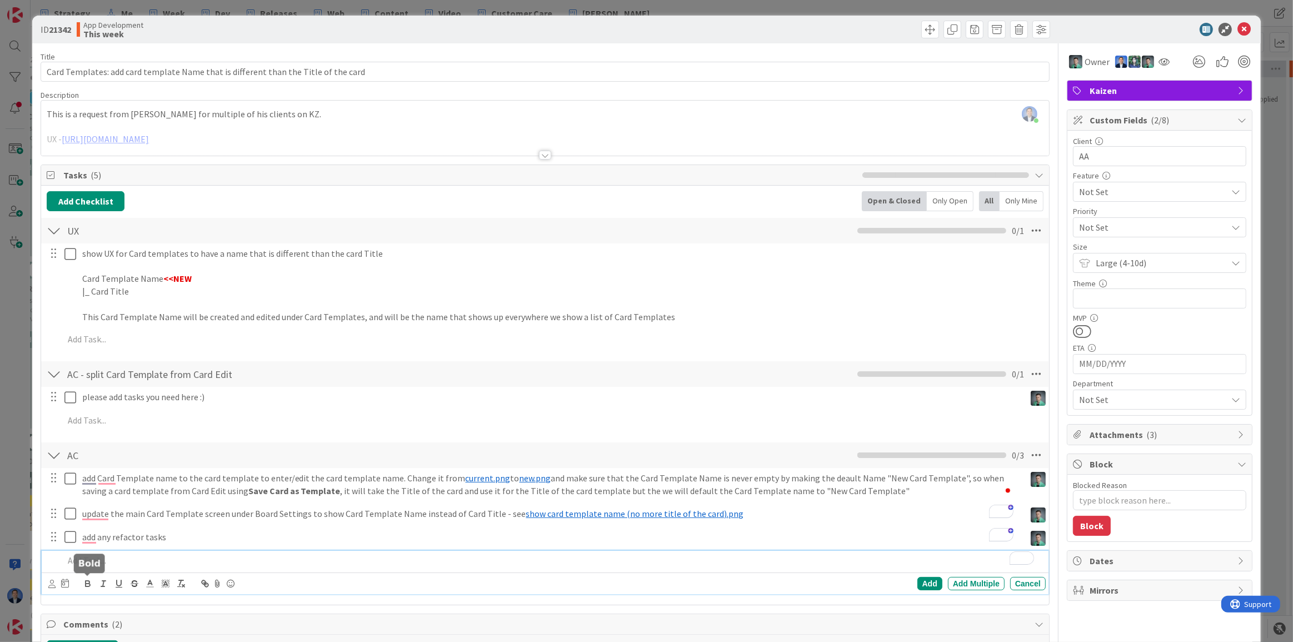
type textarea "x"
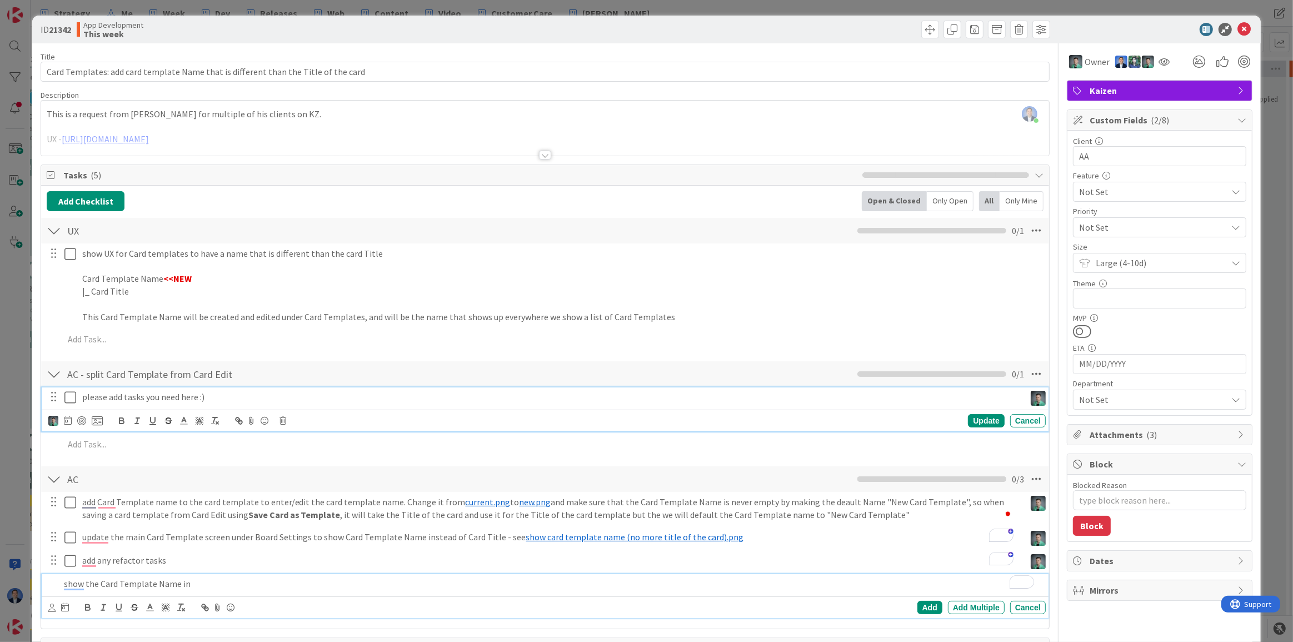
click at [210, 395] on p "please add tasks you need here :)" at bounding box center [551, 397] width 939 height 13
click at [158, 556] on p "add any refactor tasks" at bounding box center [551, 560] width 939 height 13
type textarea "x"
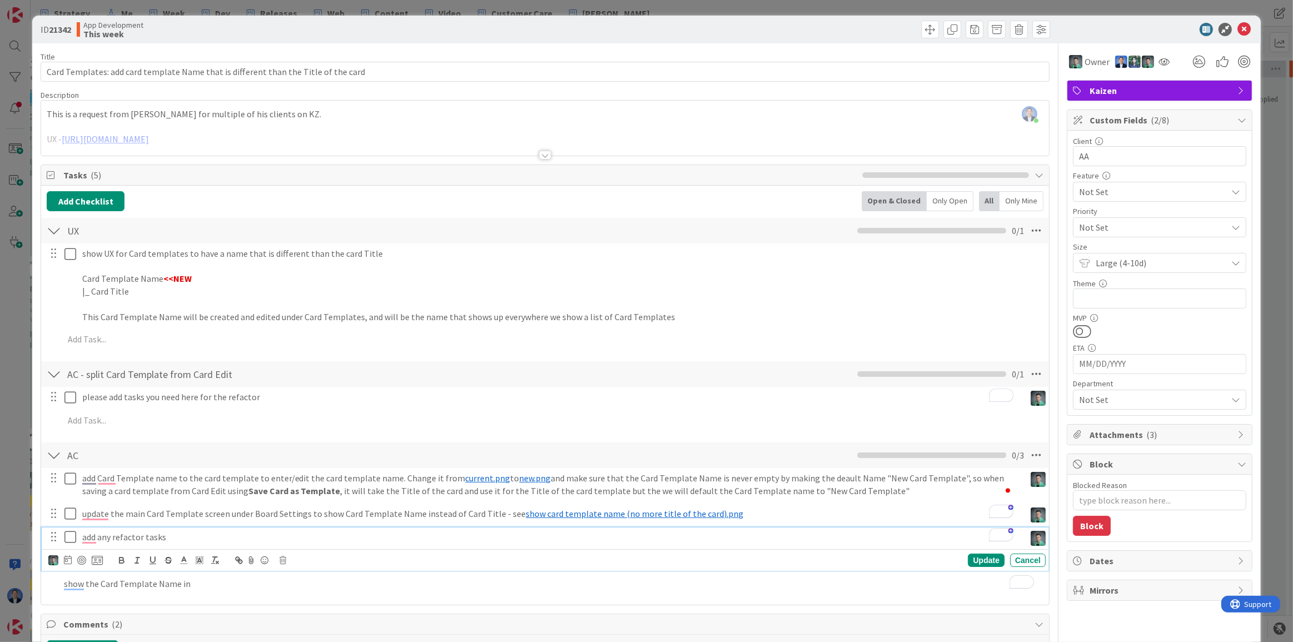
click at [121, 533] on p "add any refactor tasks" at bounding box center [551, 537] width 939 height 13
click at [144, 581] on p "show the Card Template Name in" at bounding box center [553, 583] width 978 height 13
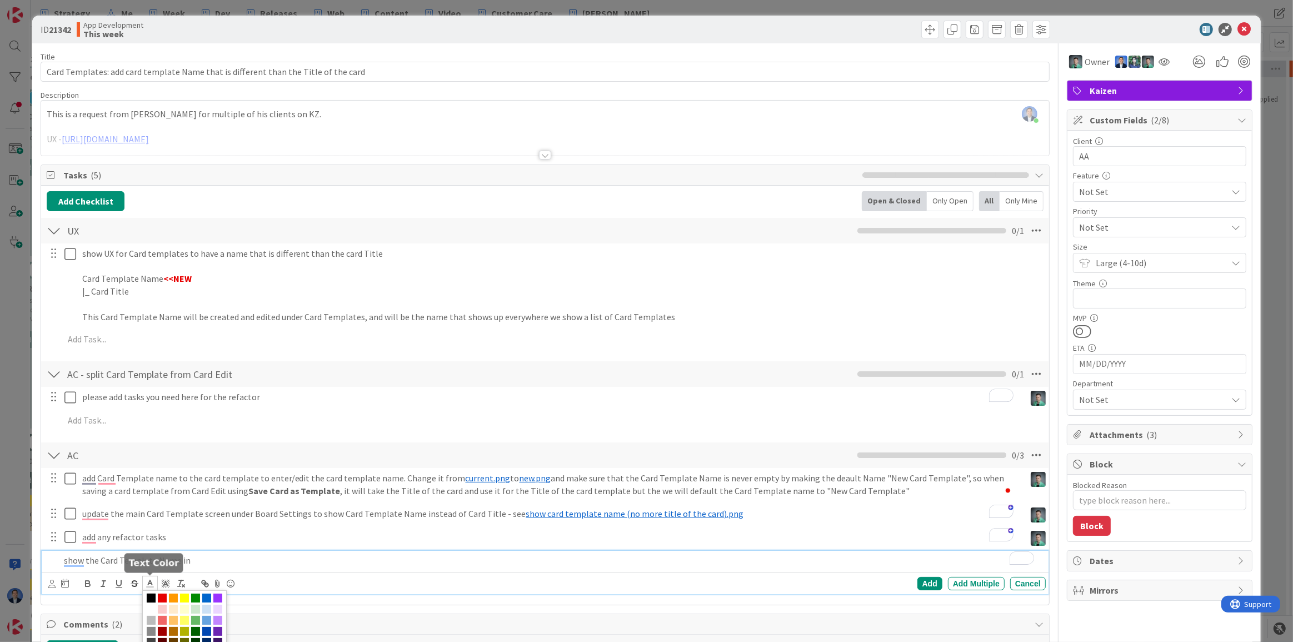
click at [145, 581] on icon at bounding box center [150, 584] width 10 height 10
click at [119, 558] on p "show the Card Template Name in" at bounding box center [553, 560] width 978 height 13
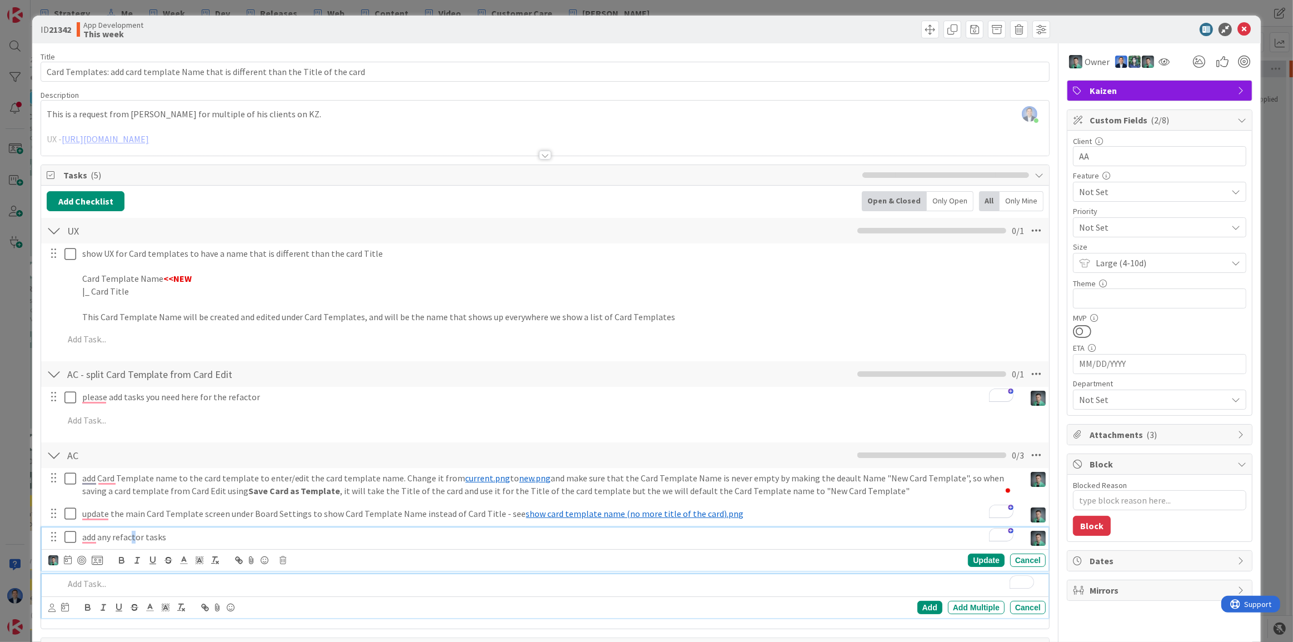
click at [133, 535] on p "add any refactor tasks" at bounding box center [551, 537] width 939 height 13
paste div "To enrich screen reader interactions, please activate Accessibility in Grammarl…"
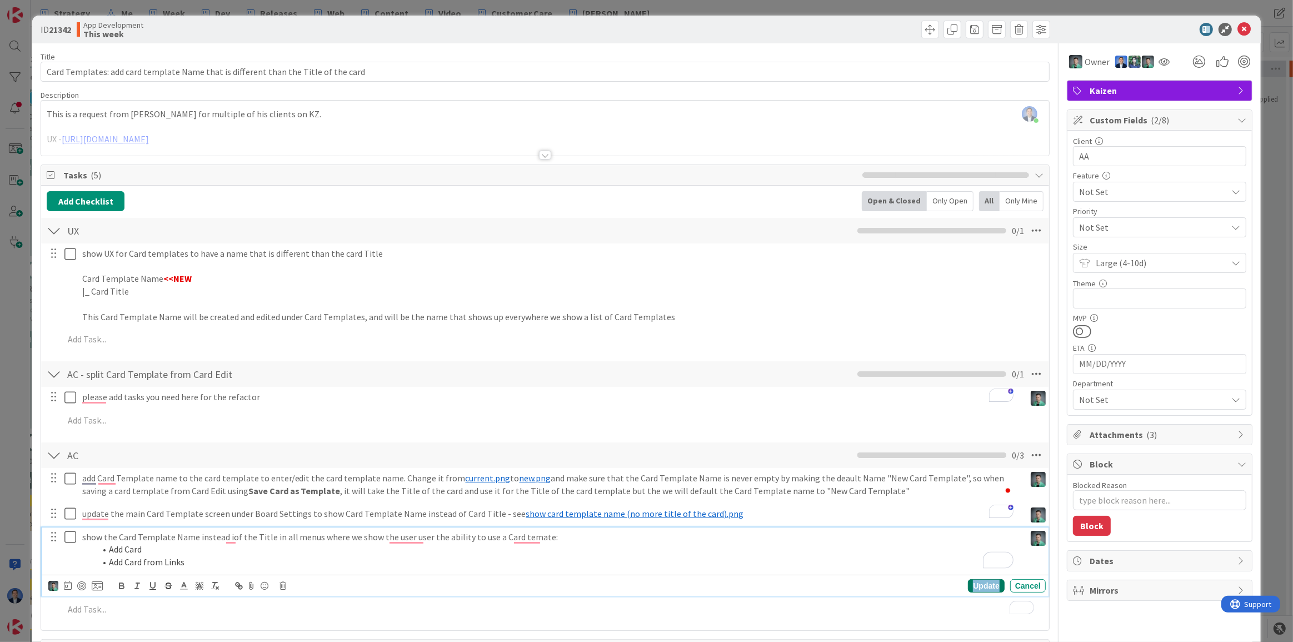
click at [991, 582] on div "Update" at bounding box center [986, 585] width 36 height 13
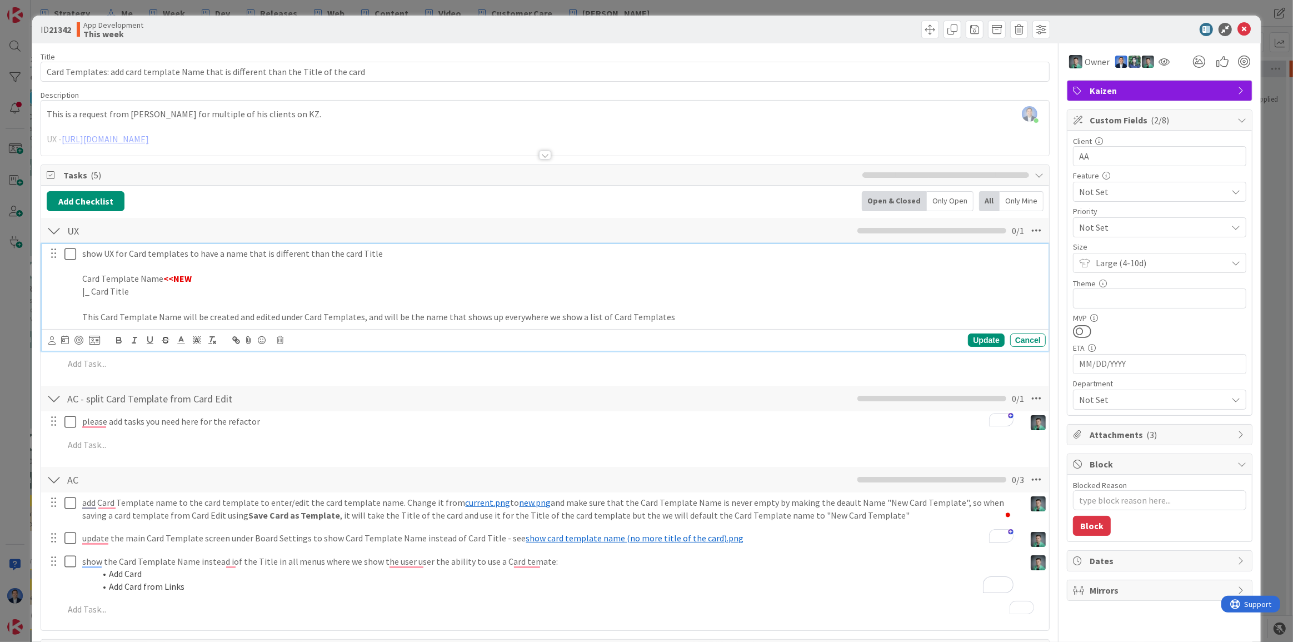
click at [68, 255] on icon at bounding box center [72, 253] width 17 height 13
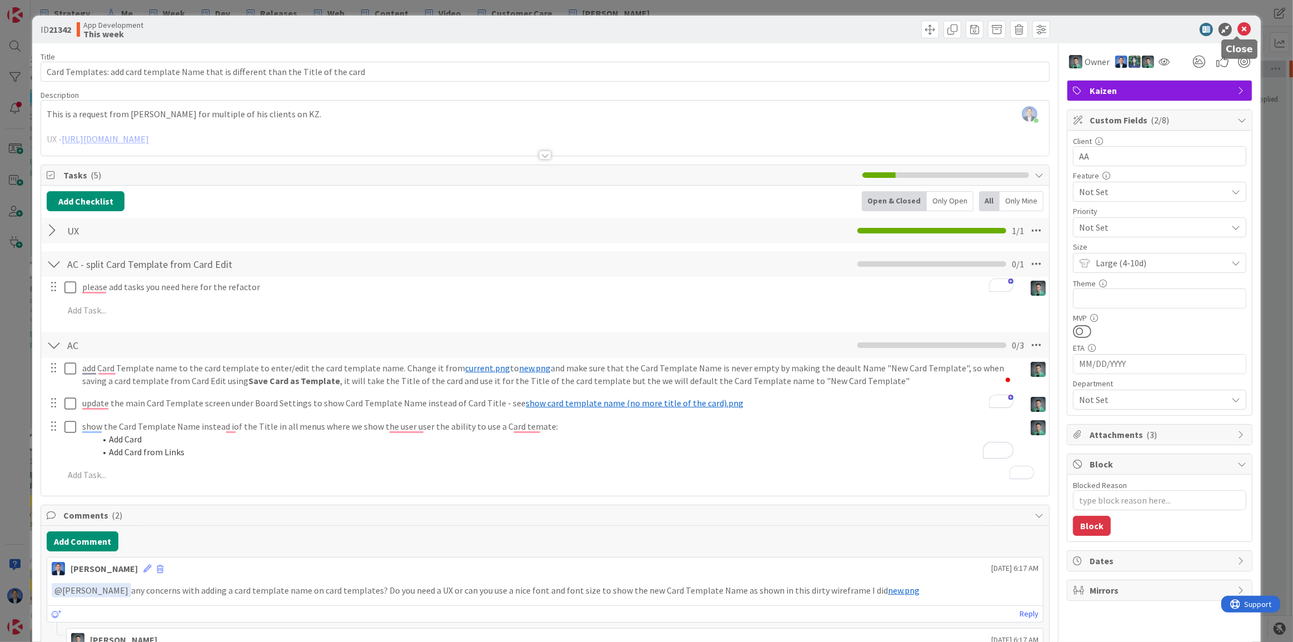
click at [1239, 27] on icon at bounding box center [1244, 29] width 13 height 13
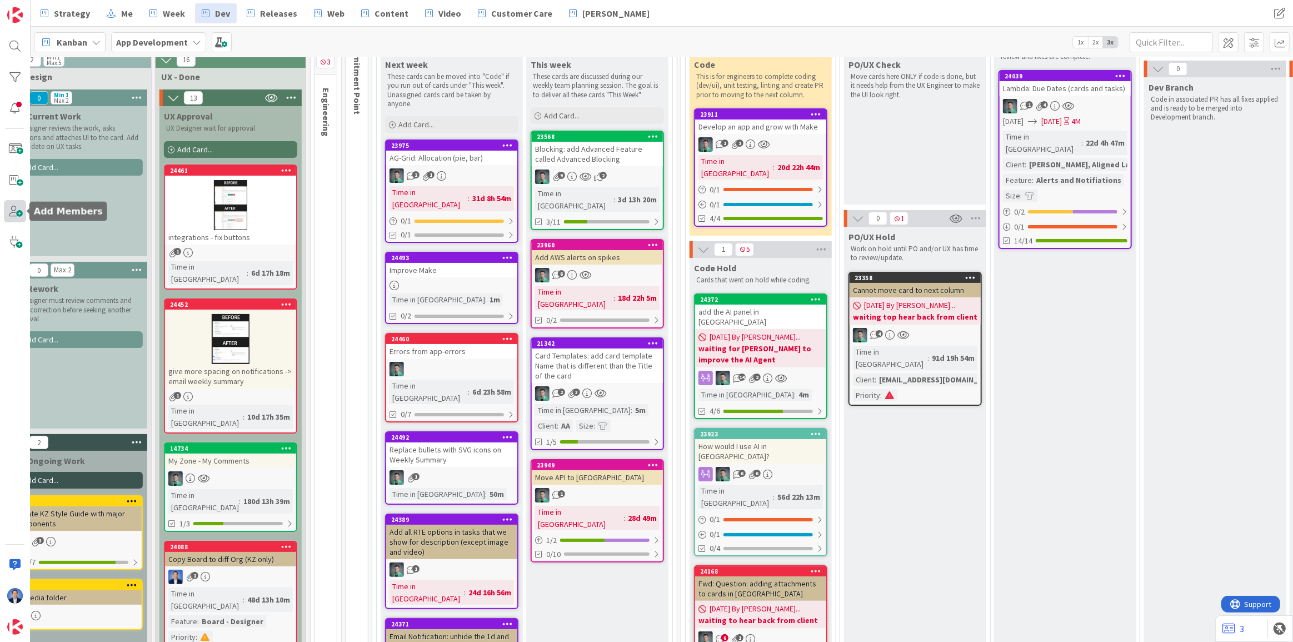
drag, startPoint x: 11, startPoint y: 185, endPoint x: 13, endPoint y: 209, distance: 24.6
click at [13, 209] on div at bounding box center [15, 321] width 31 height 642
click at [15, 144] on span at bounding box center [15, 149] width 22 height 22
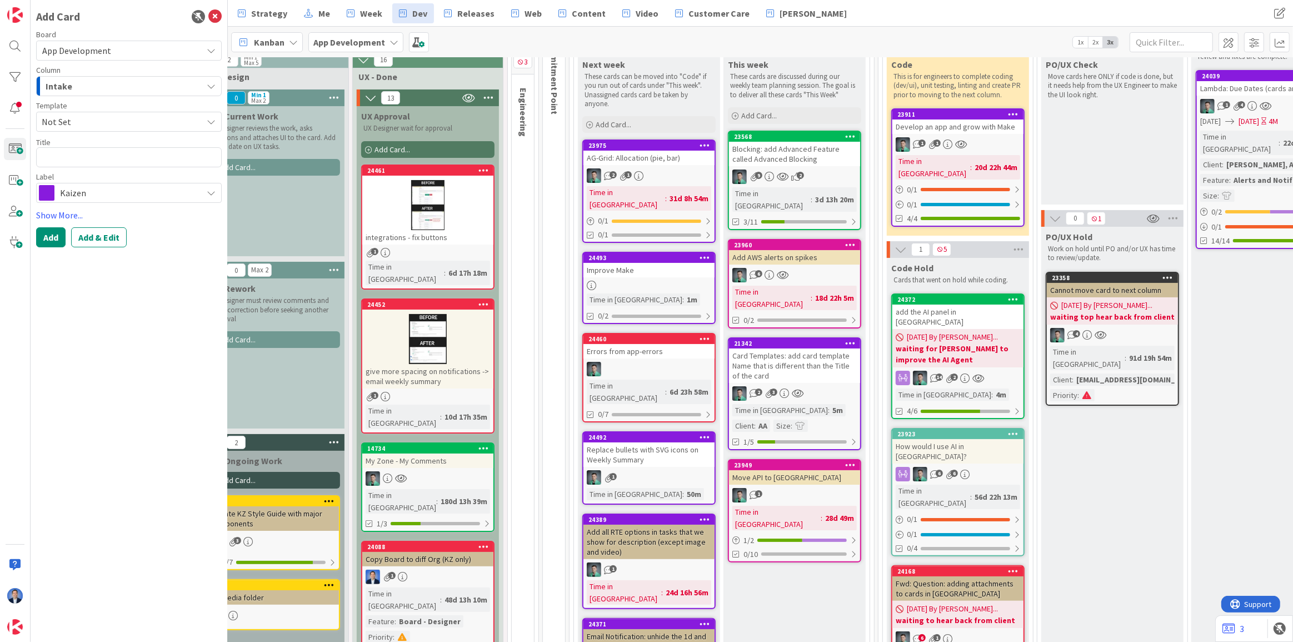
click at [106, 118] on span "Not Set" at bounding box center [118, 121] width 152 height 14
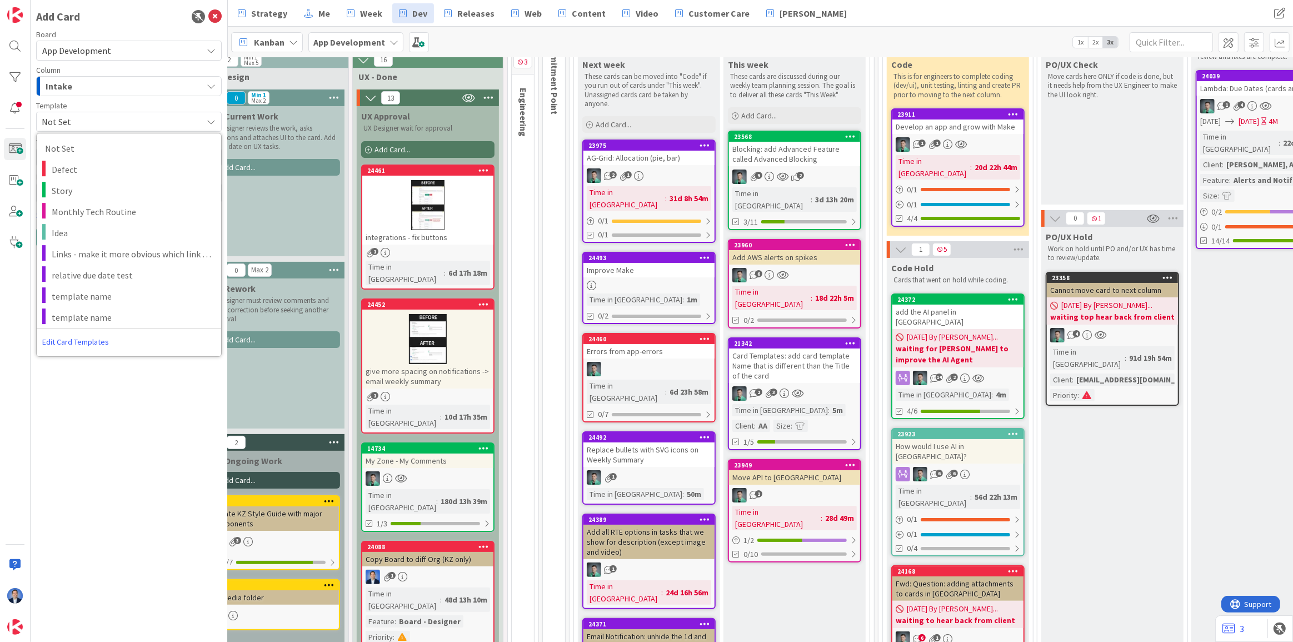
click at [106, 118] on span "Not Set" at bounding box center [118, 121] width 152 height 14
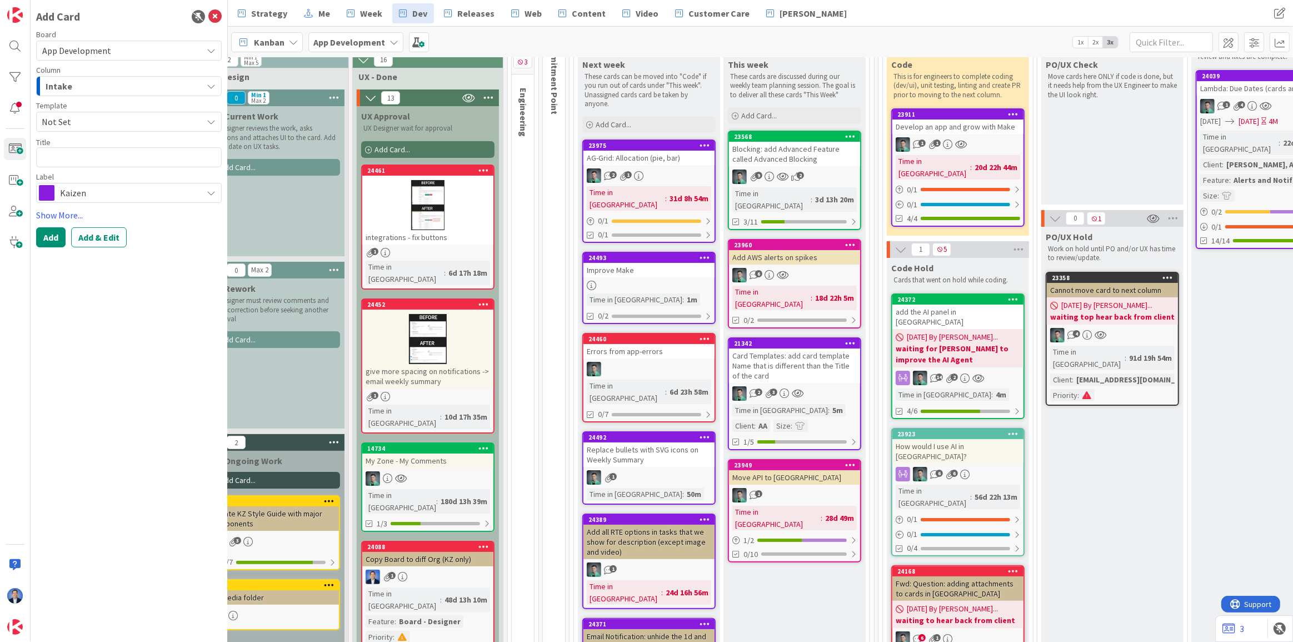
click at [806, 348] on div "Card Templates: add card template Name that is different than the Title of the …" at bounding box center [794, 365] width 131 height 34
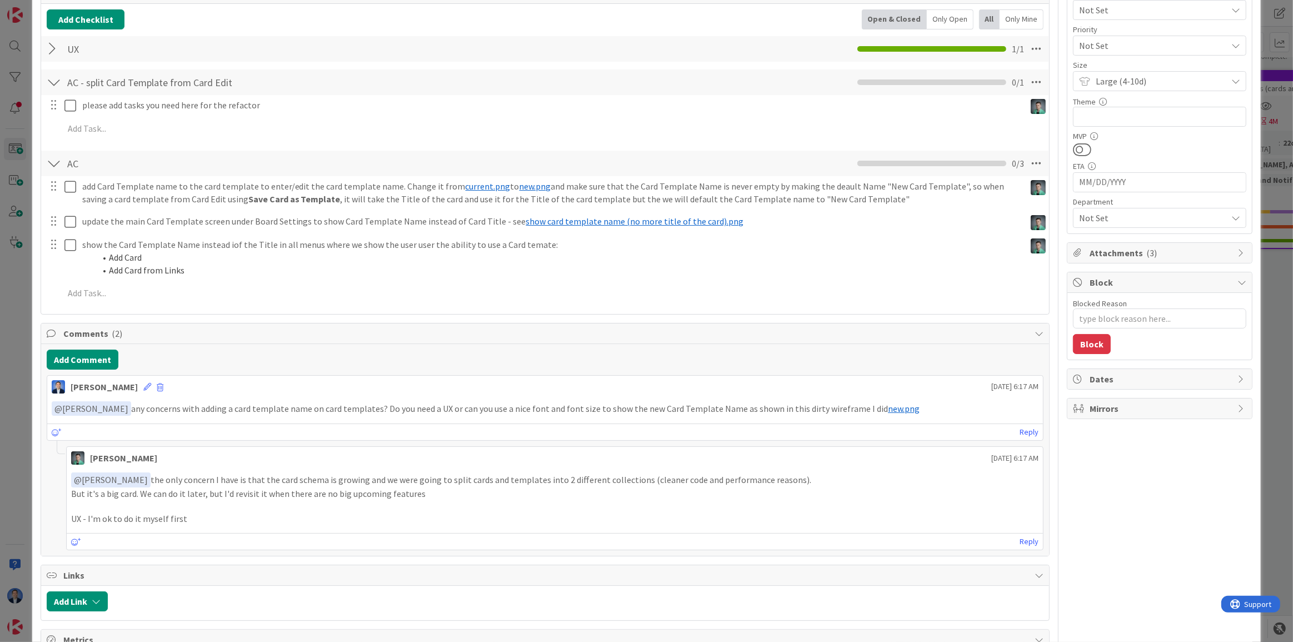
scroll to position [202, 0]
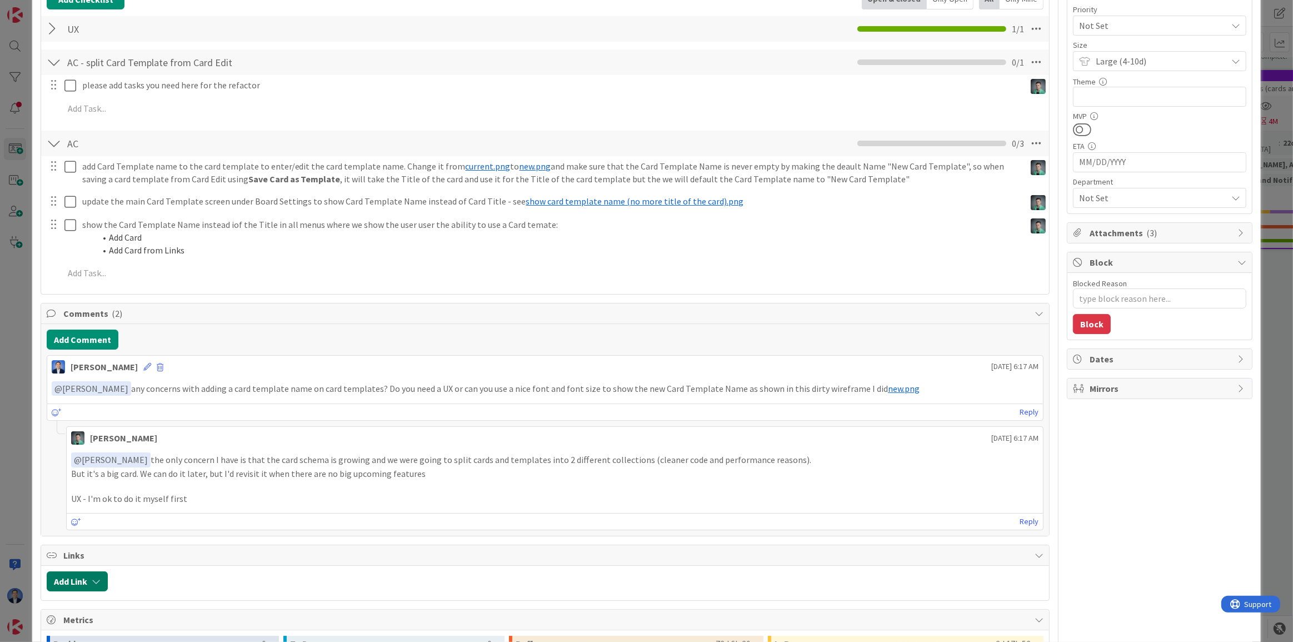
click at [89, 571] on button "Add Link" at bounding box center [77, 581] width 61 height 20
click at [85, 501] on div "New" at bounding box center [91, 503] width 77 height 19
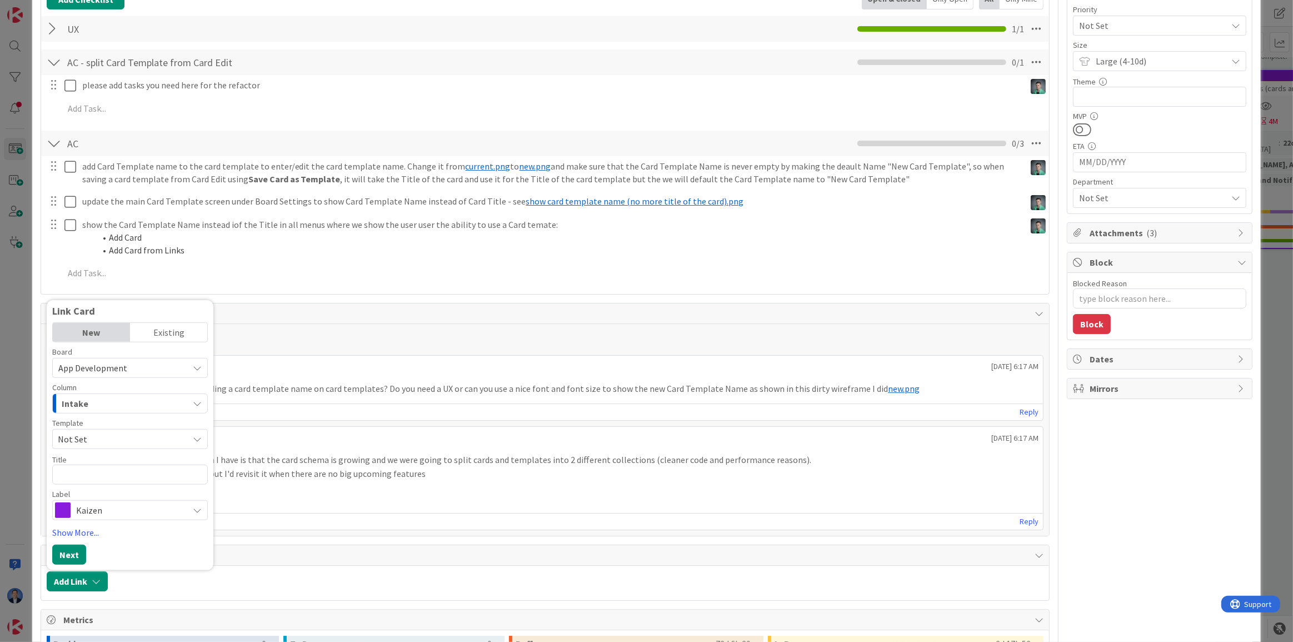
click at [104, 437] on span "Not Set" at bounding box center [119, 439] width 122 height 14
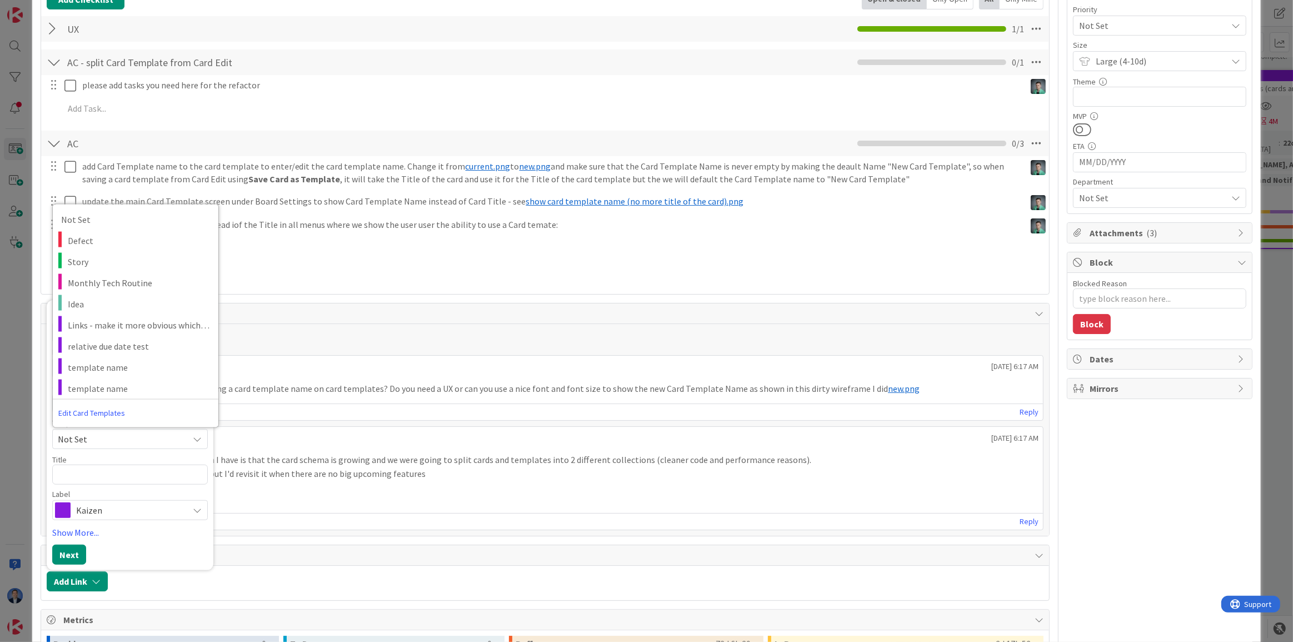
click at [685, 549] on span "Links" at bounding box center [546, 555] width 966 height 13
type textarea "x"
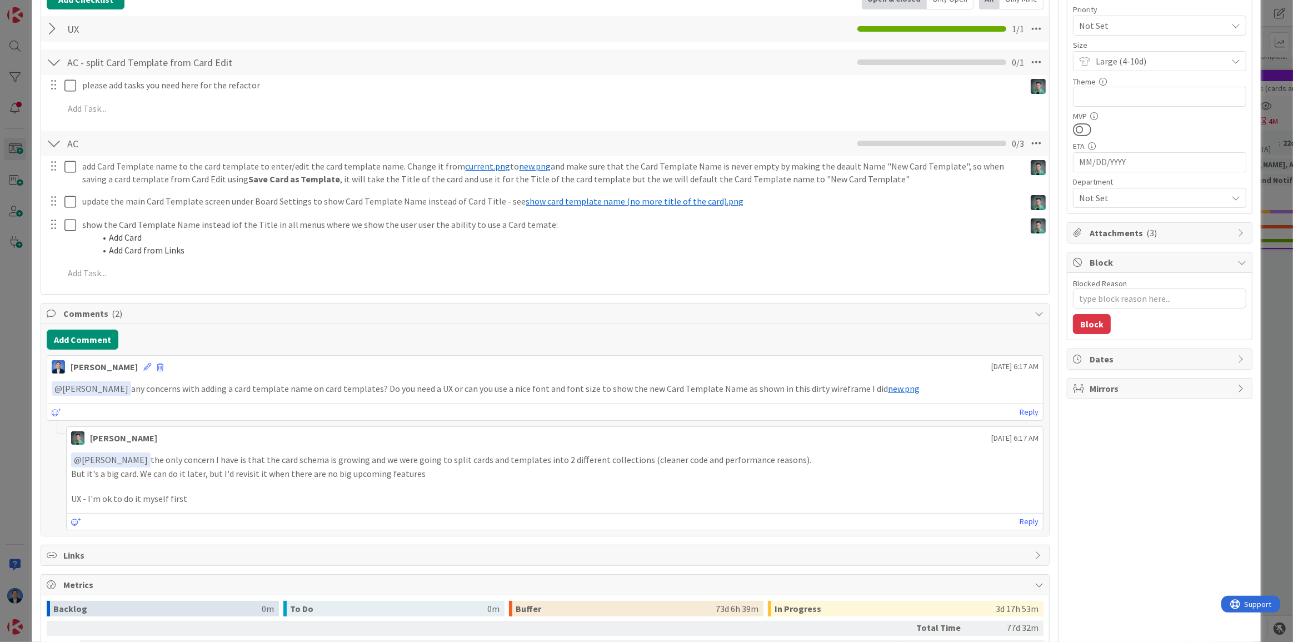
drag, startPoint x: 1122, startPoint y: 485, endPoint x: 1084, endPoint y: 469, distance: 41.6
click at [1122, 485] on div "Owner Kaizen Custom Fields ( 2/8 ) Client 2 / 32 AA Feature Not Set Priority No…" at bounding box center [1160, 313] width 186 height 942
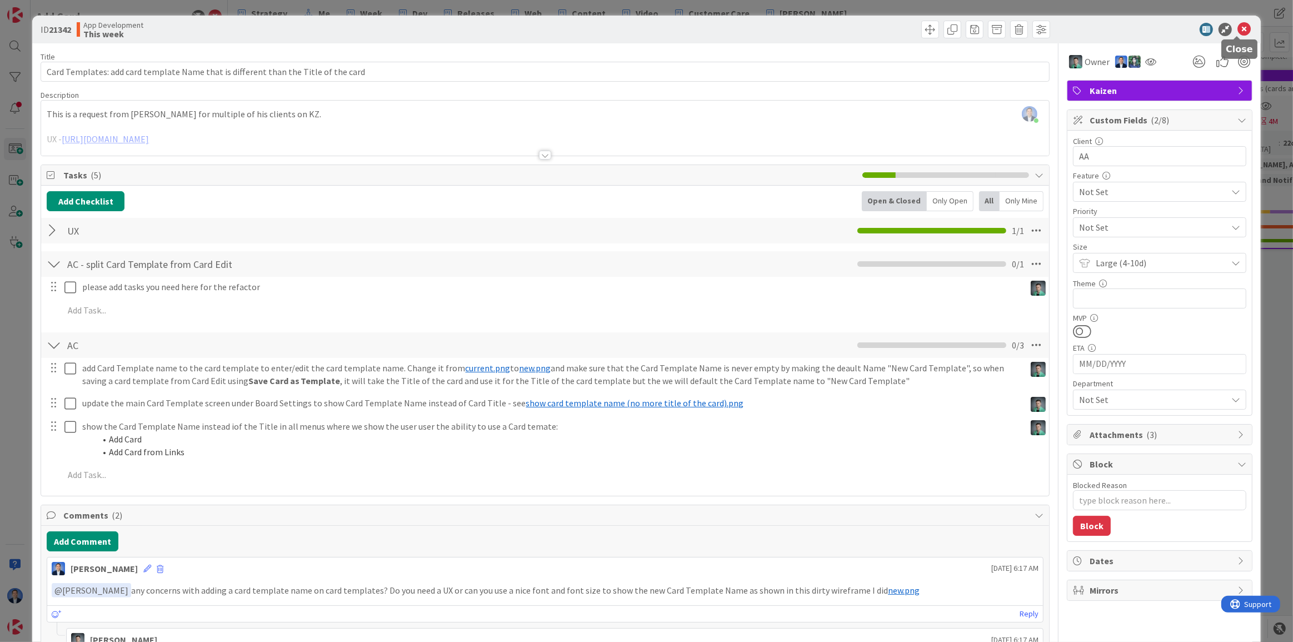
click at [1240, 27] on icon at bounding box center [1244, 29] width 13 height 13
